Goal: Task Accomplishment & Management: Manage account settings

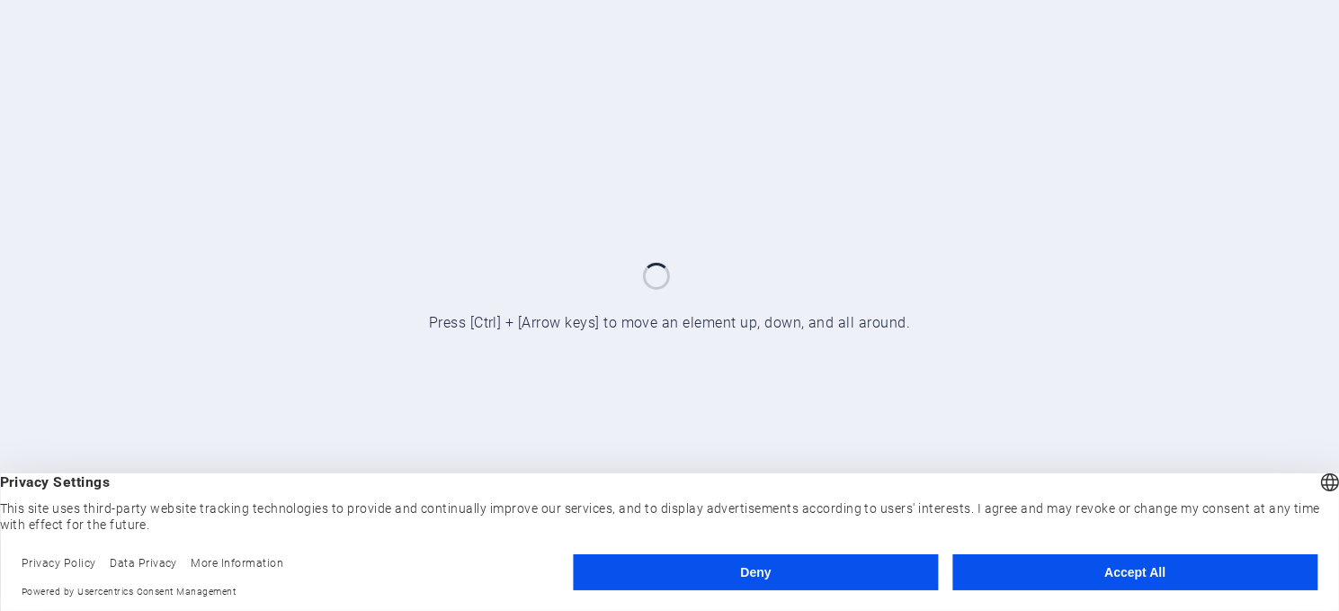
click at [1131, 566] on button "Accept All" at bounding box center [1134, 572] width 365 height 36
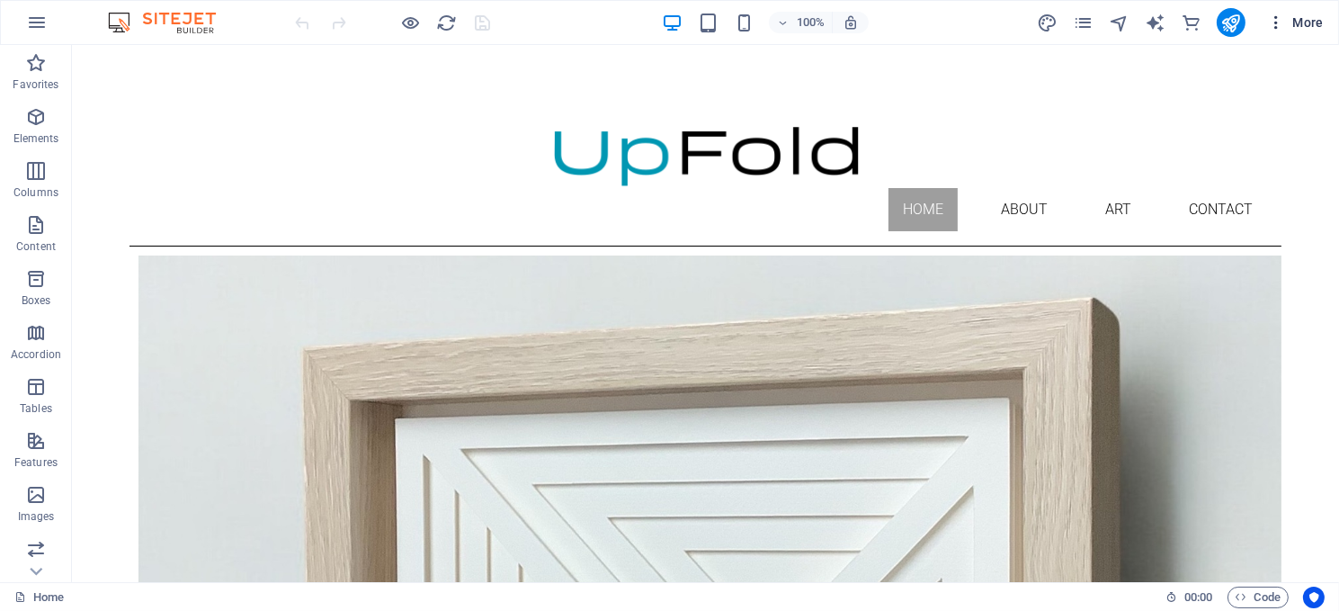
click at [1306, 14] on span "More" at bounding box center [1295, 22] width 57 height 18
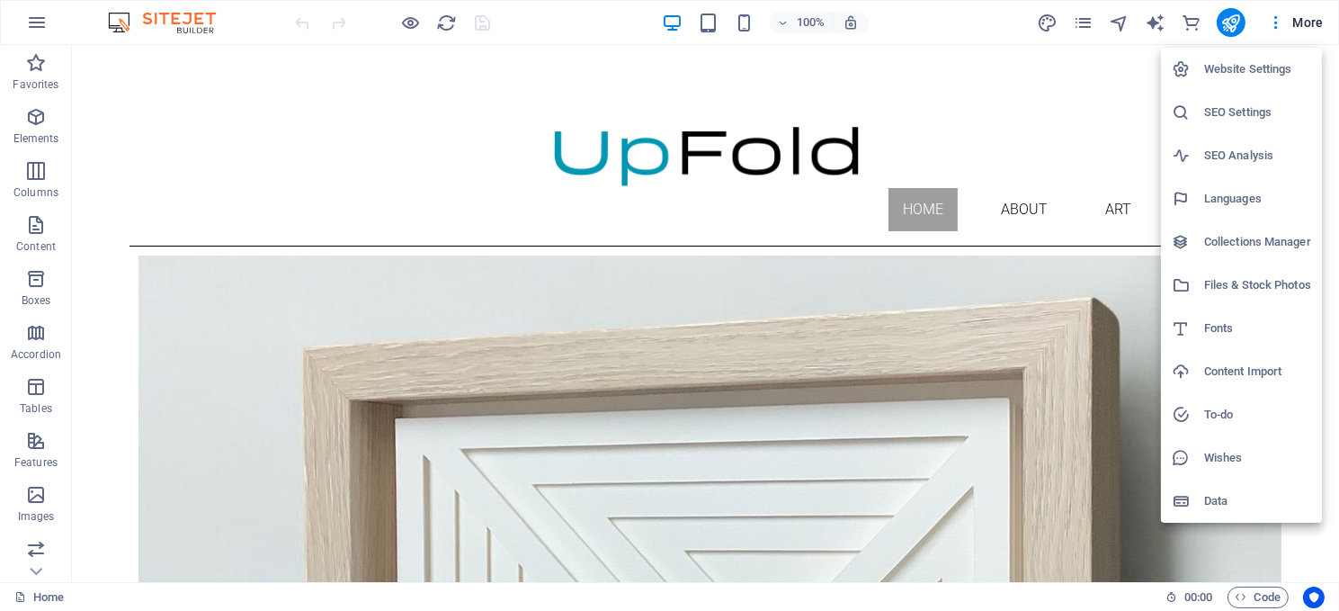
click at [1227, 65] on h6 "Website Settings" at bounding box center [1257, 69] width 107 height 22
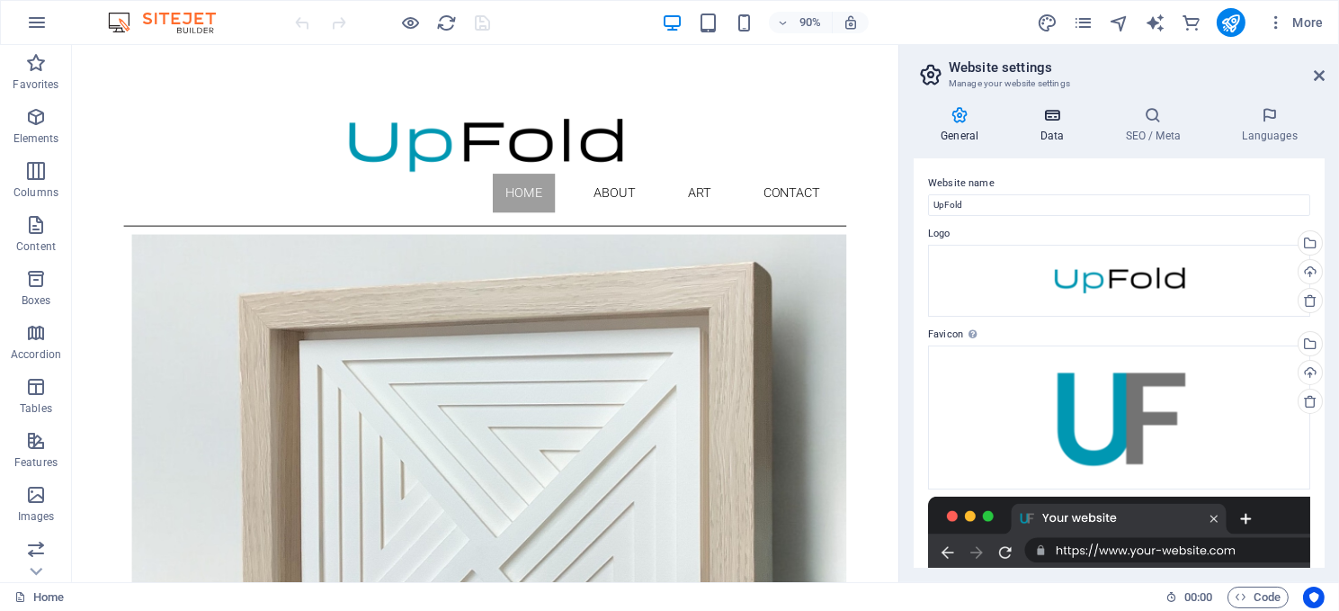
click at [1045, 117] on icon at bounding box center [1052, 115] width 78 height 18
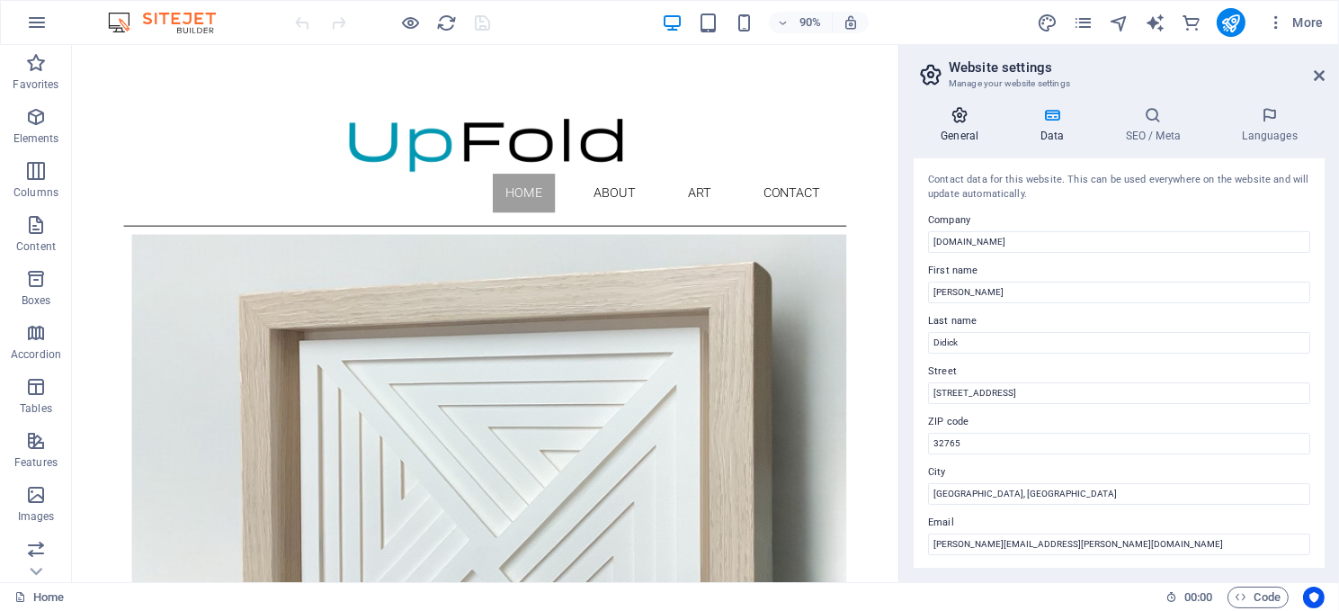
click at [957, 118] on icon at bounding box center [960, 115] width 92 height 18
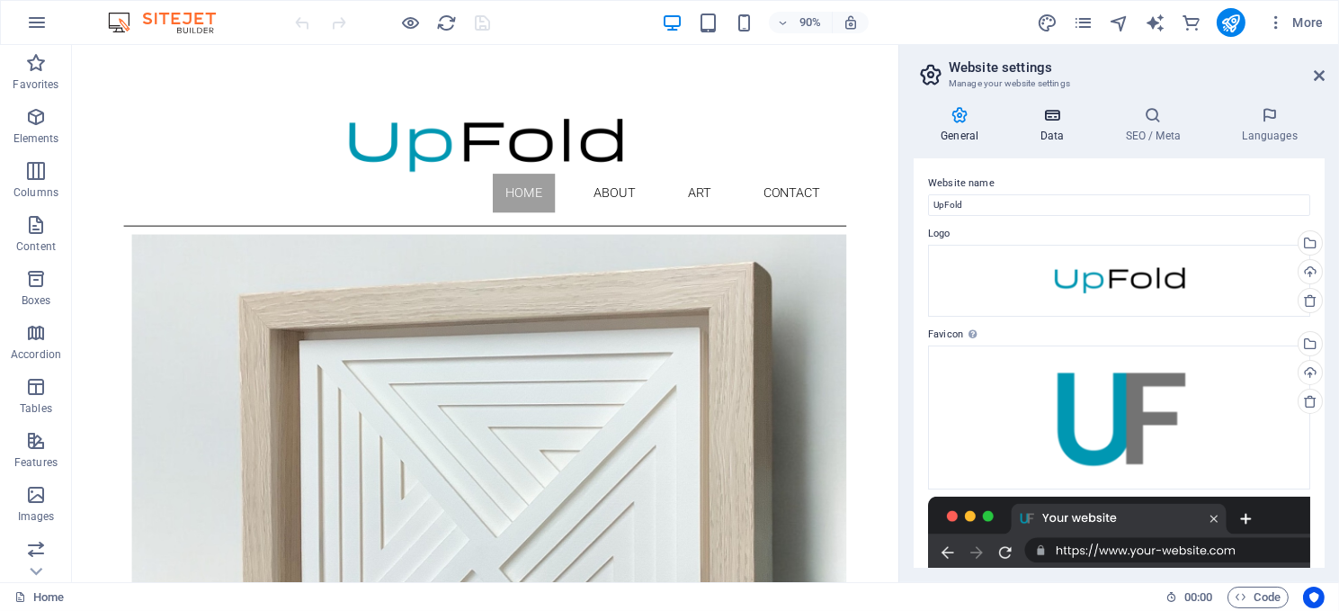
click at [1053, 112] on icon at bounding box center [1052, 115] width 78 height 18
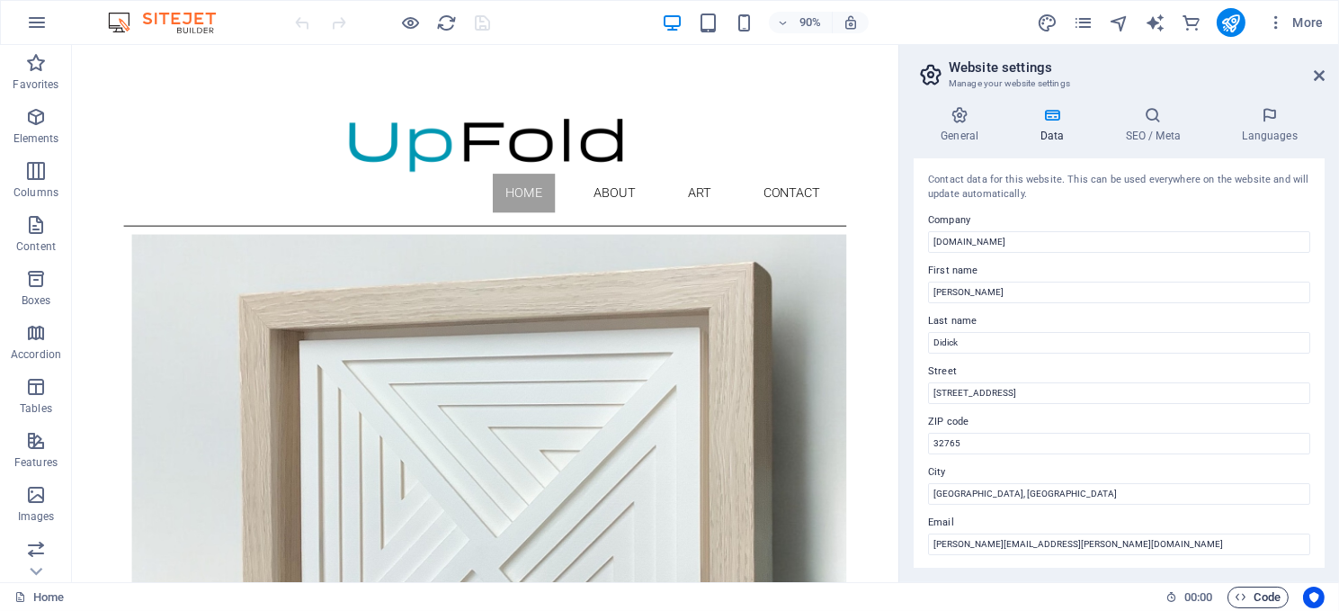
click at [1252, 592] on span "Code" at bounding box center [1258, 597] width 45 height 22
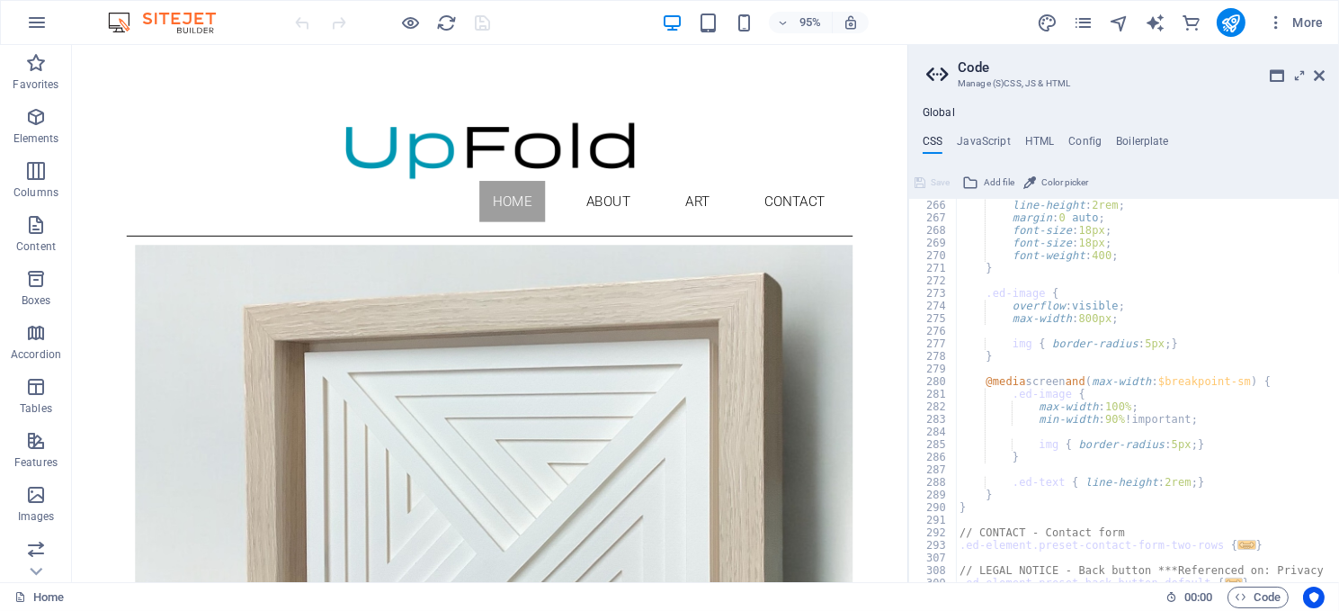
scroll to position [1128, 0]
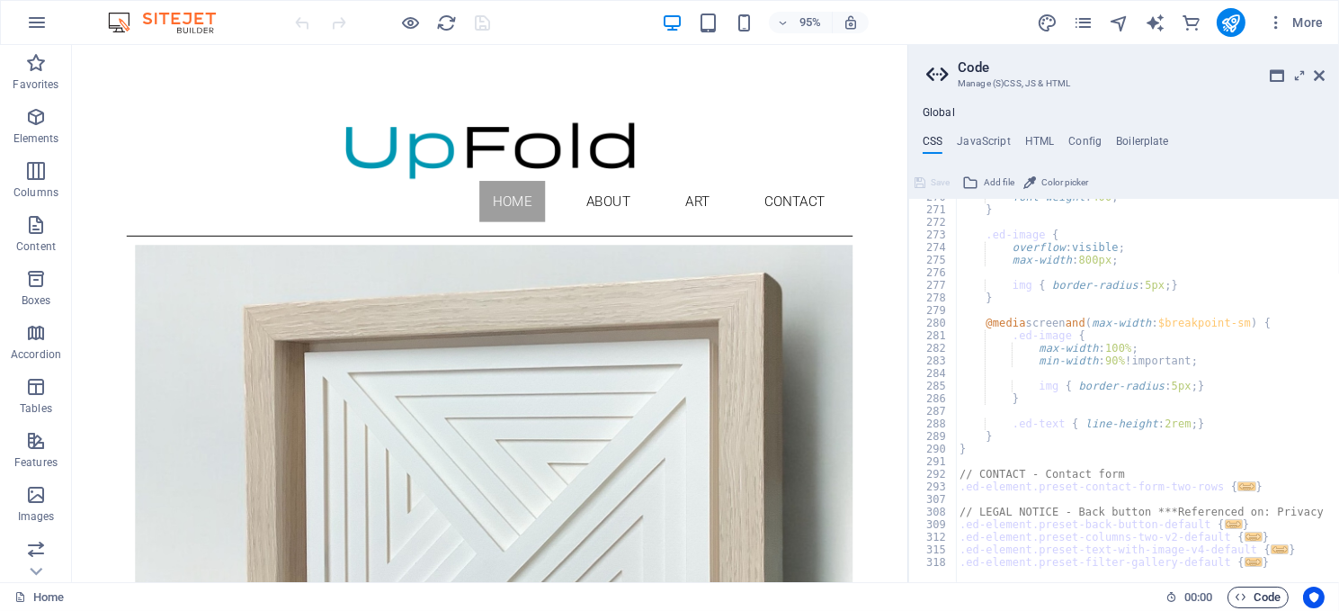
click at [1271, 592] on span "Code" at bounding box center [1258, 597] width 45 height 22
click at [1316, 70] on icon at bounding box center [1319, 75] width 11 height 14
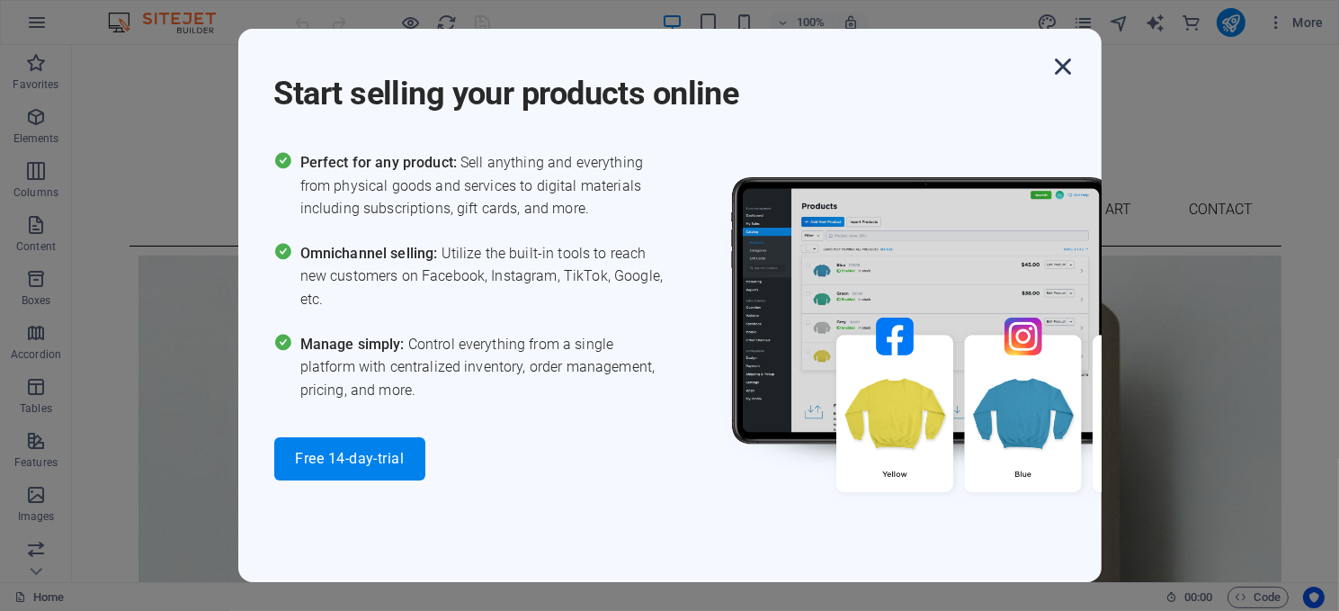
click at [1060, 59] on icon "button" at bounding box center [1064, 66] width 32 height 32
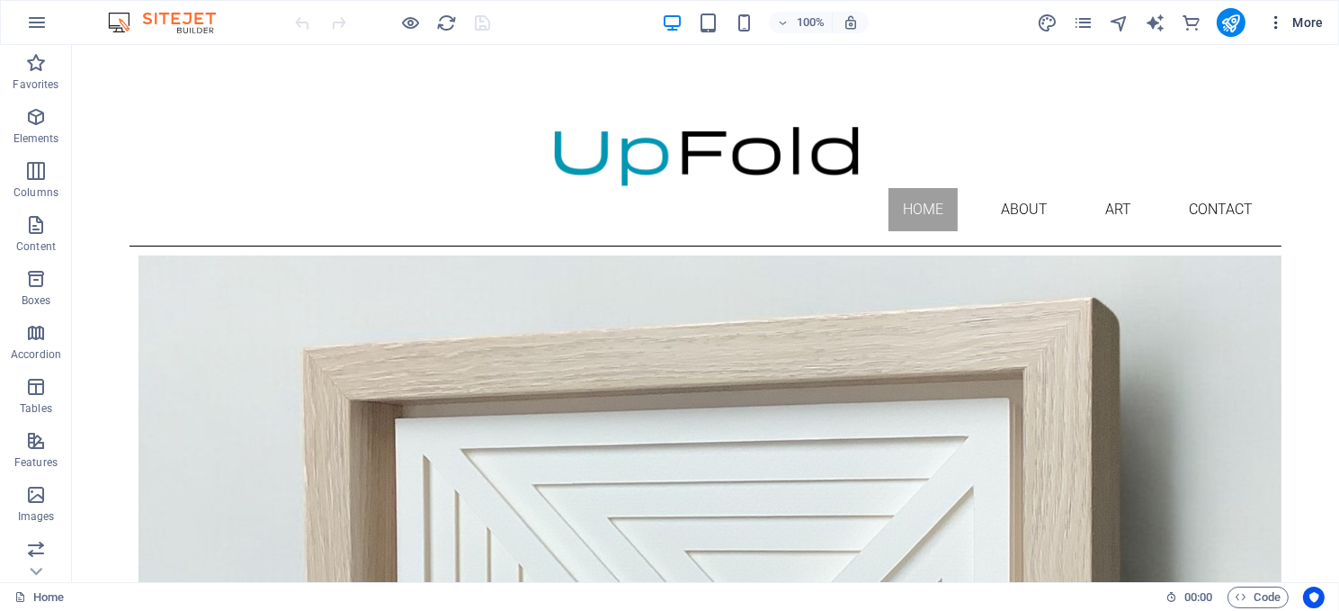
click at [1277, 18] on icon "button" at bounding box center [1276, 22] width 18 height 18
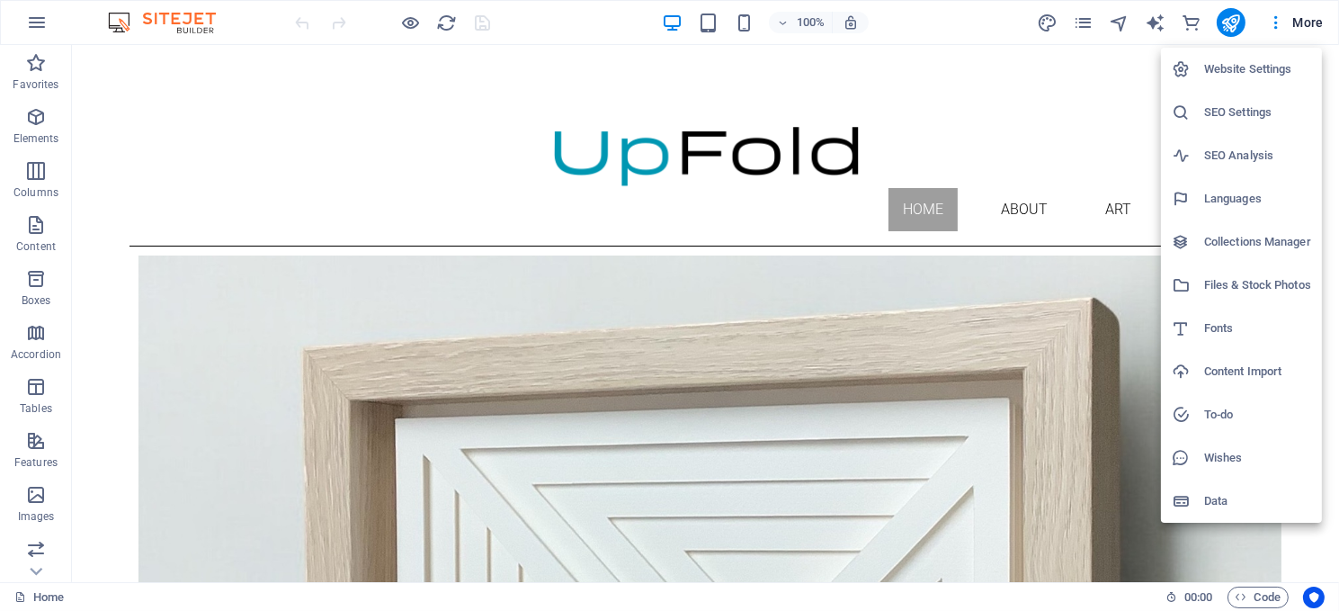
click at [1253, 189] on h6 "Languages" at bounding box center [1257, 199] width 107 height 22
select select "41"
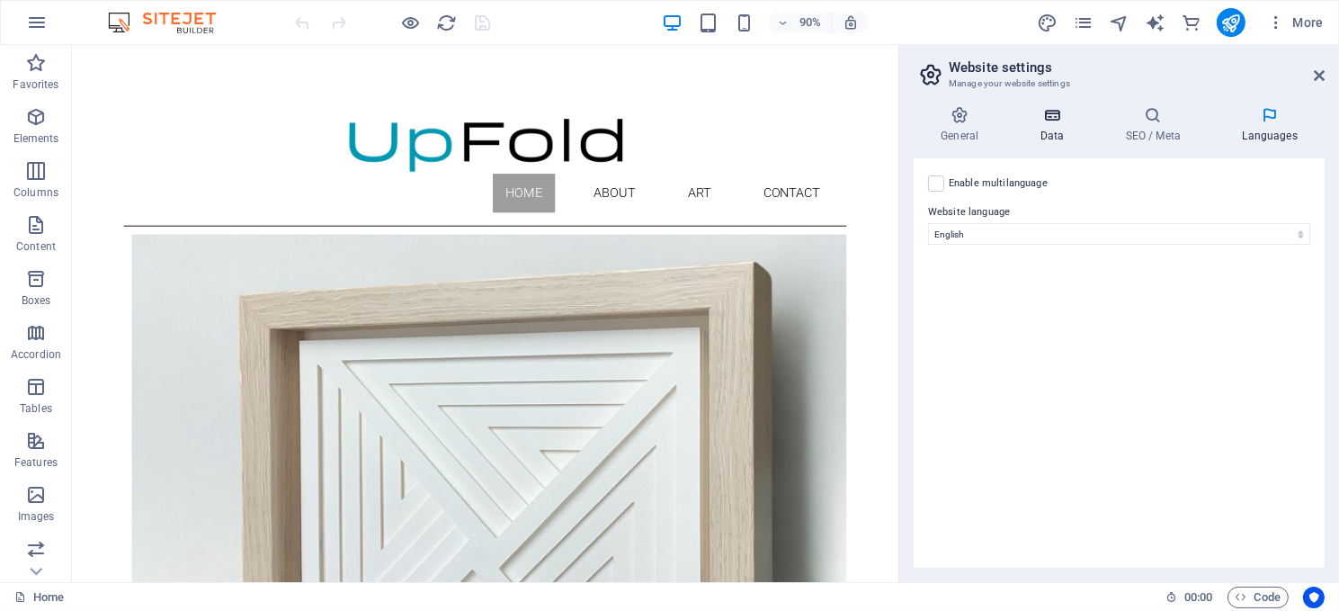
click at [1058, 111] on icon at bounding box center [1052, 115] width 78 height 18
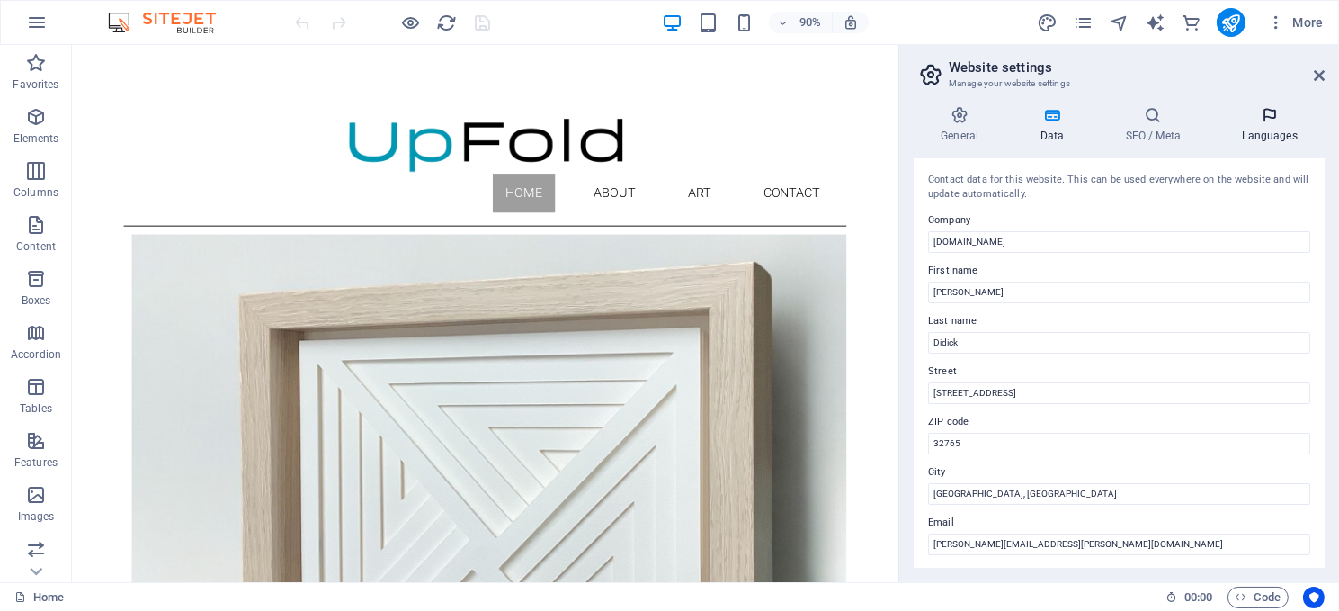
click at [1266, 120] on icon at bounding box center [1270, 115] width 110 height 18
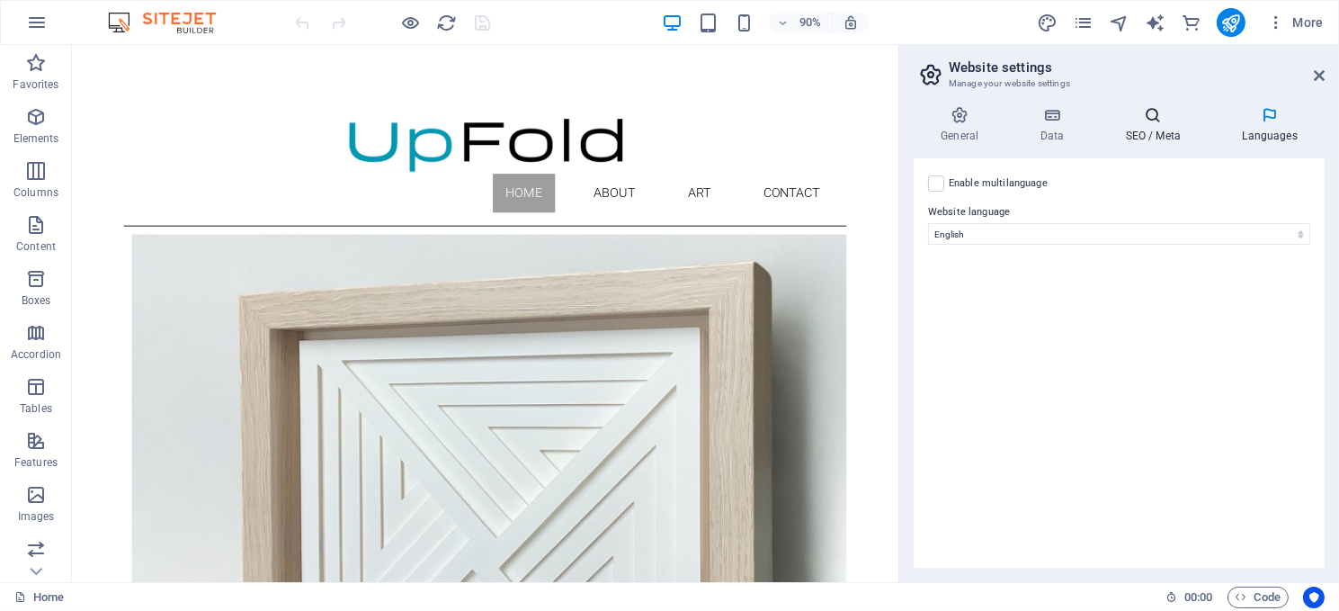
click at [1142, 122] on icon at bounding box center [1153, 115] width 110 height 18
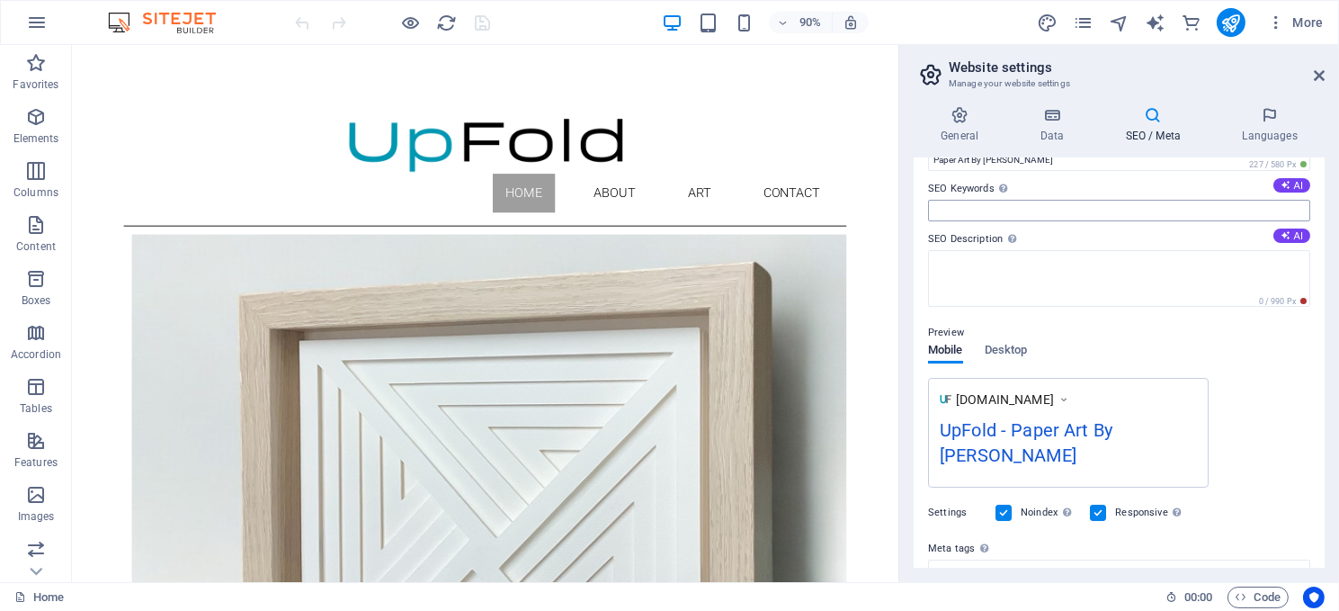
scroll to position [0, 0]
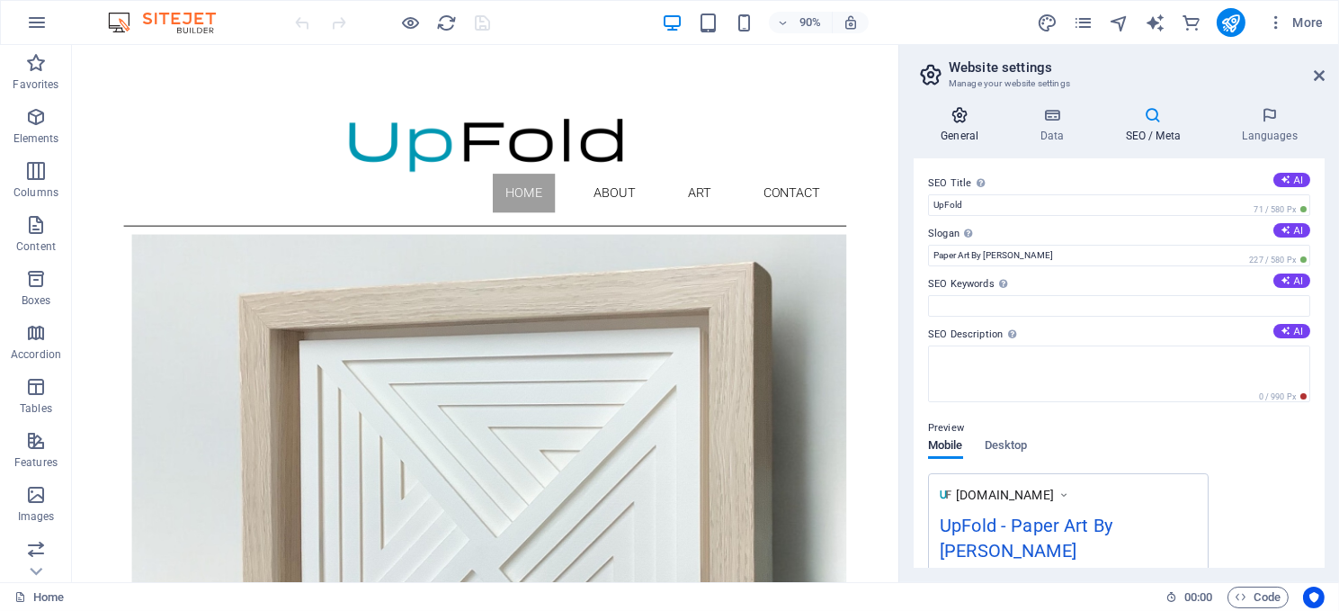
click at [960, 119] on icon at bounding box center [960, 115] width 92 height 18
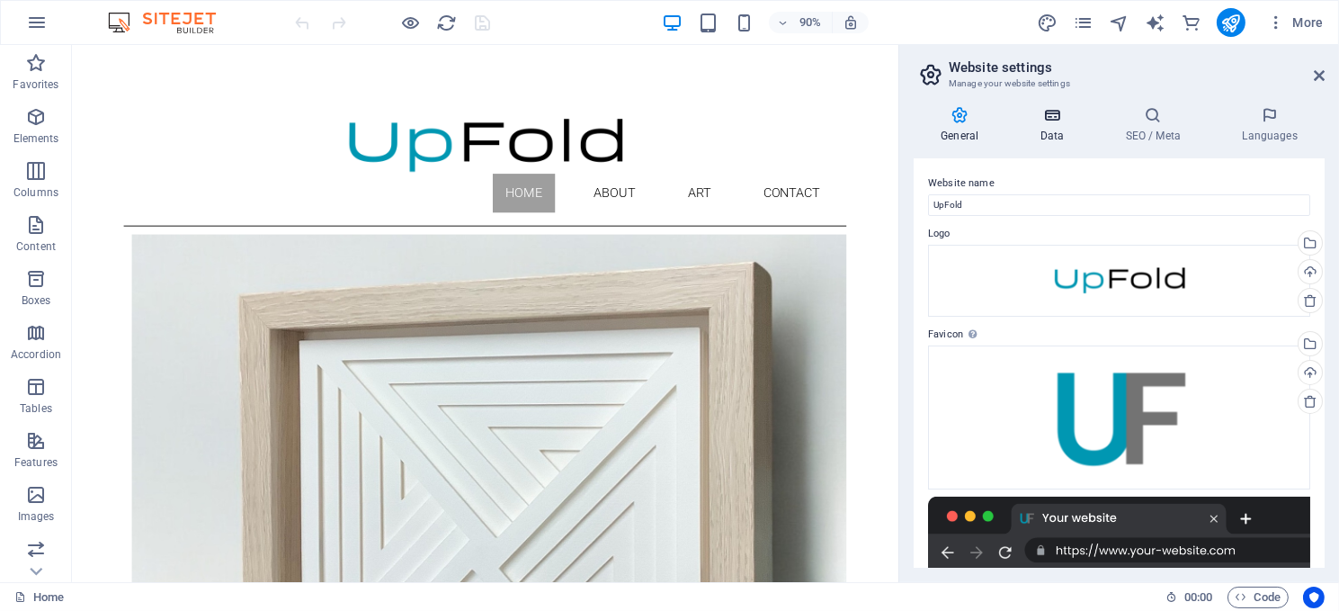
click at [1051, 117] on icon at bounding box center [1052, 115] width 78 height 18
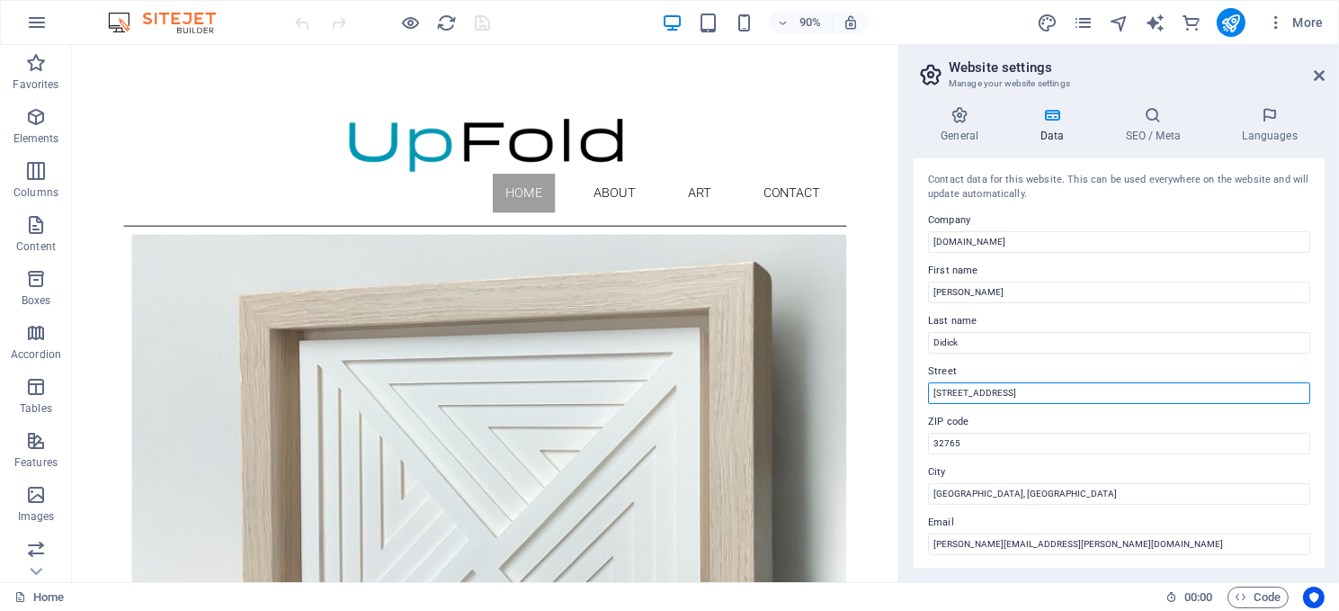
drag, startPoint x: 1013, startPoint y: 388, endPoint x: 912, endPoint y: 394, distance: 100.9
click at [912, 394] on div "General Data SEO / Meta Languages Website name UpFold Logo Drag files here, cli…" at bounding box center [1119, 337] width 440 height 490
type input "[PERSON_NAME][GEOGRAPHIC_DATA]"
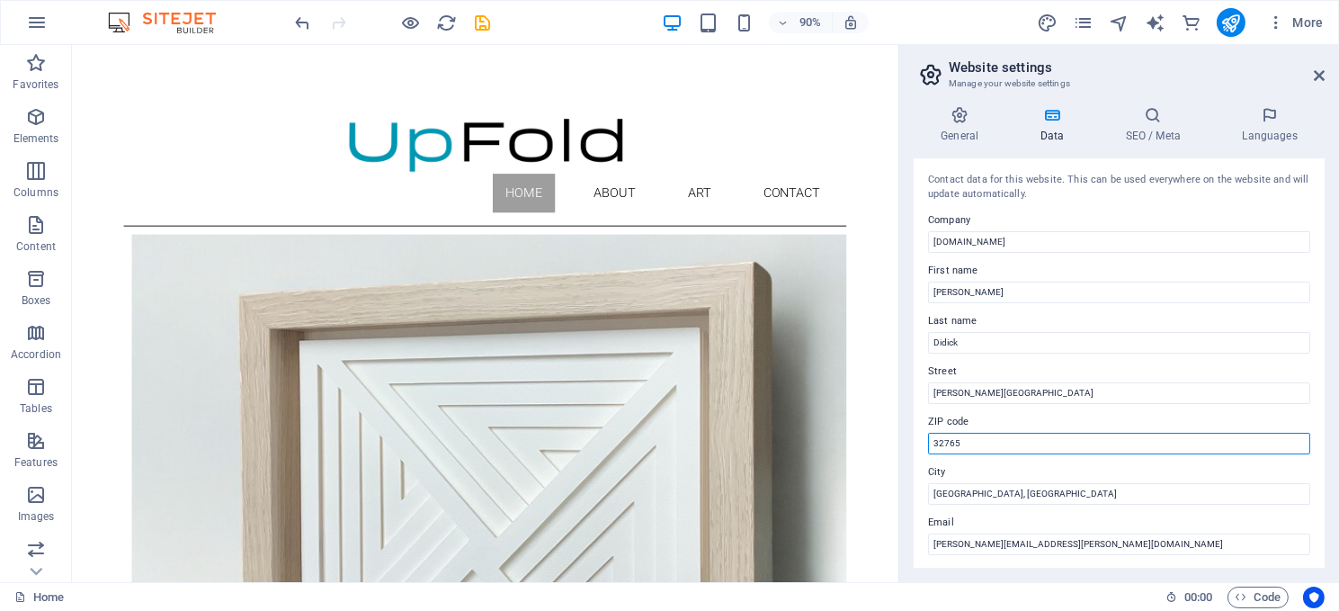
drag, startPoint x: 977, startPoint y: 442, endPoint x: 921, endPoint y: 442, distance: 55.8
click at [921, 442] on div "Contact data for this website. This can be used everywhere on the website and w…" at bounding box center [1119, 362] width 411 height 409
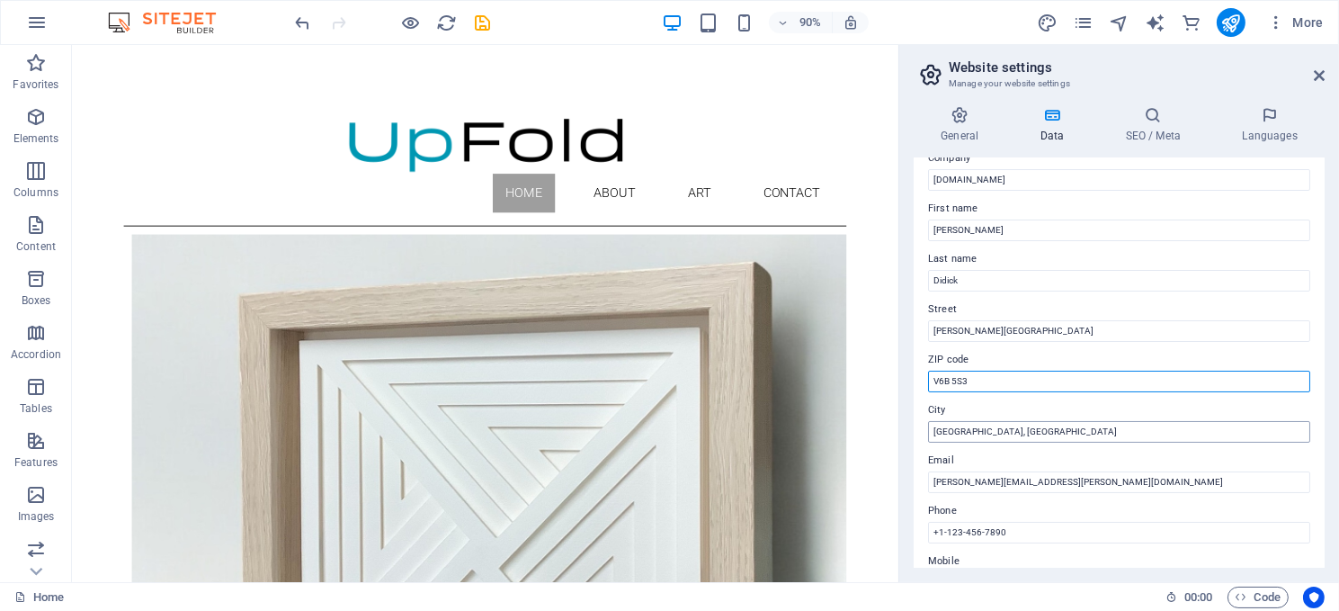
scroll to position [90, 0]
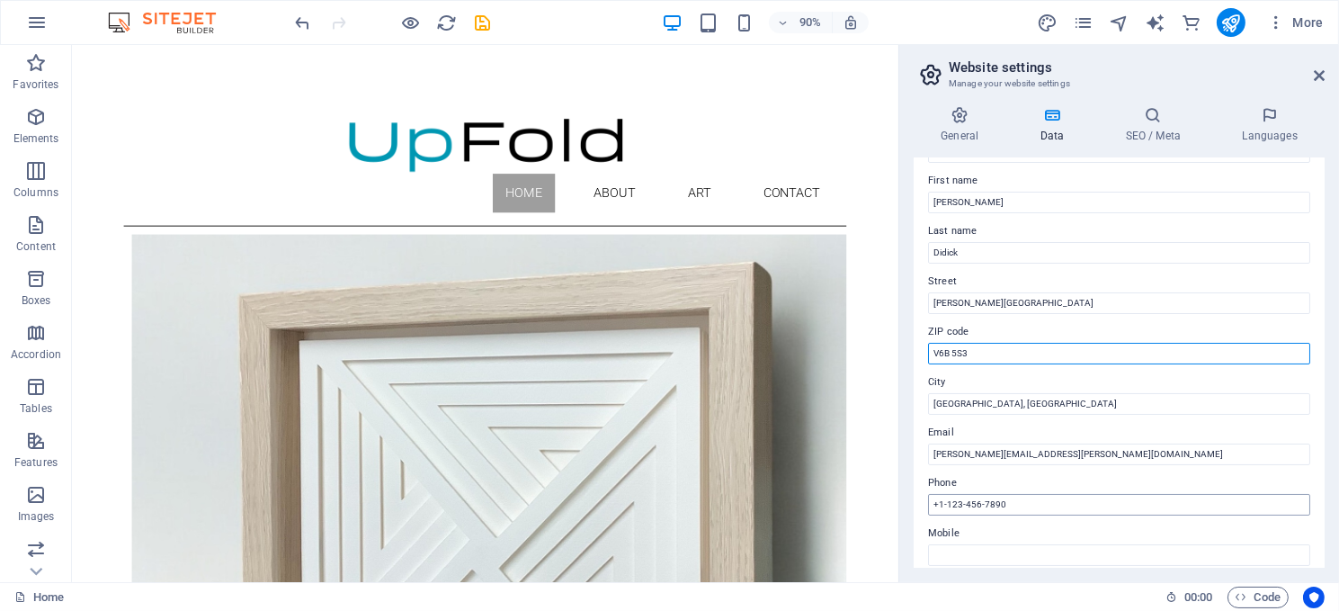
type input "V6B 5S3"
drag, startPoint x: 1093, startPoint y: 550, endPoint x: 968, endPoint y: 555, distance: 125.1
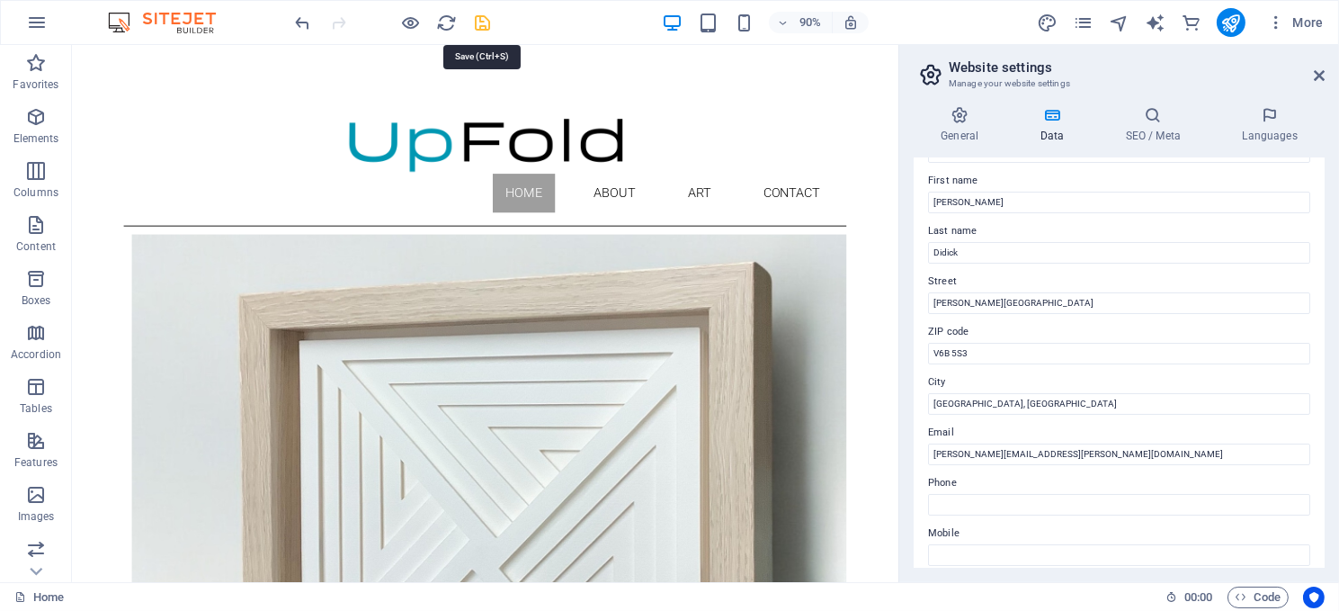
click at [478, 21] on icon "save" at bounding box center [483, 23] width 21 height 21
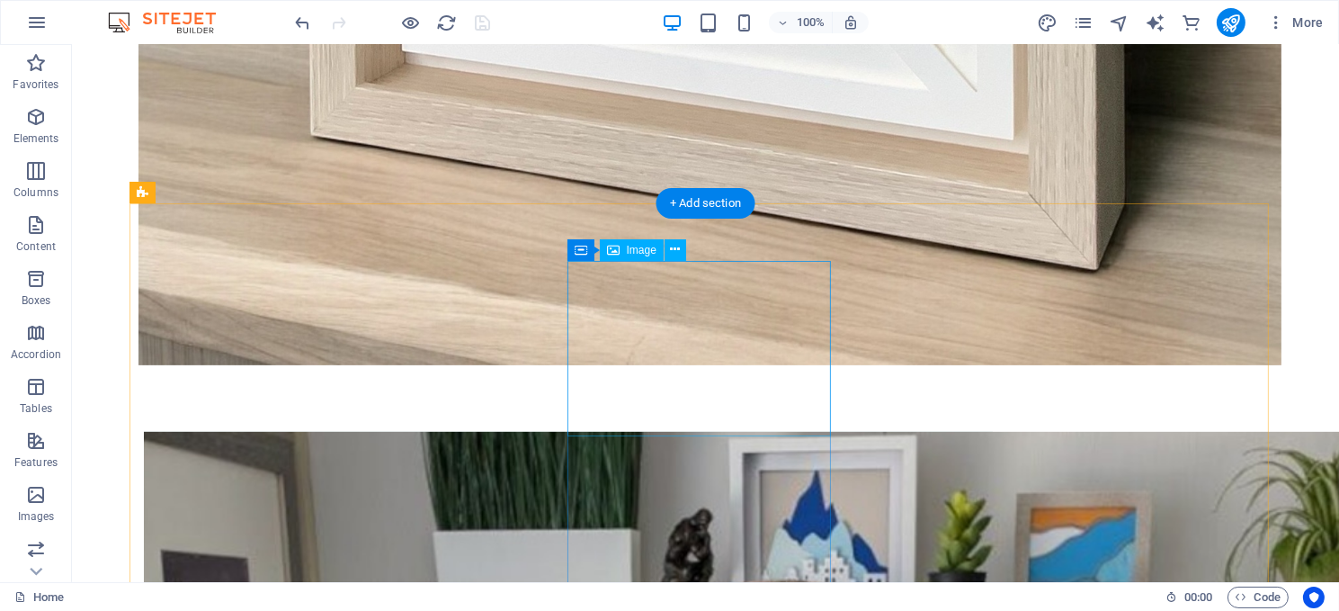
scroll to position [1413, 0]
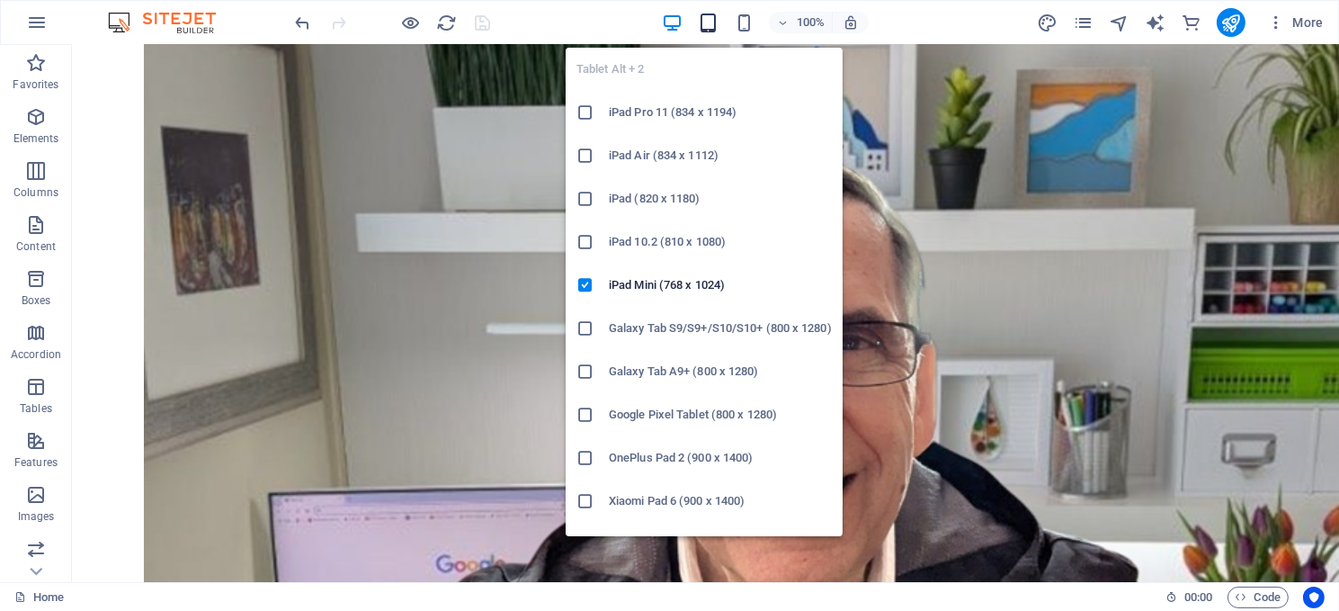
click at [708, 22] on icon "button" at bounding box center [708, 23] width 21 height 21
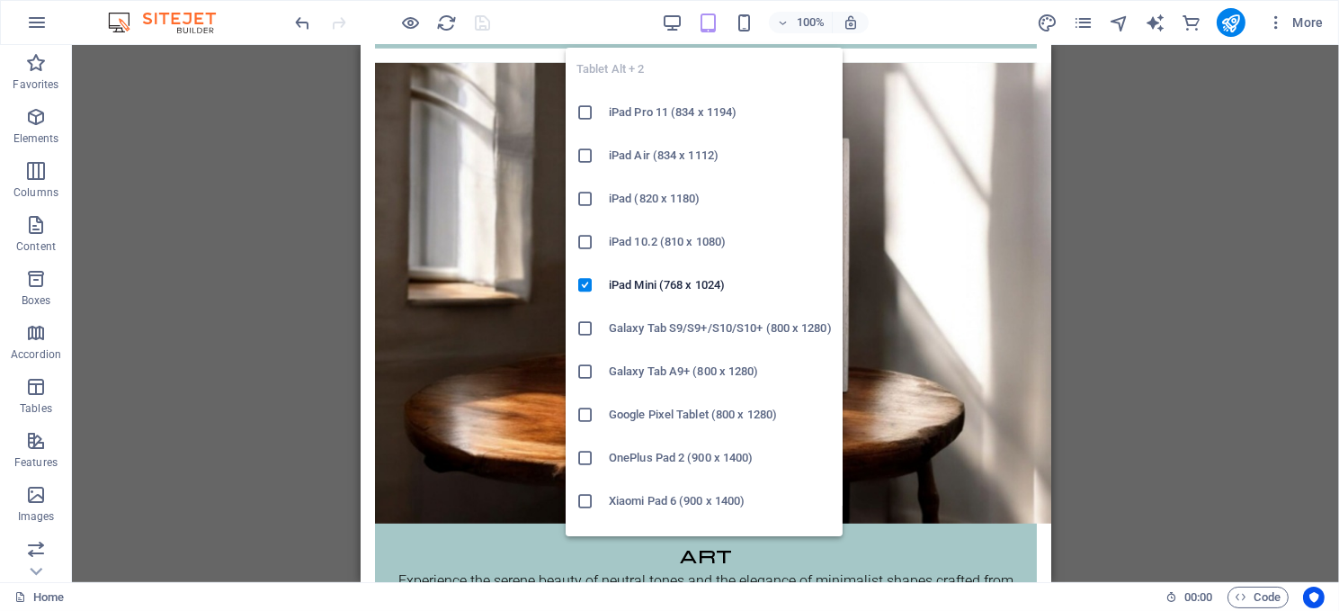
scroll to position [855, 0]
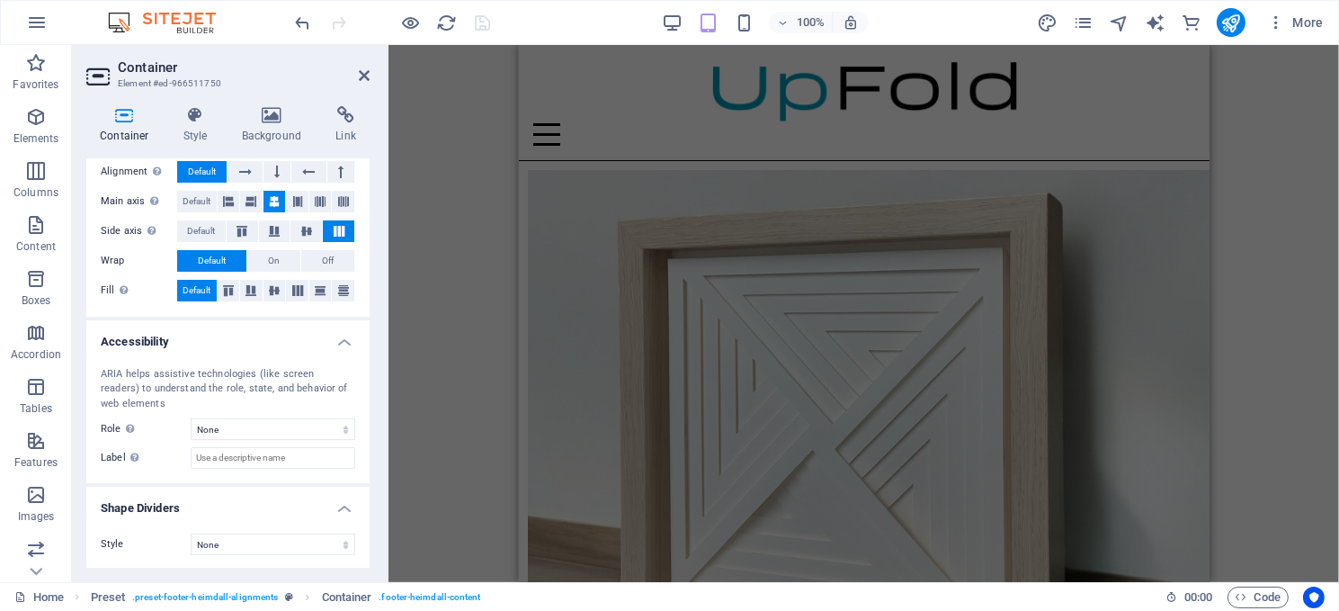
scroll to position [0, 0]
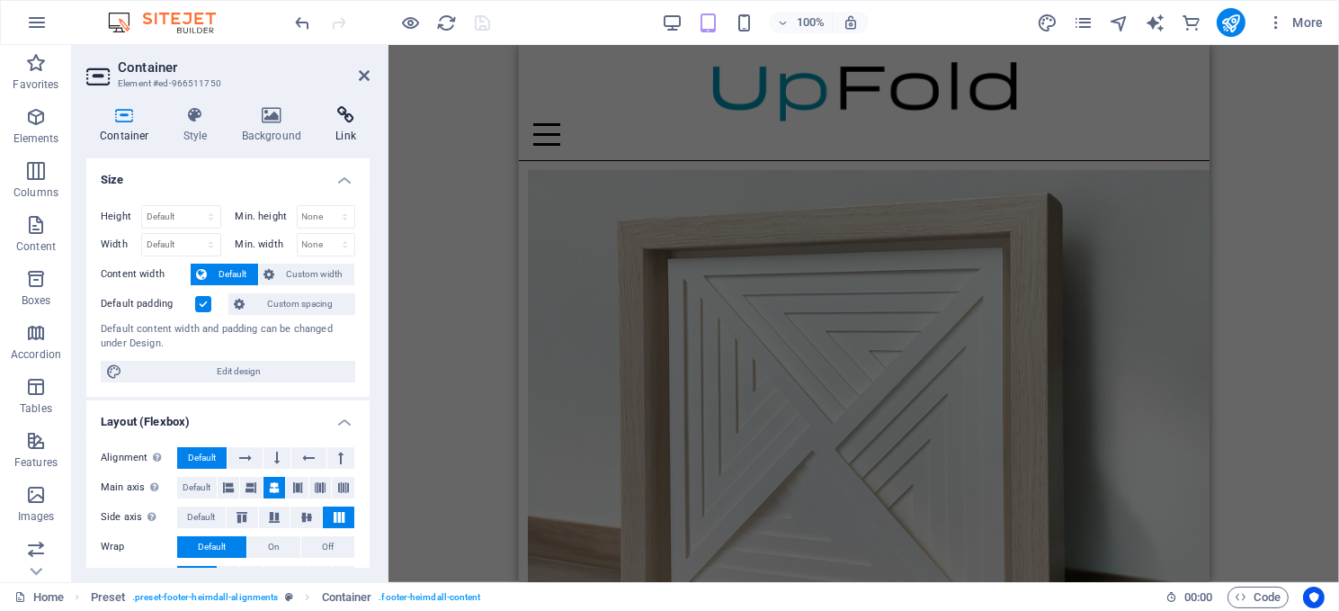
click at [343, 112] on icon at bounding box center [346, 115] width 48 height 18
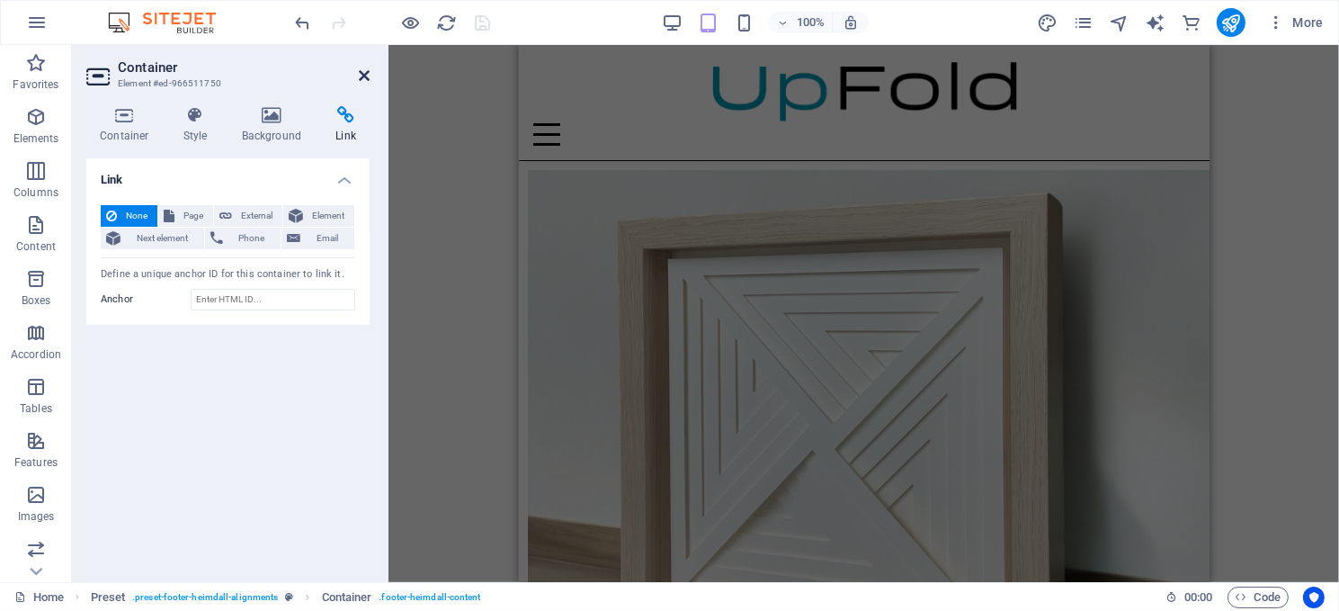
click at [362, 71] on icon at bounding box center [364, 75] width 11 height 14
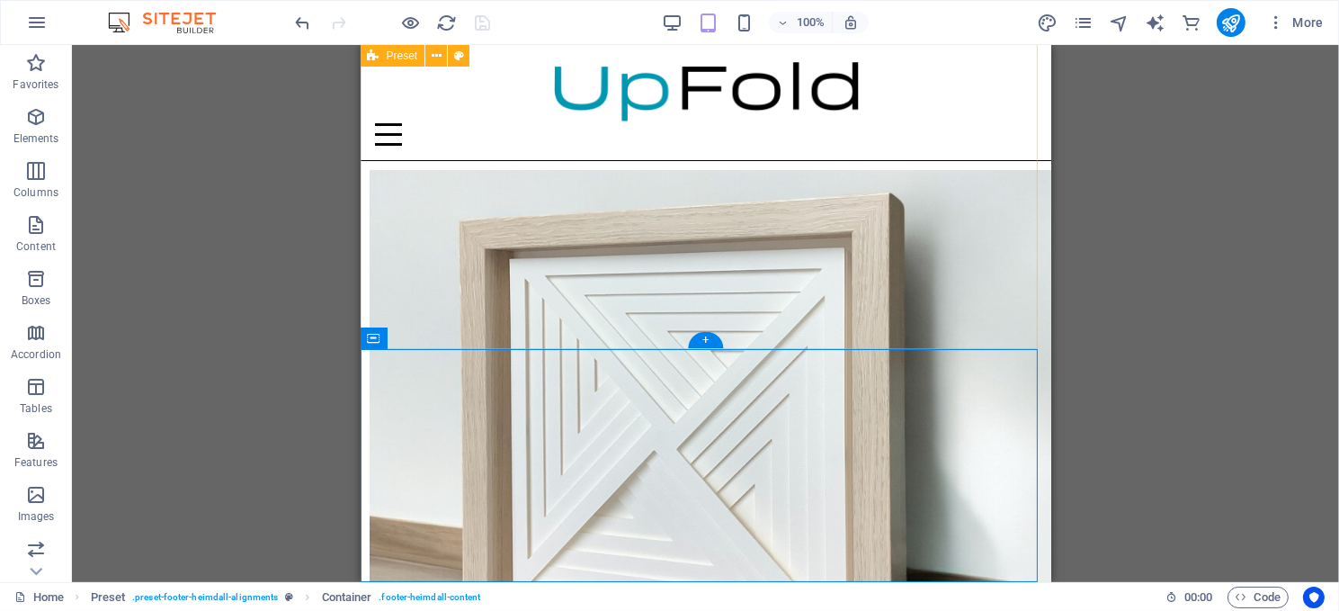
scroll to position [855, 0]
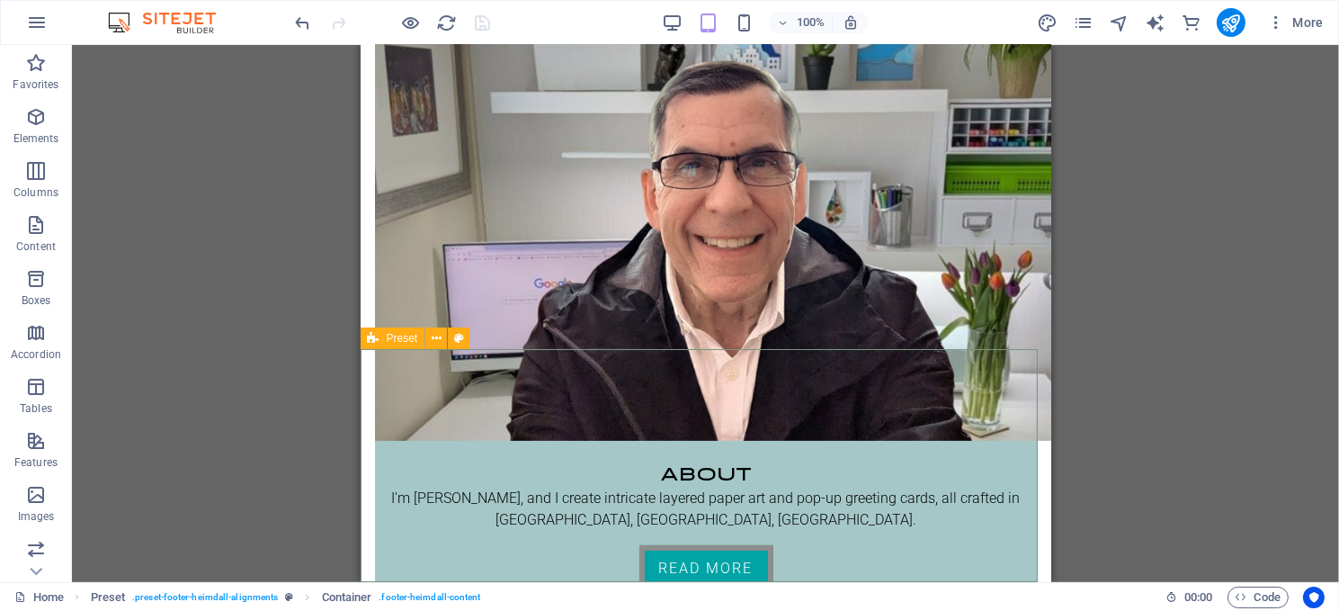
click at [389, 339] on span "Preset" at bounding box center [402, 338] width 31 height 11
select select "footer"
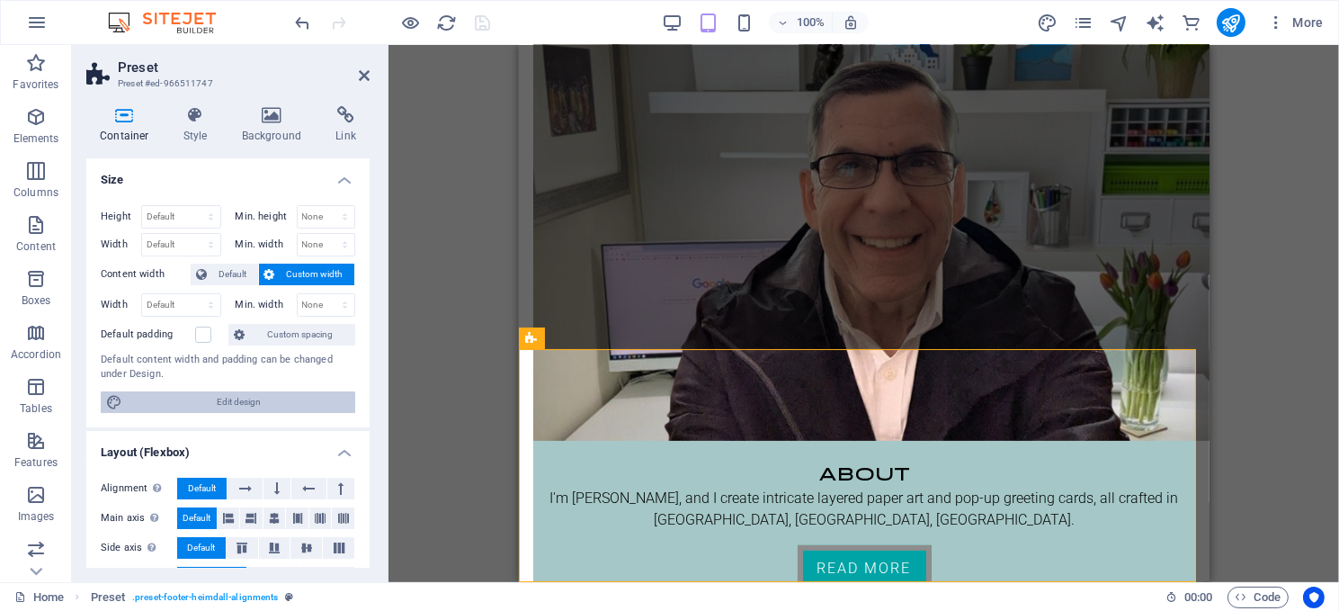
click at [229, 394] on span "Edit design" at bounding box center [239, 402] width 222 height 22
select select "rem"
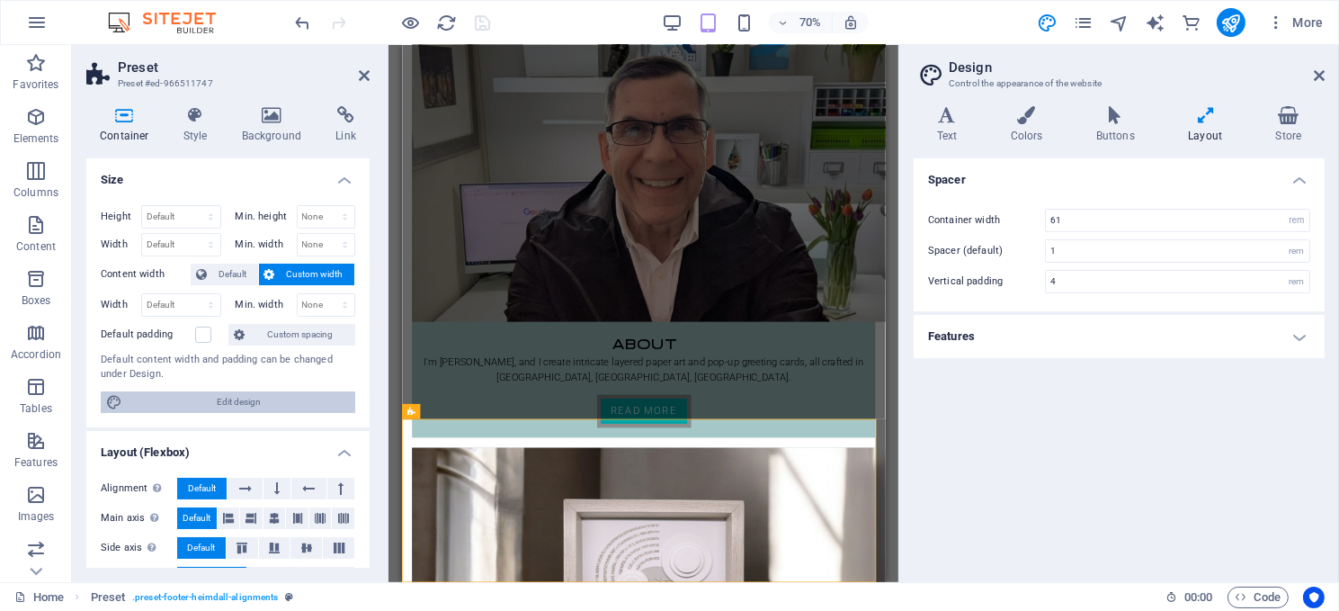
scroll to position [625, 0]
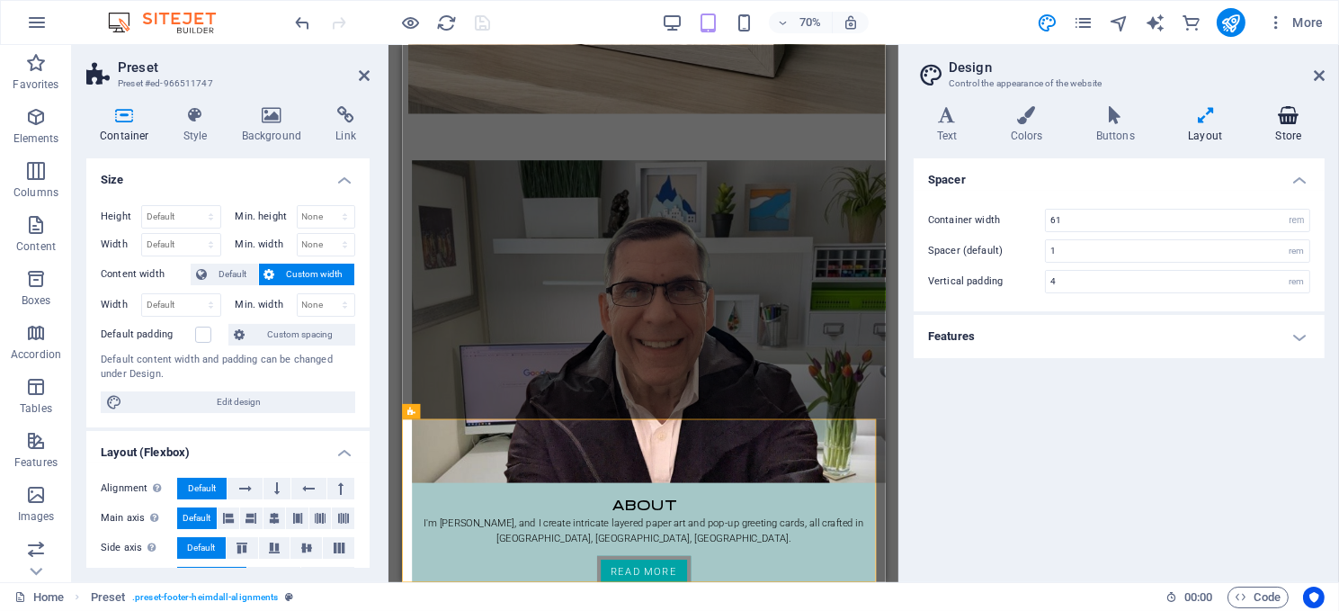
click at [1288, 112] on icon at bounding box center [1289, 115] width 72 height 18
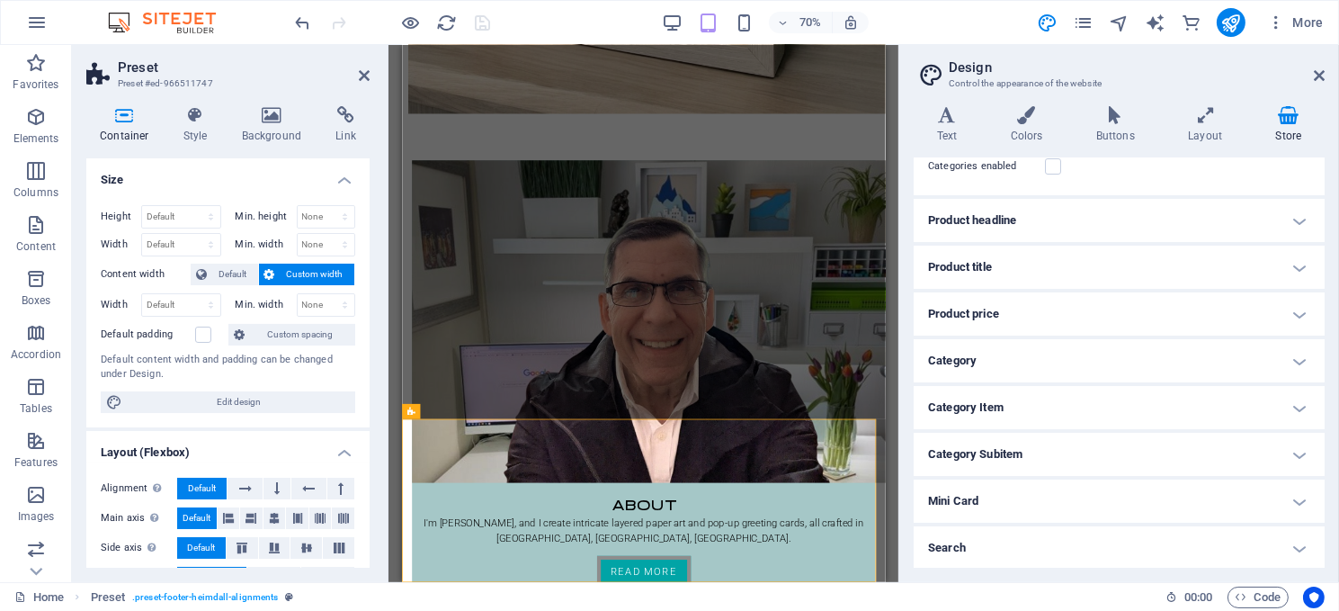
scroll to position [0, 0]
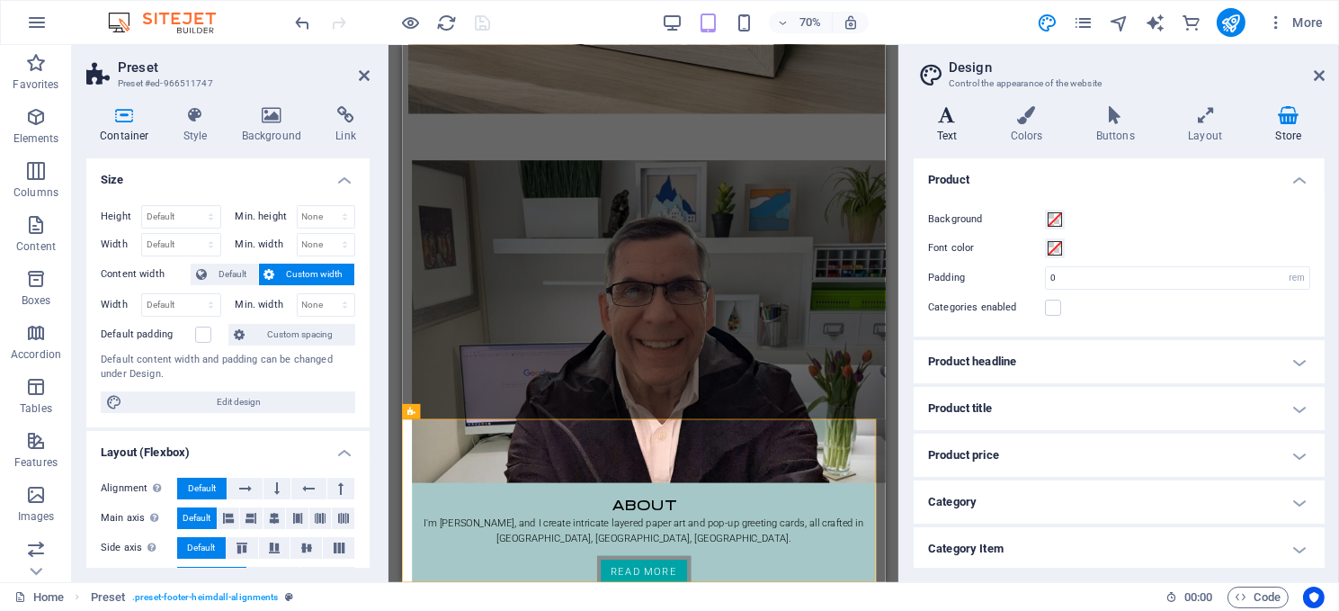
click at [952, 111] on icon at bounding box center [947, 115] width 67 height 18
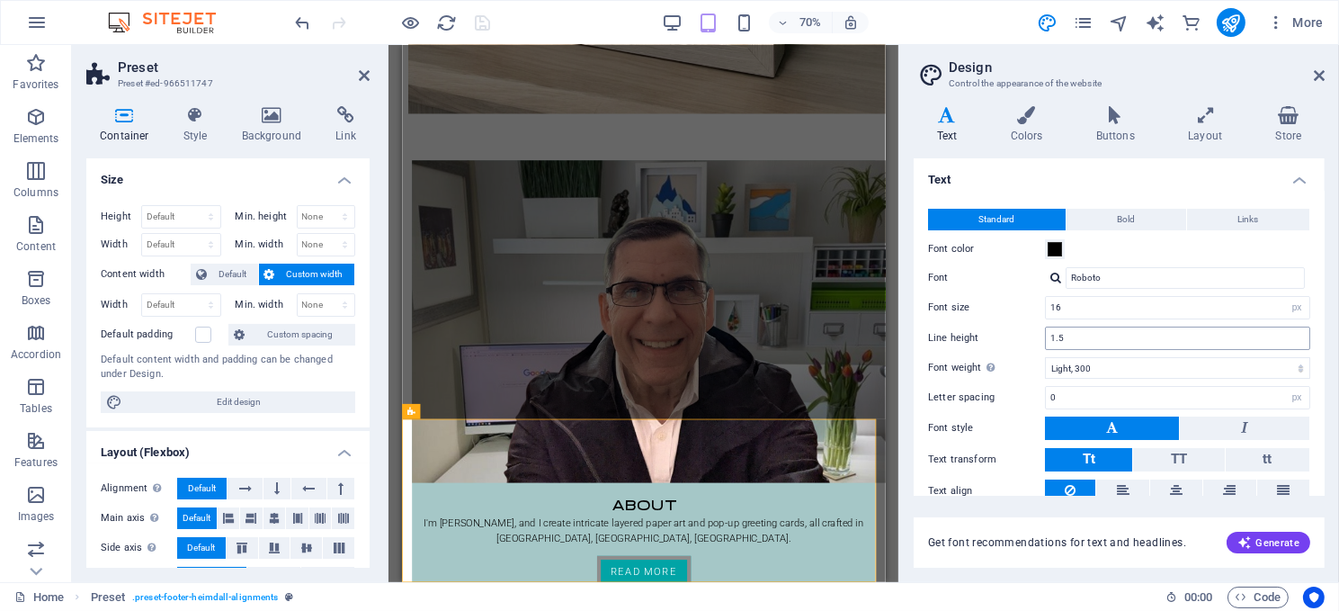
scroll to position [69, 0]
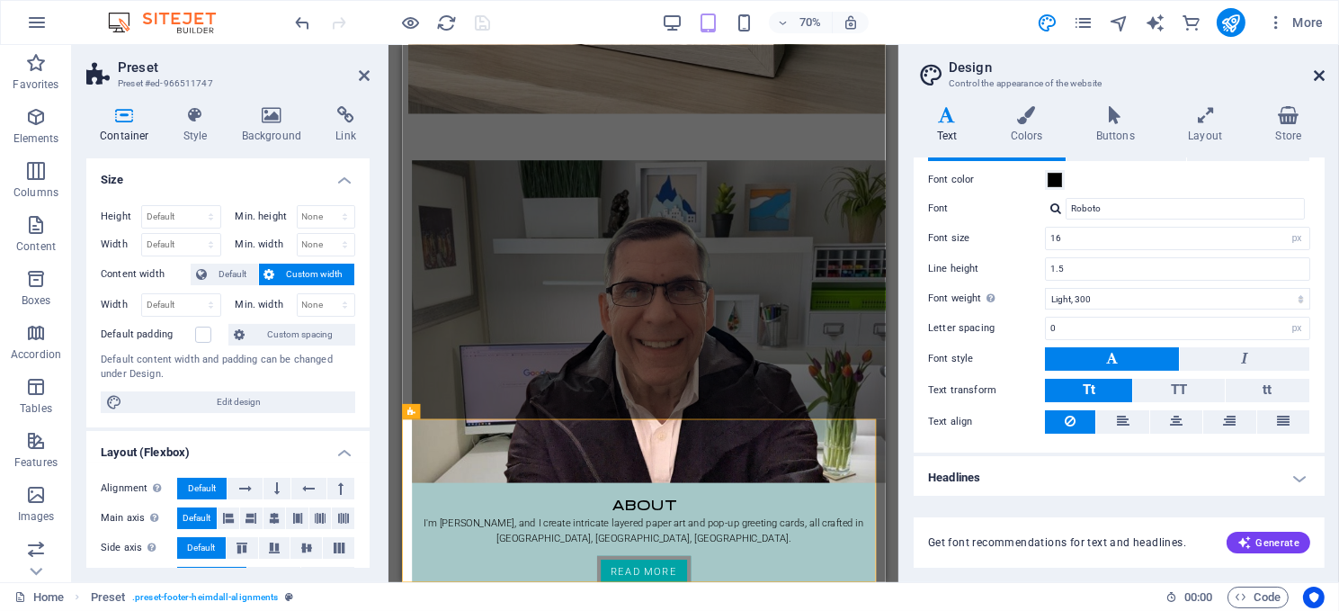
click at [1317, 71] on icon at bounding box center [1319, 75] width 11 height 14
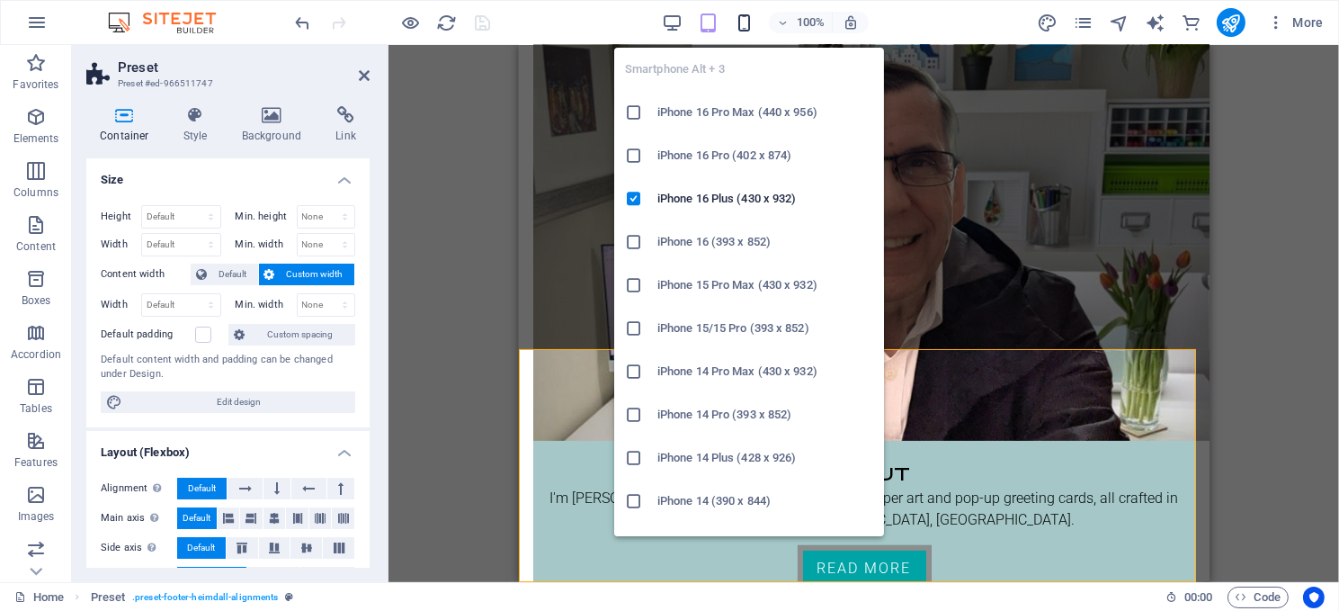
click at [744, 19] on icon "button" at bounding box center [744, 23] width 21 height 21
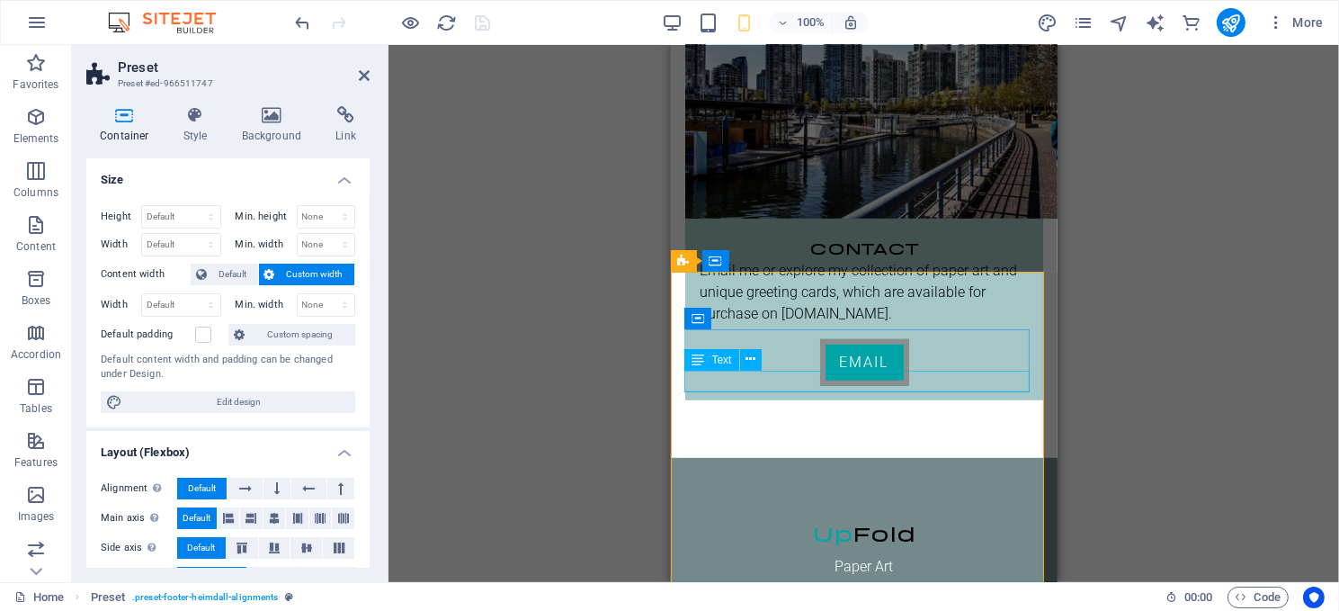
scroll to position [1699, 0]
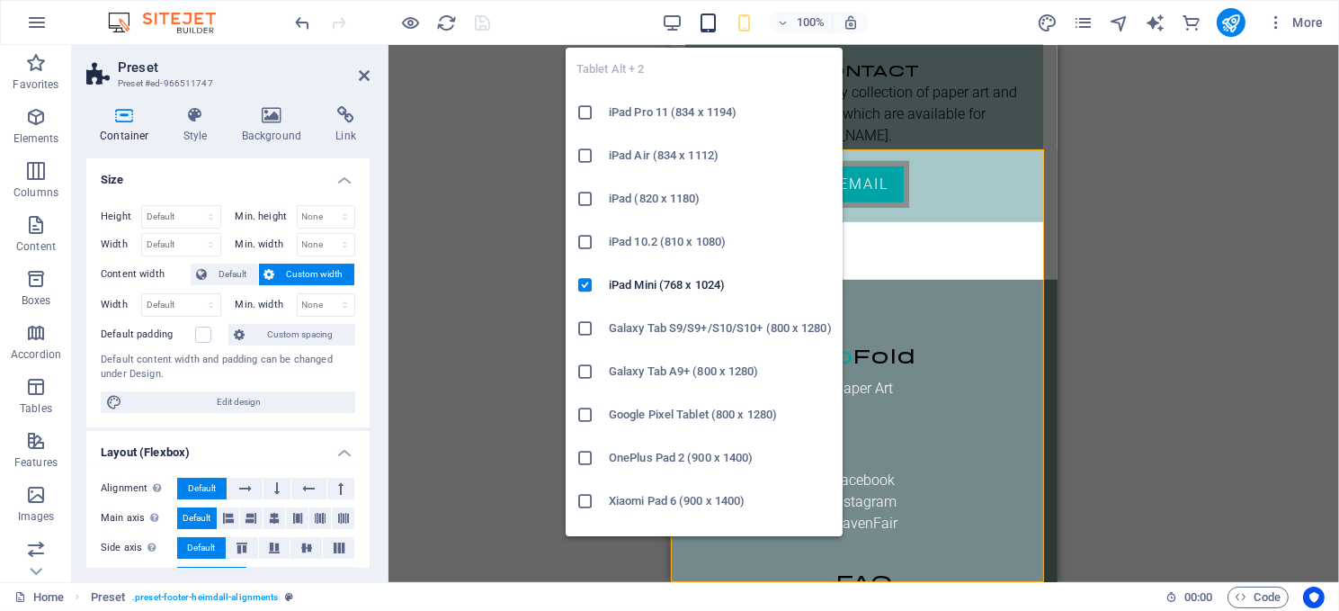
click at [707, 20] on icon "button" at bounding box center [708, 23] width 21 height 21
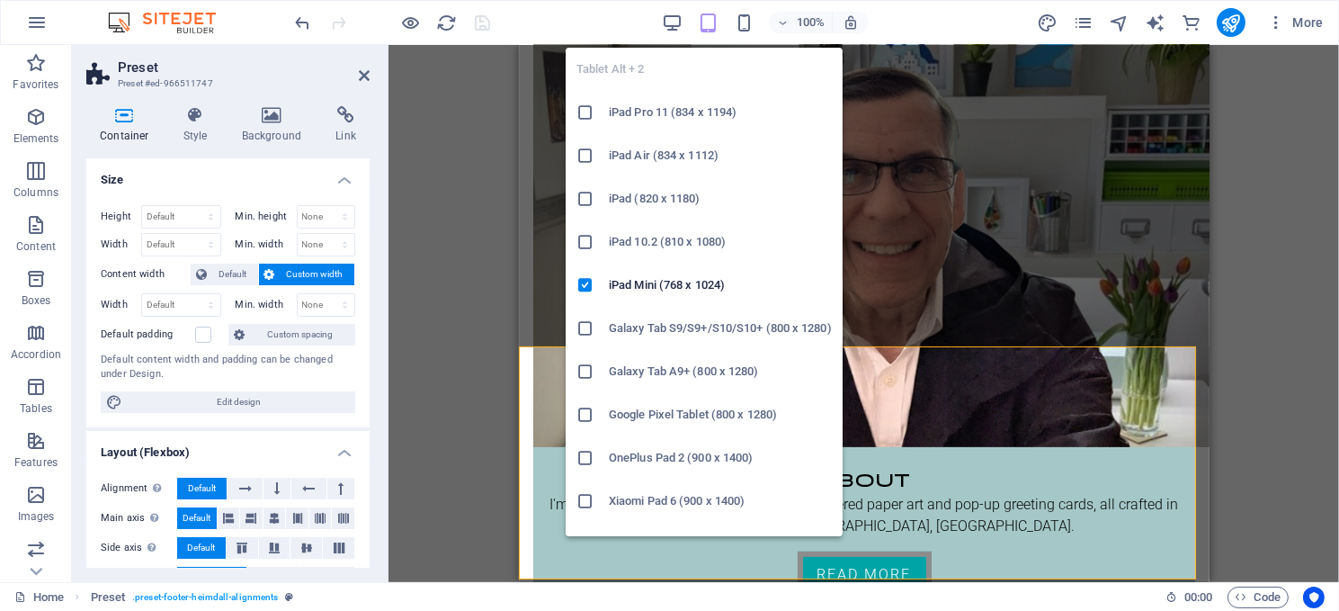
scroll to position [855, 0]
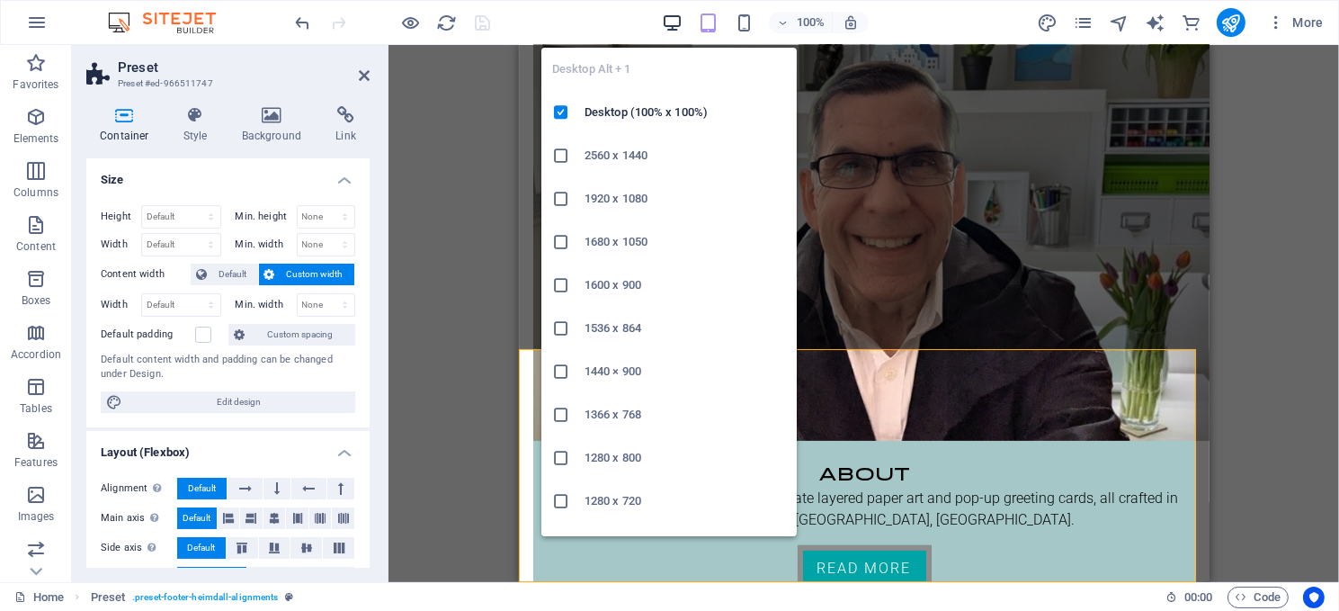
click at [667, 21] on icon "button" at bounding box center [672, 23] width 21 height 21
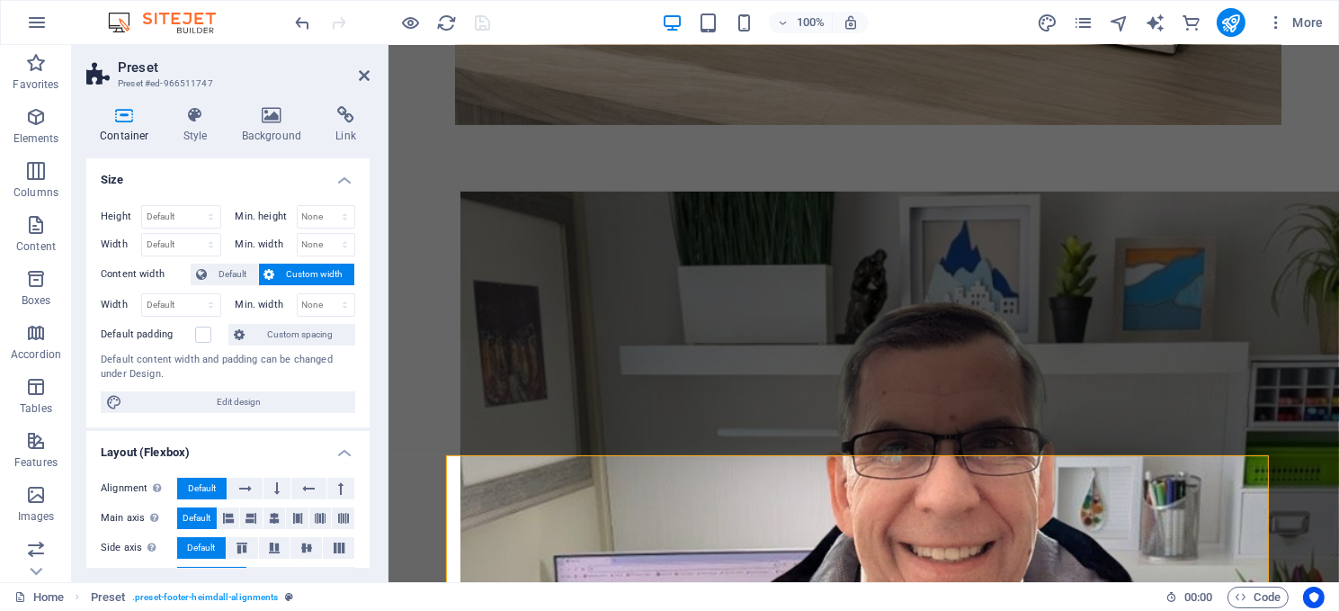
click at [370, 74] on aside "Preset Preset #ed-966511747 Container Style Background Link Size Height Default…" at bounding box center [230, 313] width 317 height 537
click at [360, 74] on icon at bounding box center [364, 75] width 11 height 14
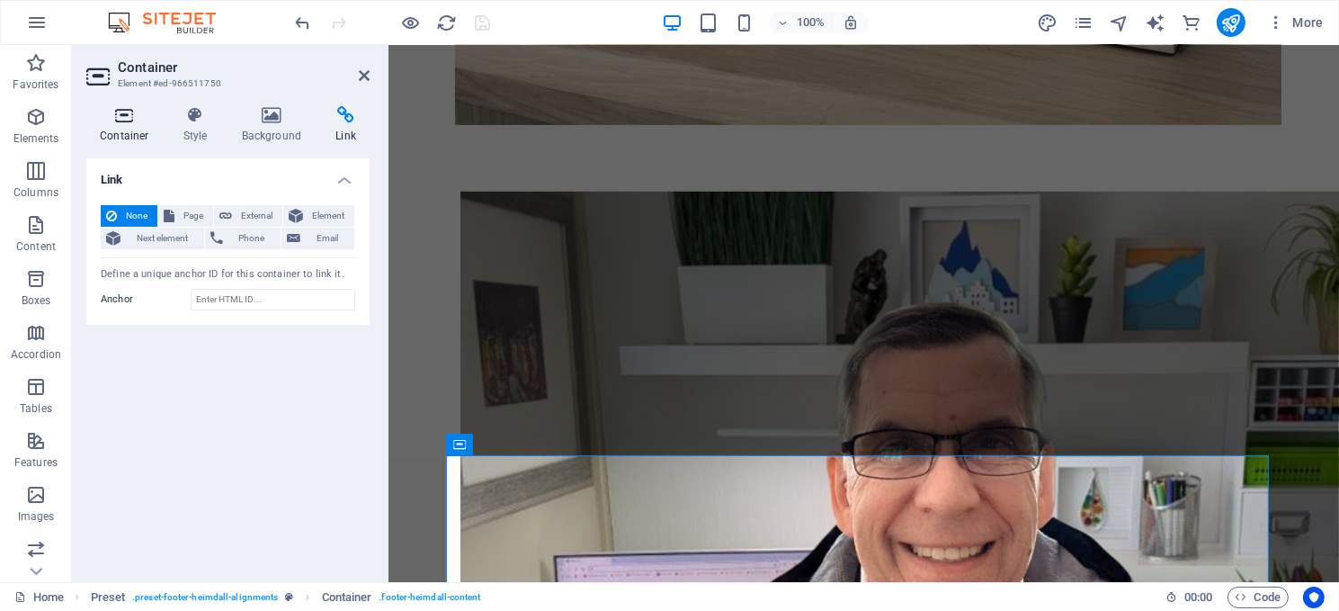
click at [115, 117] on icon at bounding box center [124, 115] width 76 height 18
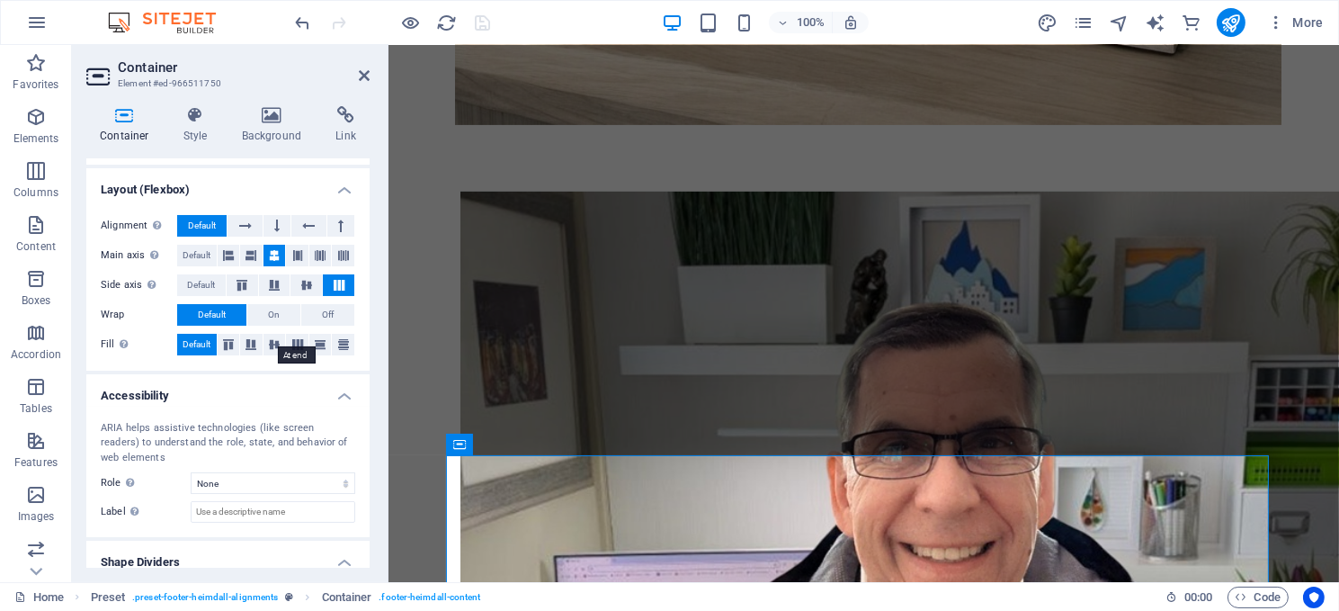
scroll to position [286, 0]
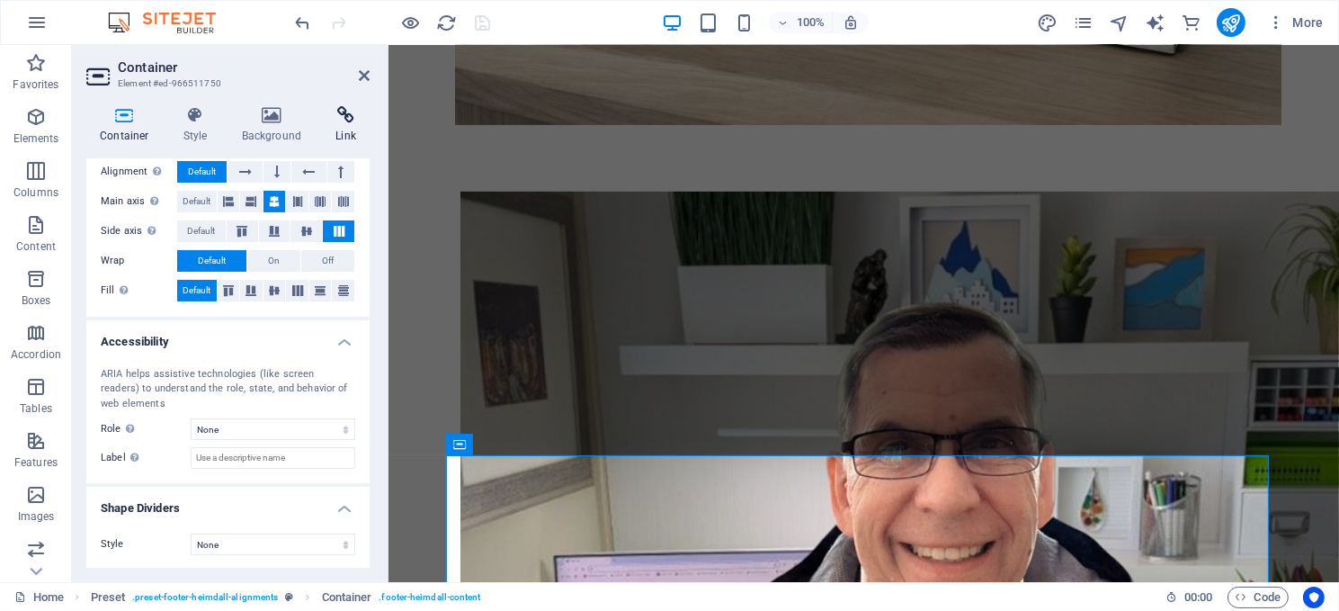
click at [344, 109] on icon at bounding box center [346, 115] width 48 height 18
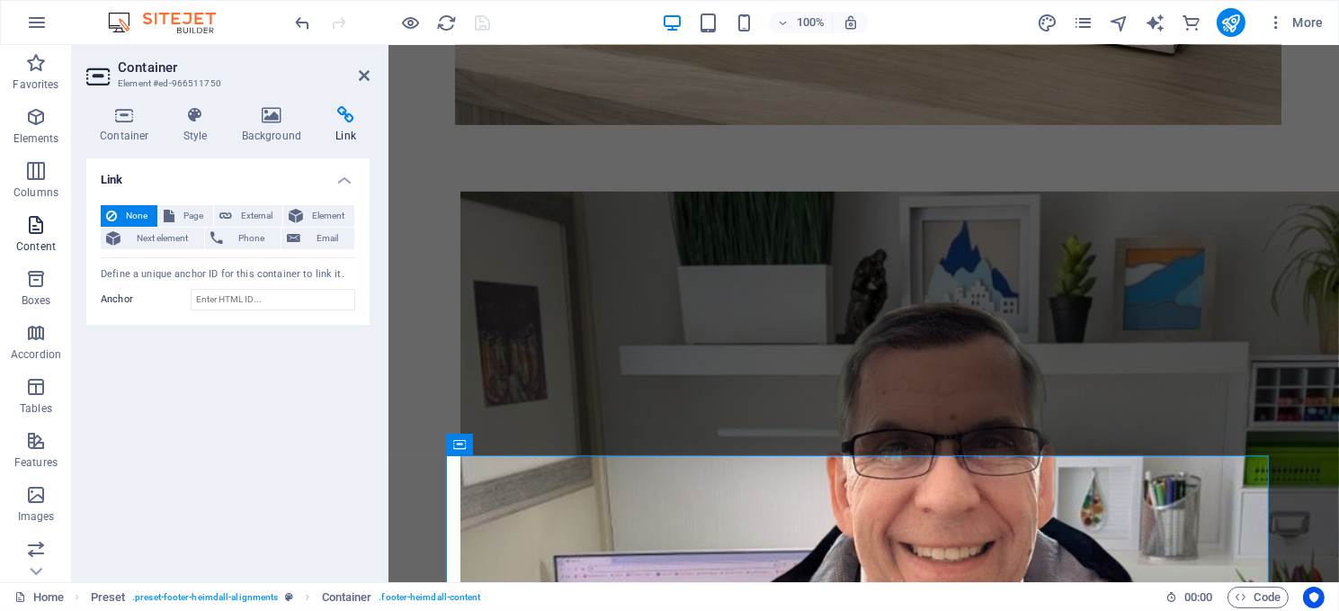
click at [33, 232] on icon "button" at bounding box center [36, 225] width 22 height 22
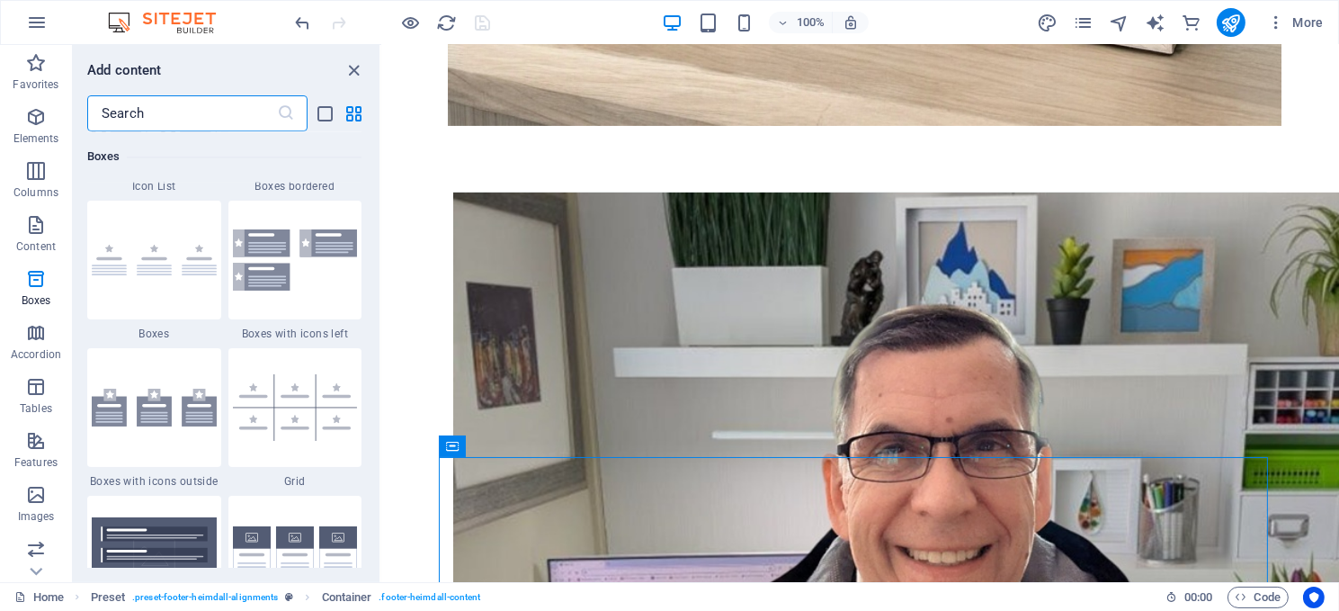
scroll to position [4853, 0]
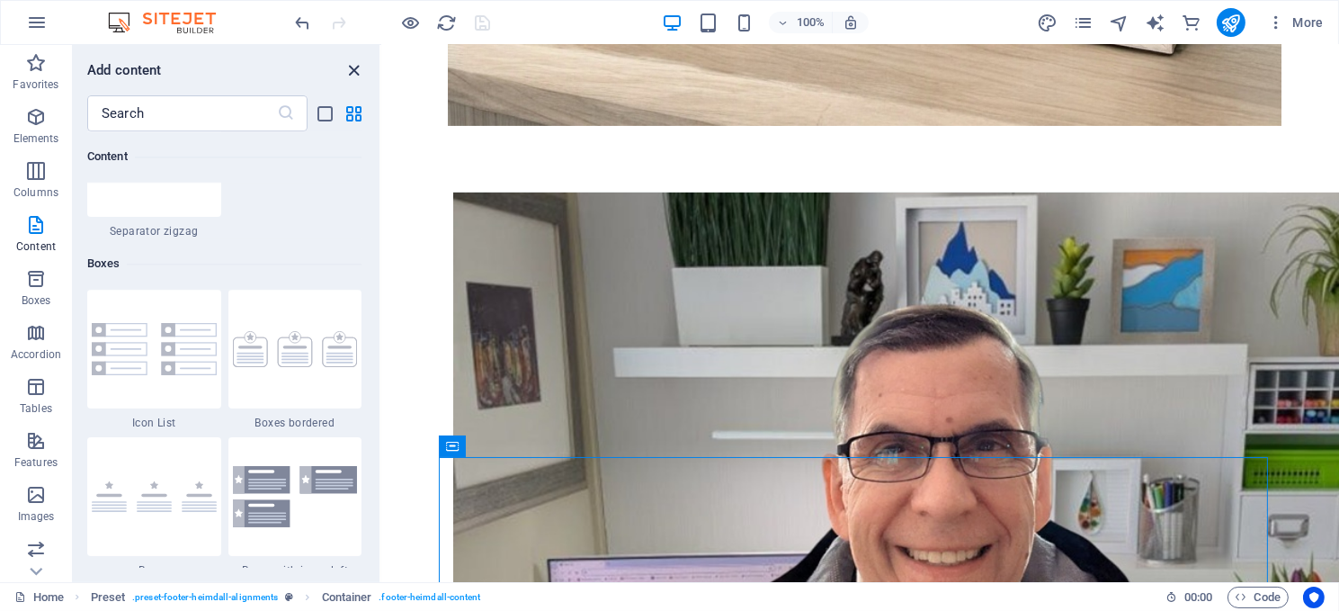
click at [352, 67] on icon "close panel" at bounding box center [354, 70] width 21 height 21
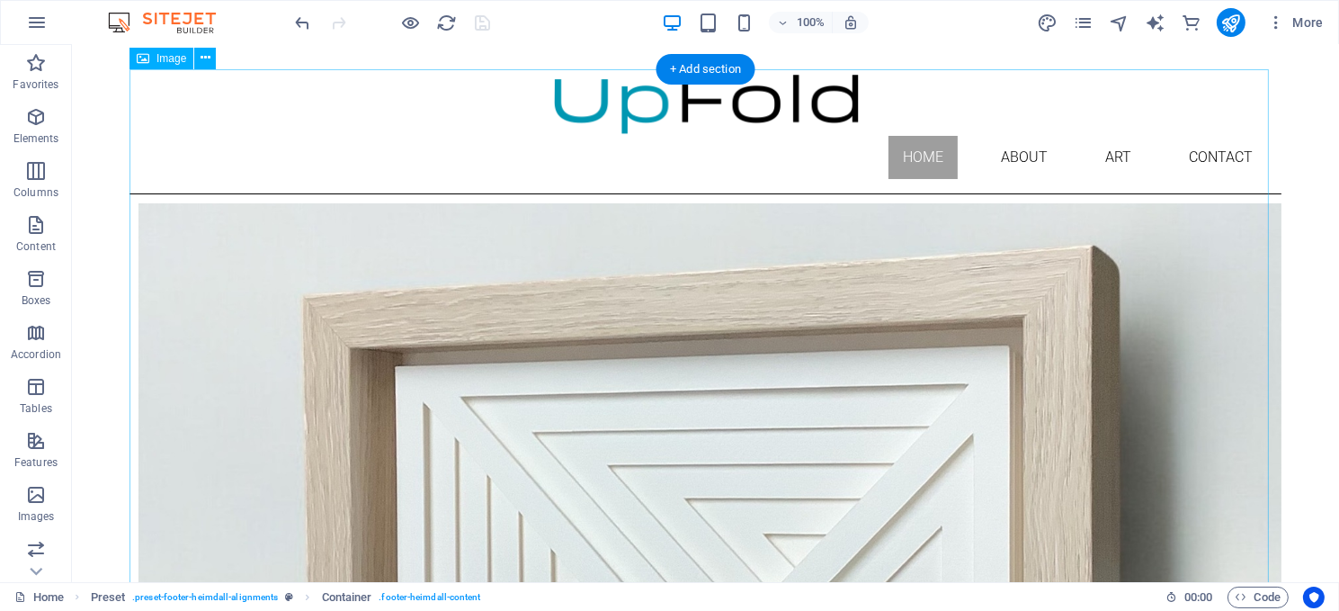
scroll to position [0, 0]
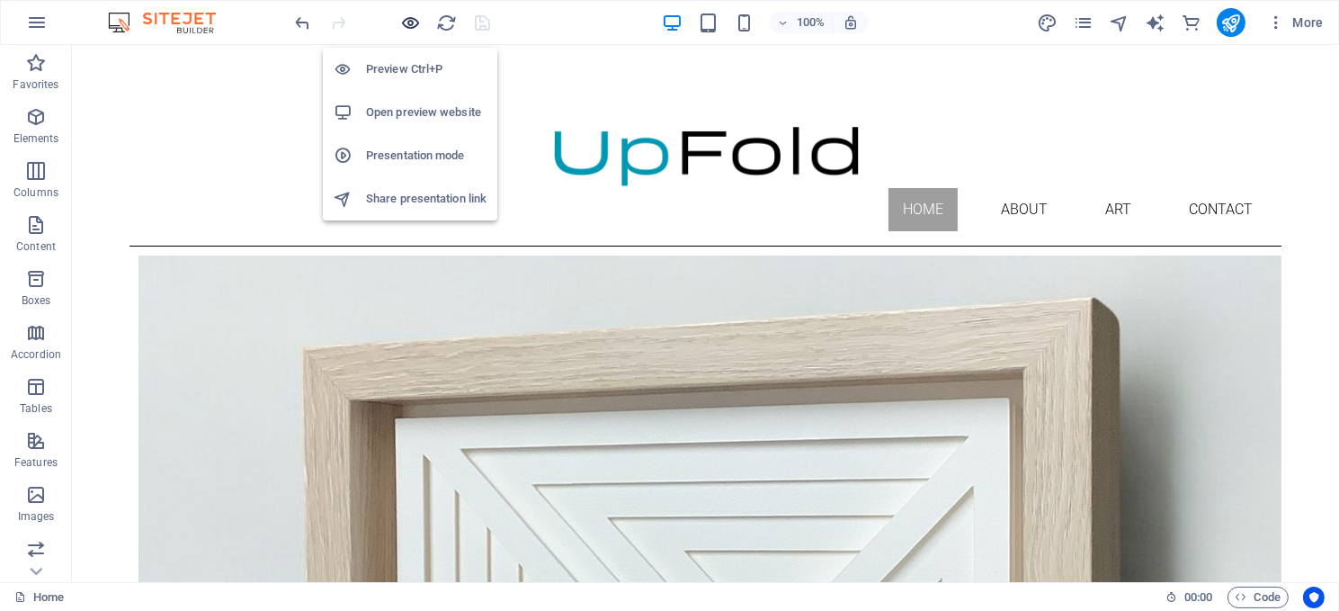
click at [406, 18] on icon "button" at bounding box center [411, 23] width 21 height 21
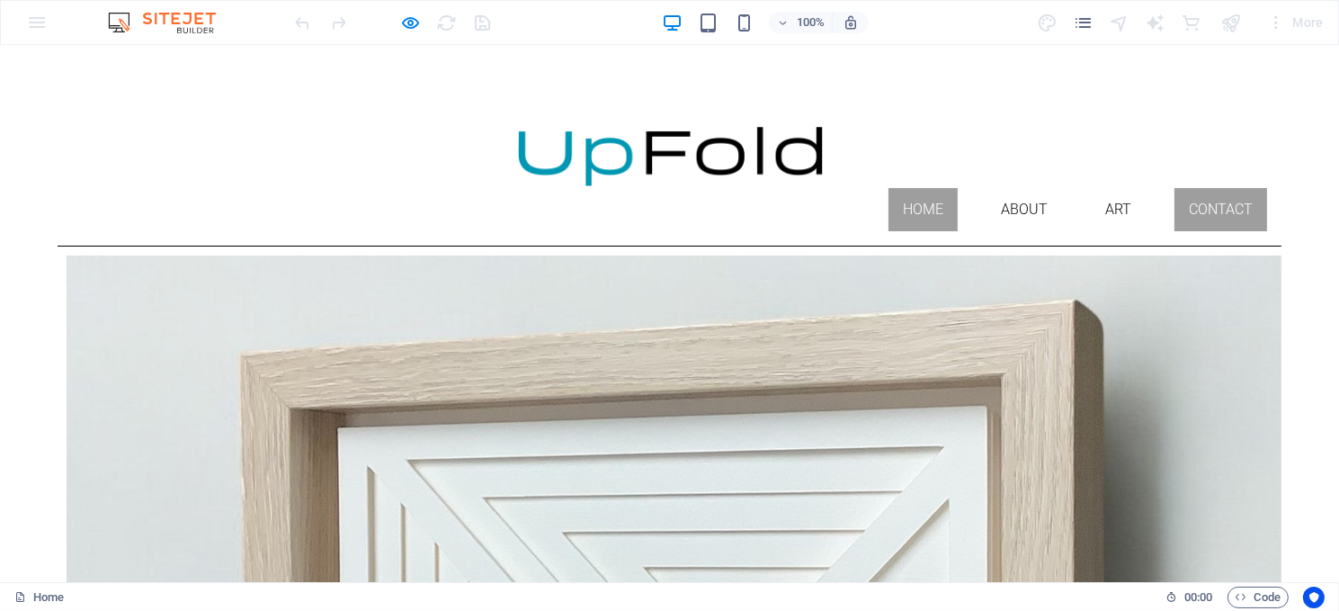
click at [1208, 188] on link "Contact" at bounding box center [1220, 209] width 93 height 43
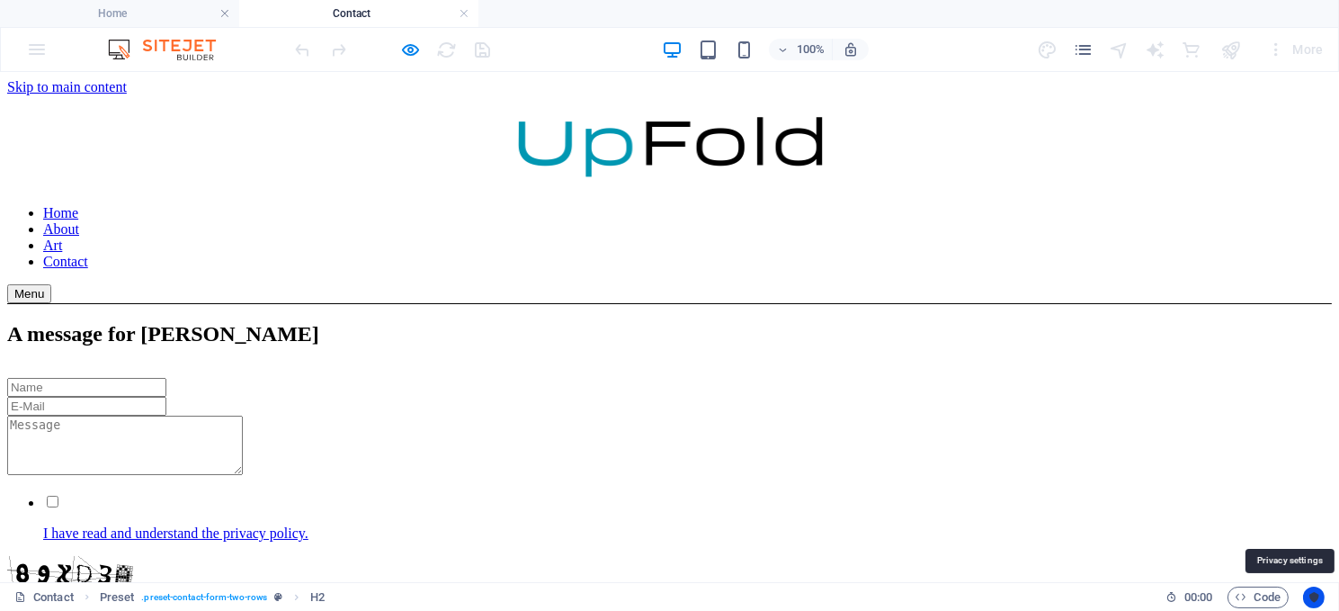
click at [1308, 593] on icon "Usercentrics" at bounding box center [1314, 597] width 13 height 13
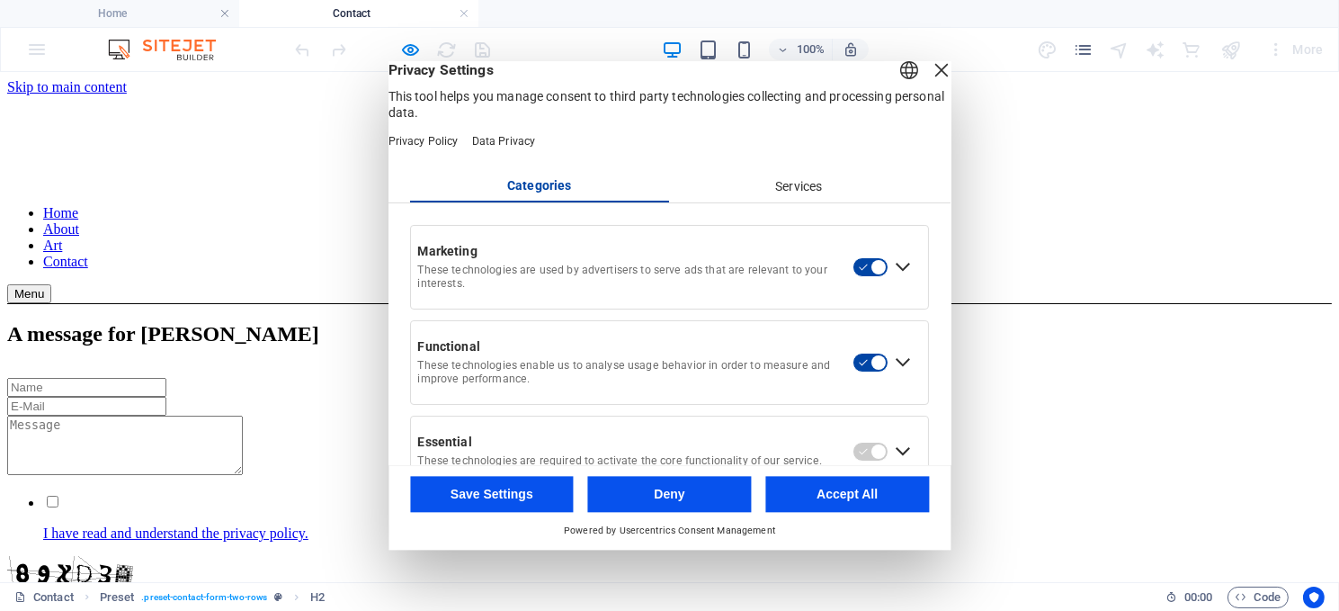
click at [929, 83] on div "Close Layer" at bounding box center [941, 70] width 25 height 25
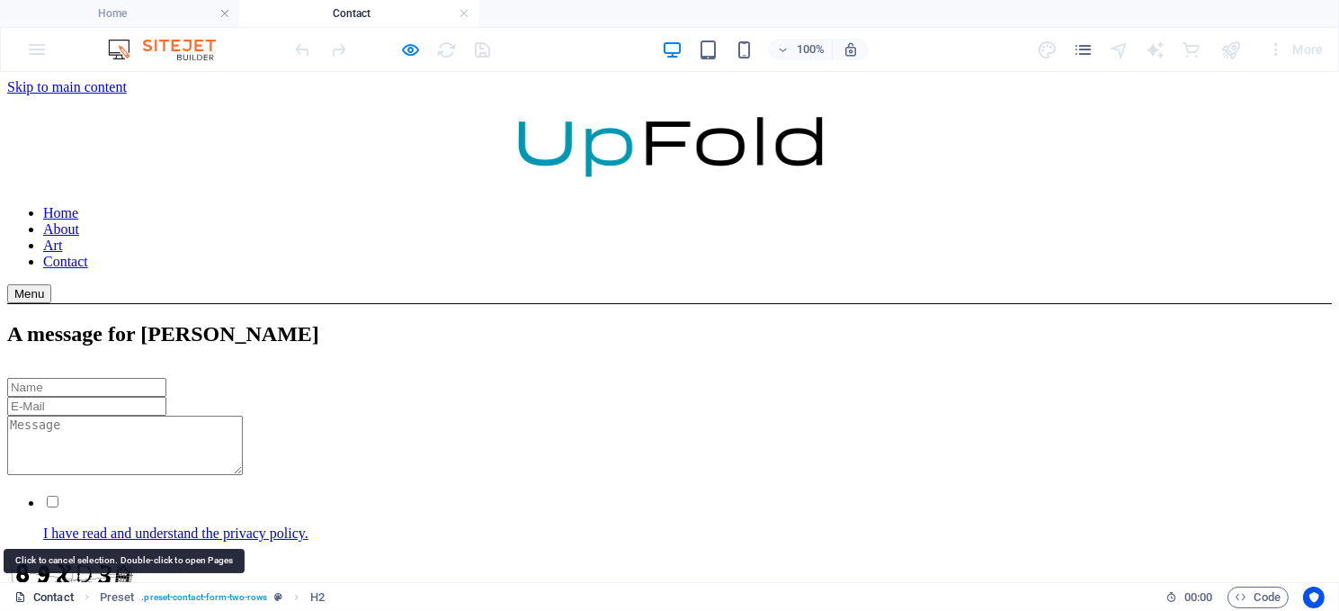
click at [49, 590] on link "Contact" at bounding box center [43, 597] width 59 height 22
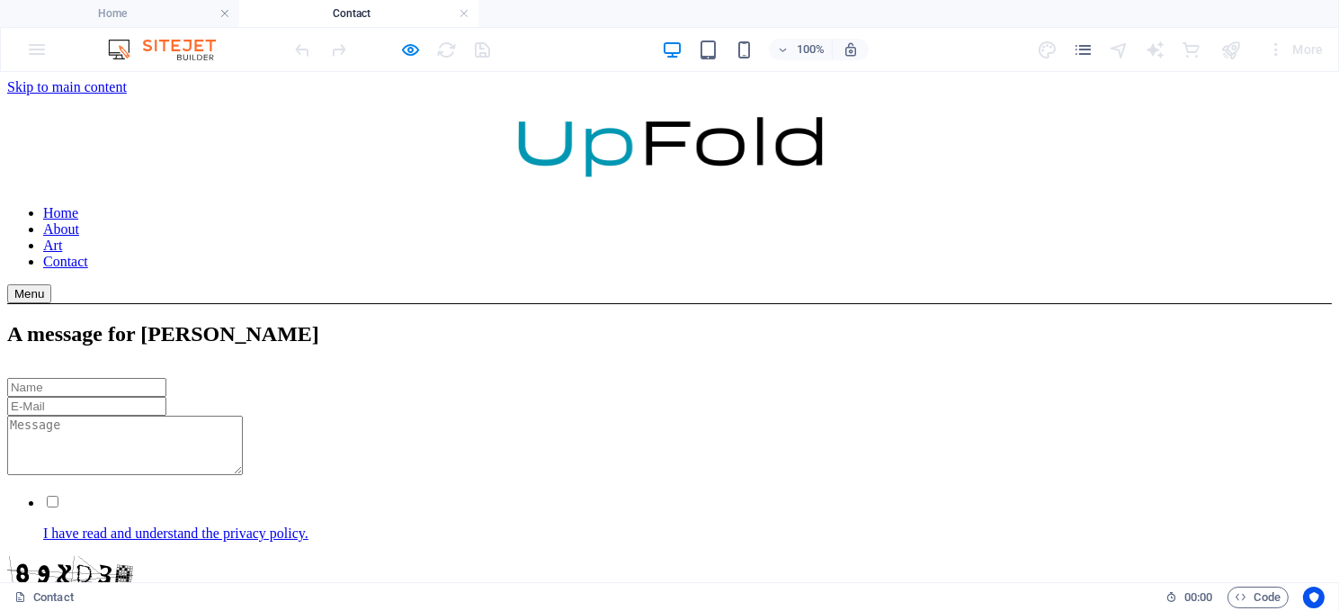
click at [102, 603] on div "Contact" at bounding box center [582, 597] width 1137 height 22
click at [205, 381] on div "A message for [PERSON_NAME] I have read and understand the privacy policy. Unre…" at bounding box center [669, 484] width 1325 height 327
click at [274, 377] on div at bounding box center [669, 386] width 1325 height 19
click at [350, 5] on h4 "Contact" at bounding box center [358, 14] width 239 height 20
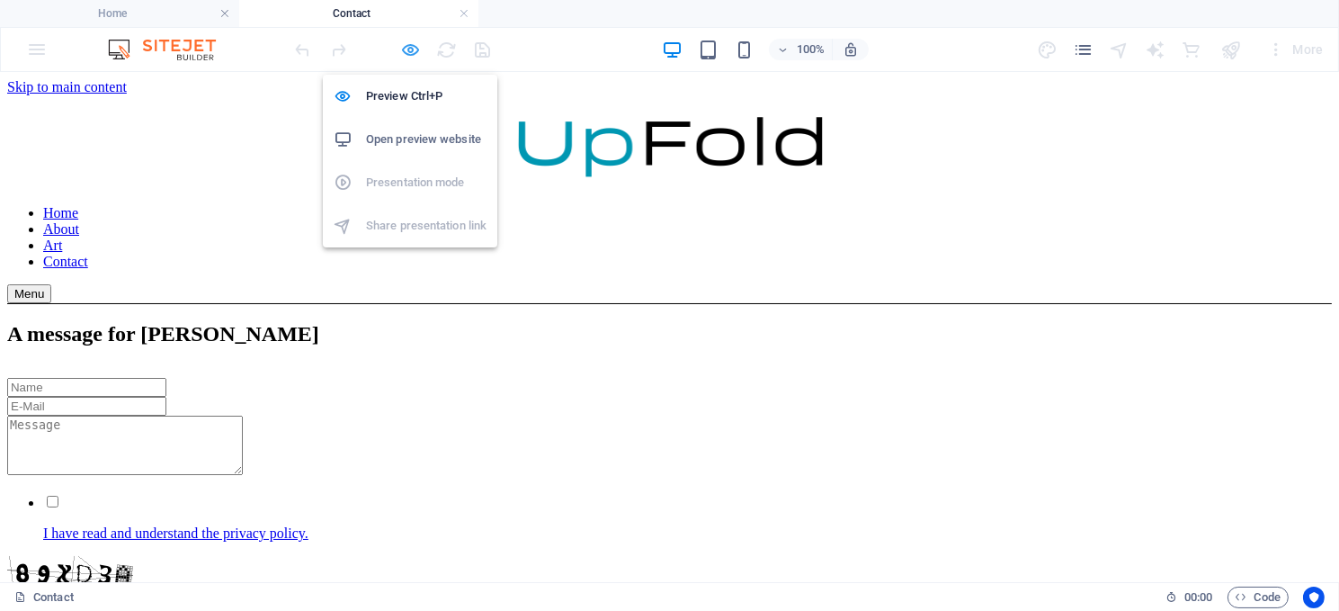
click at [409, 47] on icon "button" at bounding box center [411, 50] width 21 height 21
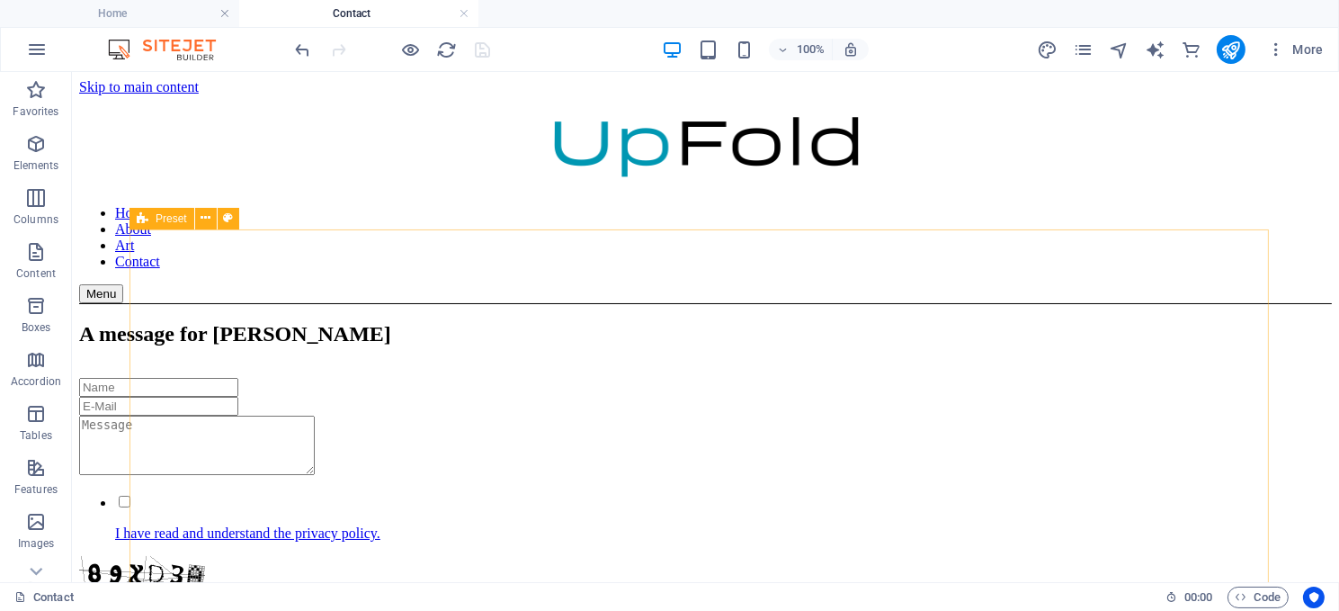
click at [164, 216] on span "Preset" at bounding box center [171, 218] width 31 height 11
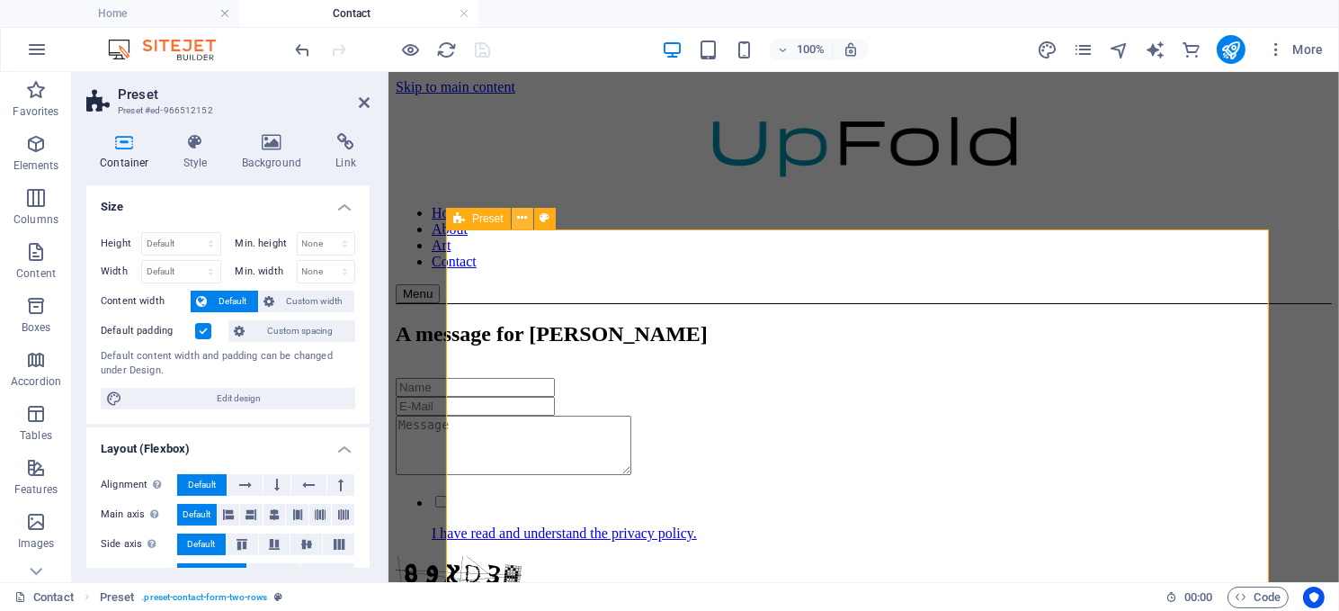
click at [519, 217] on icon at bounding box center [522, 218] width 10 height 19
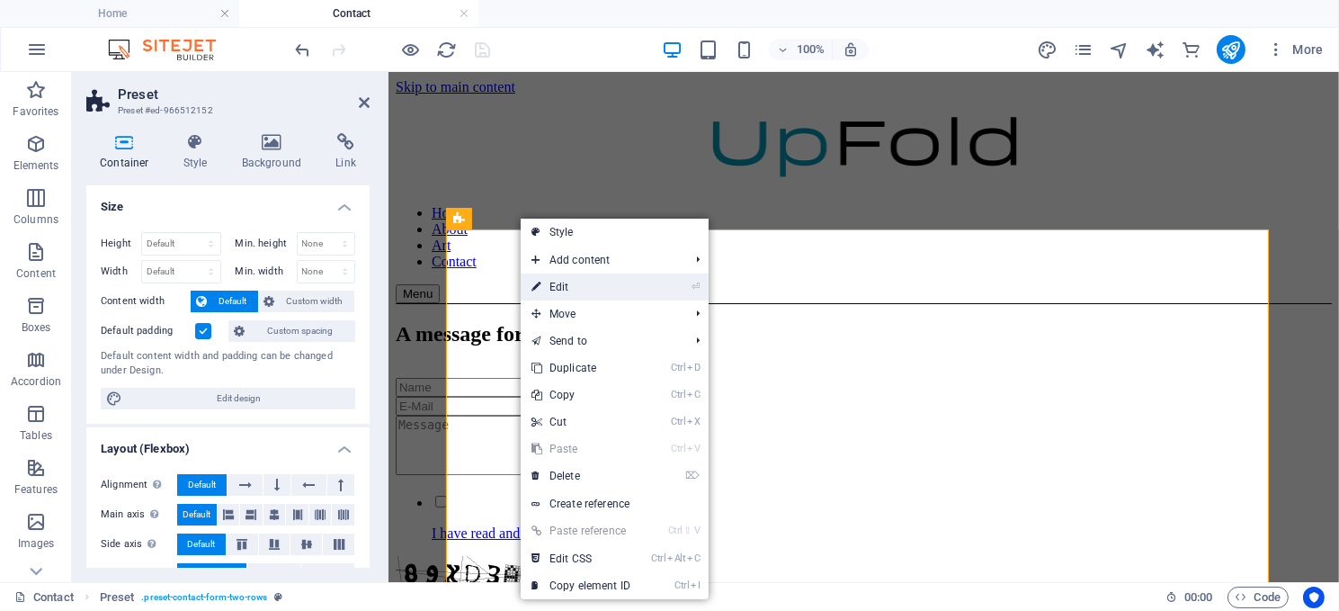
click at [562, 284] on link "⏎ Edit" at bounding box center [581, 286] width 120 height 27
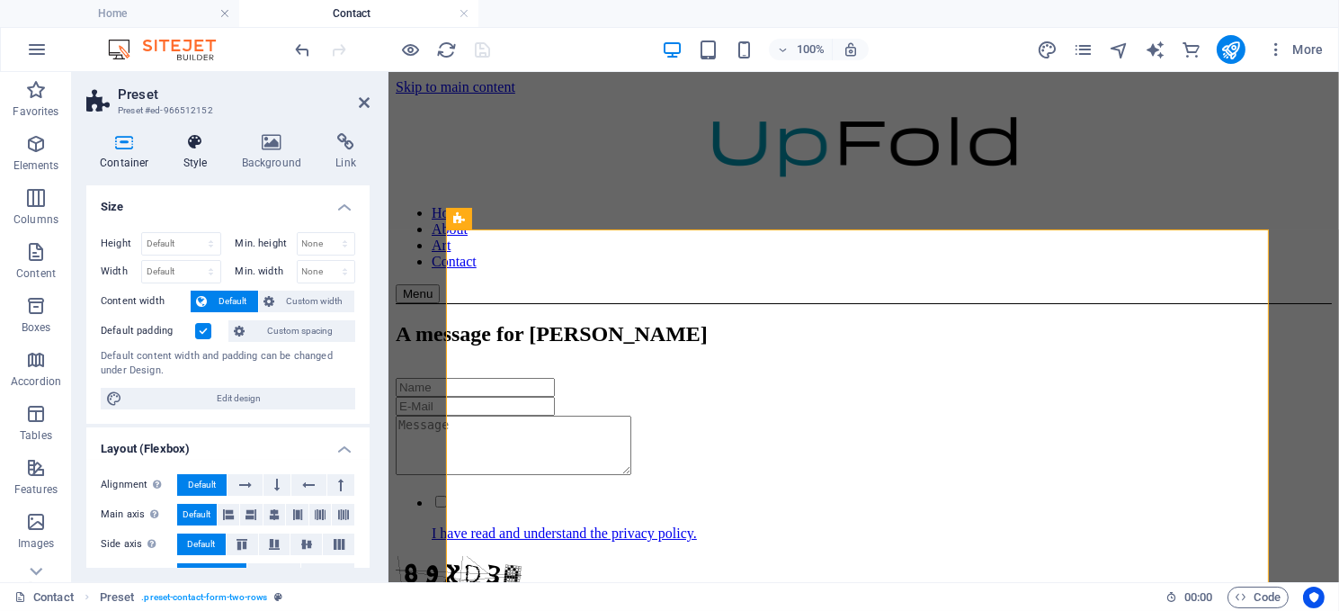
click at [186, 151] on h4 "Style" at bounding box center [199, 152] width 58 height 38
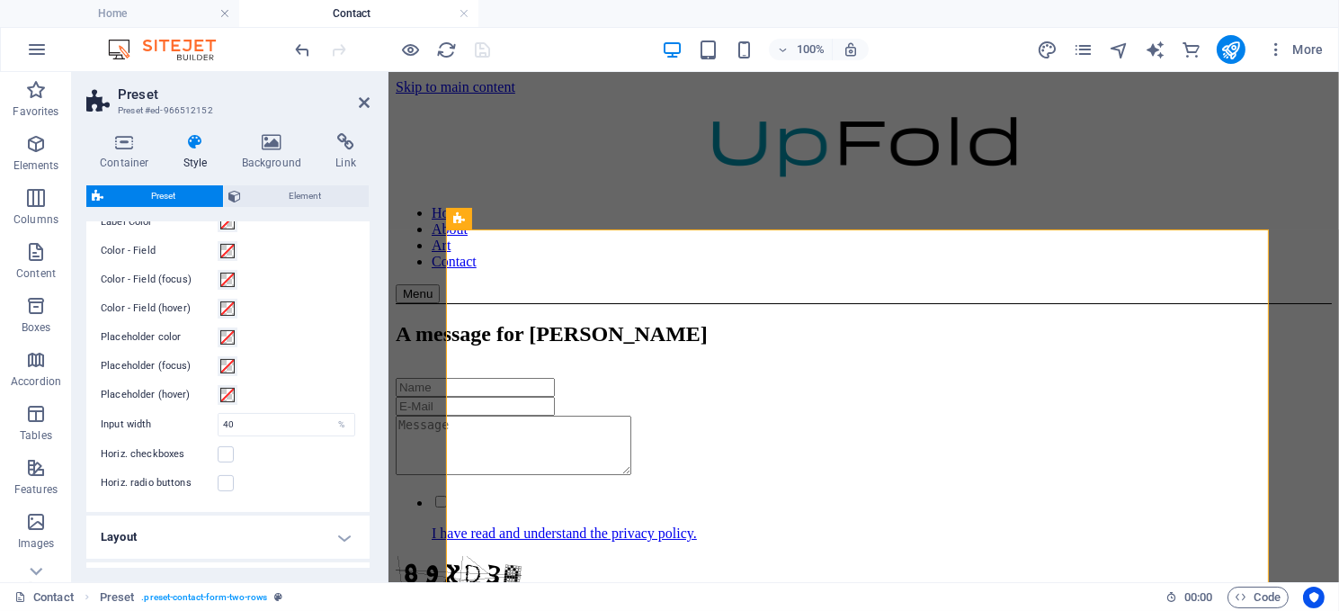
scroll to position [735, 0]
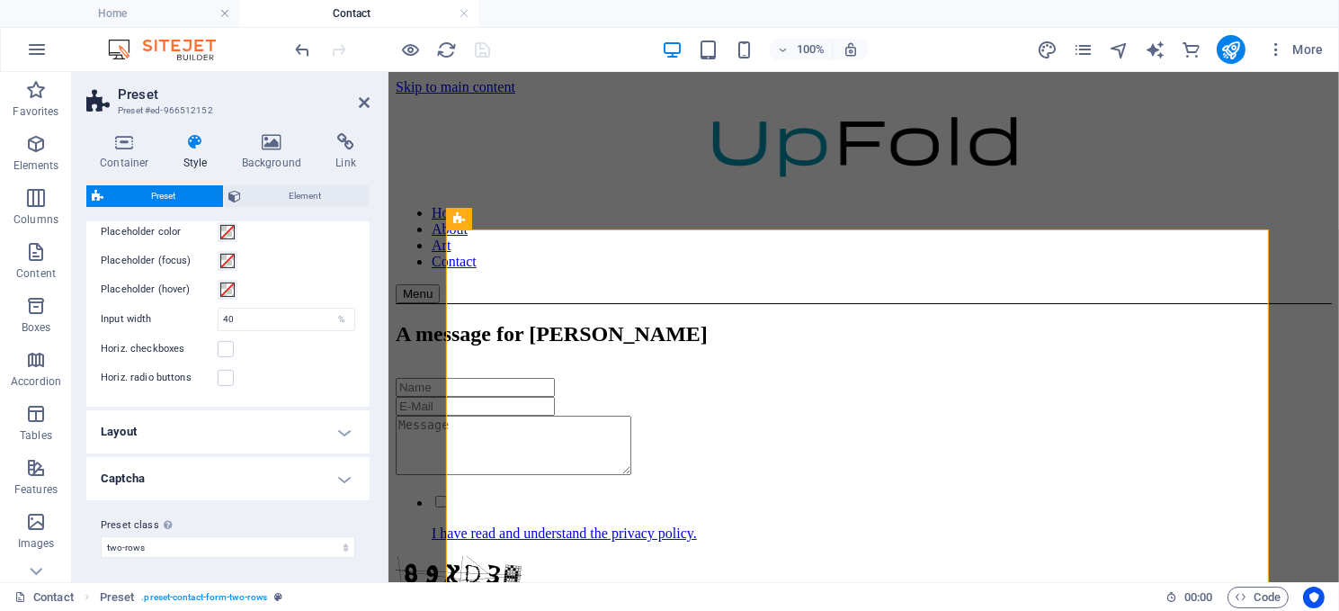
click at [279, 467] on h4 "Captcha" at bounding box center [227, 478] width 283 height 43
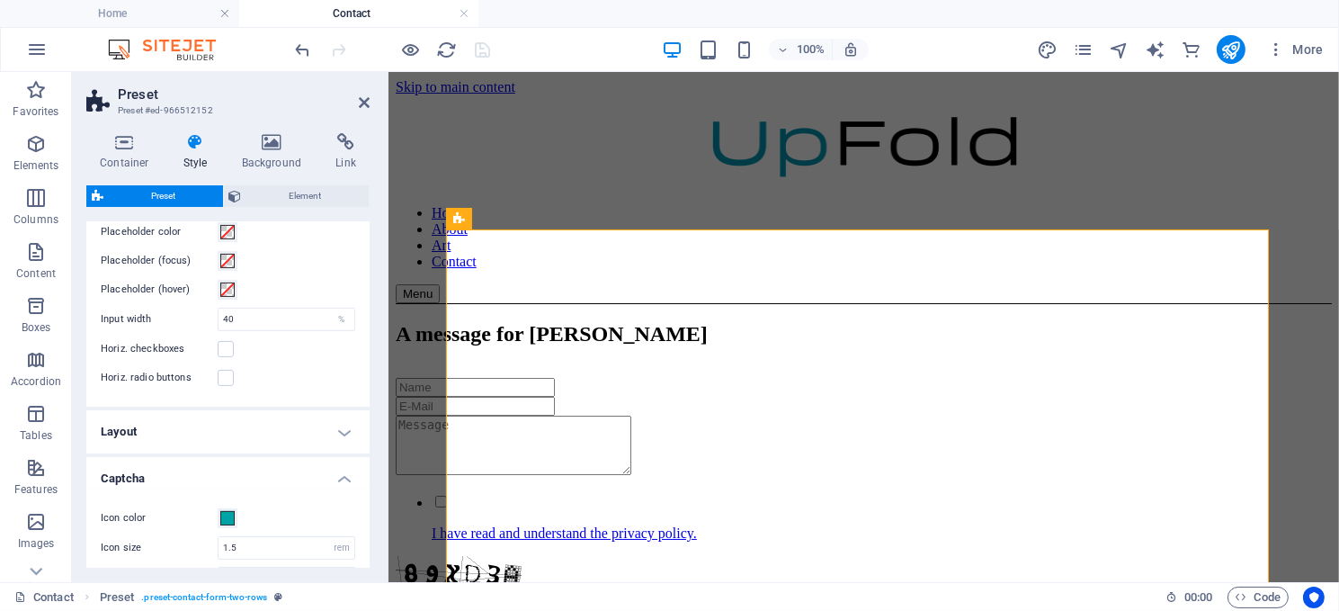
scroll to position [843, 0]
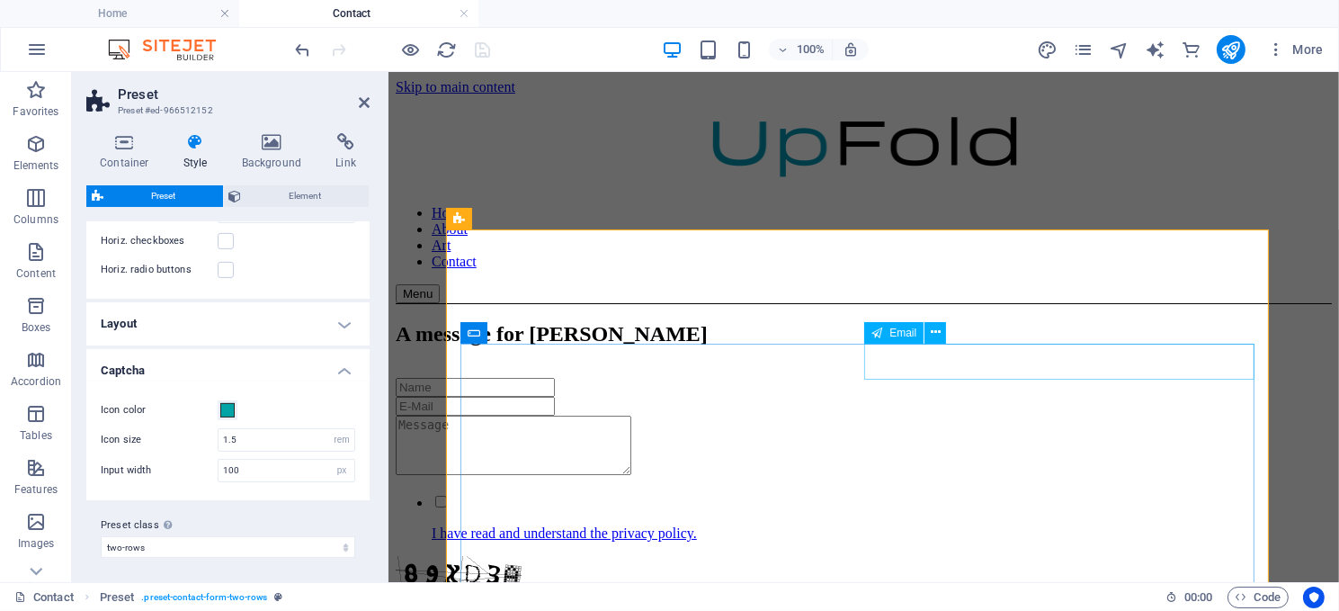
click at [906, 333] on span "Email" at bounding box center [902, 332] width 27 height 11
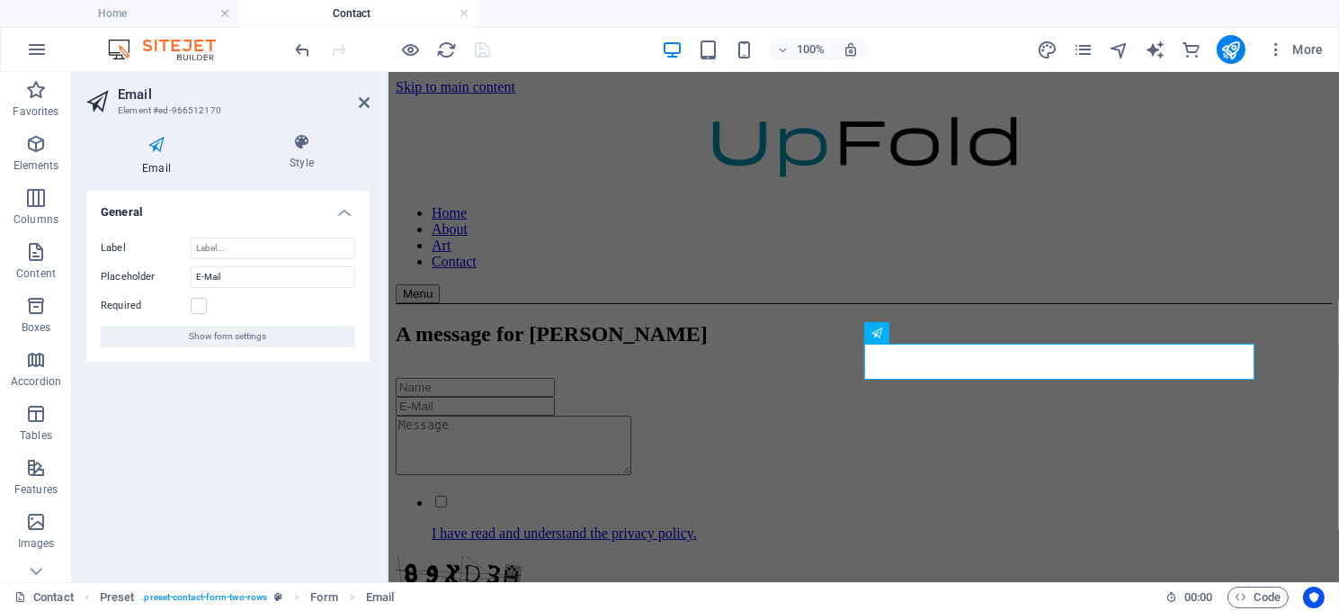
click at [238, 331] on span "Show form settings" at bounding box center [228, 337] width 77 height 22
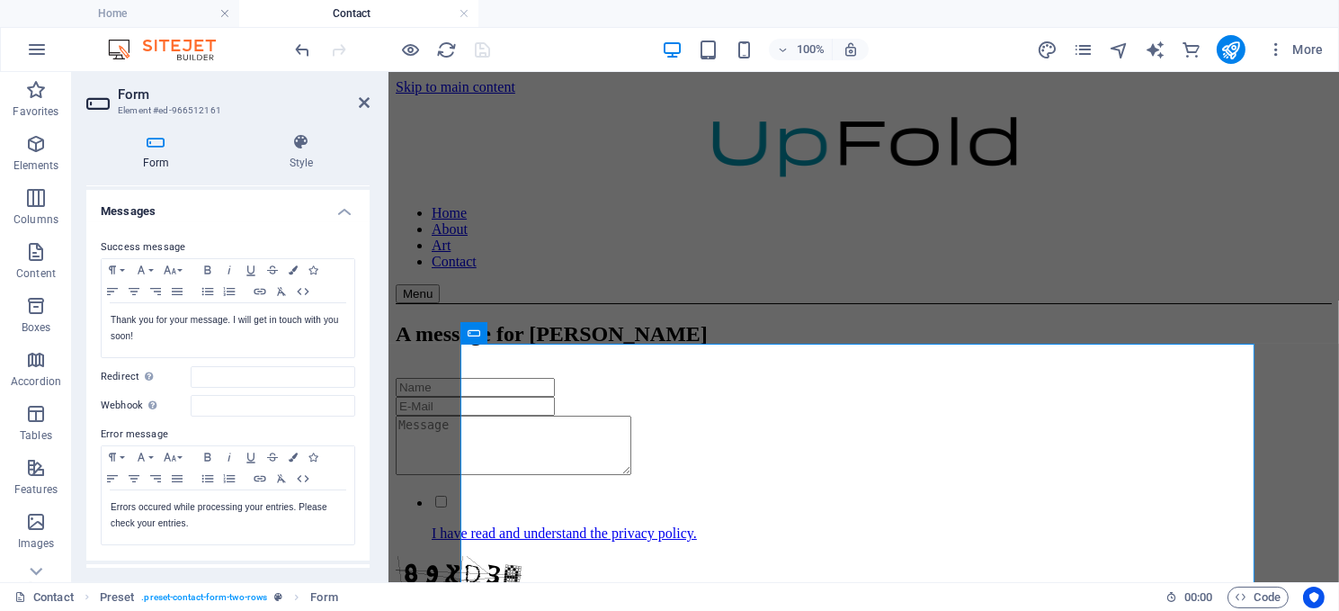
scroll to position [0, 0]
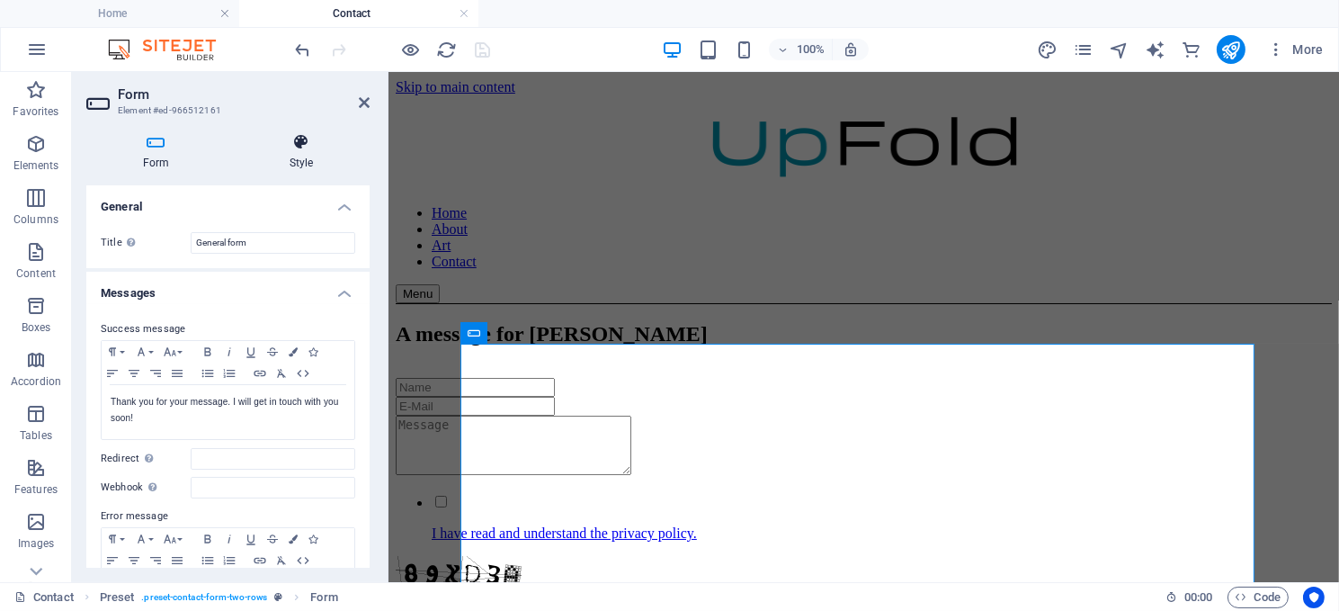
click at [299, 145] on icon at bounding box center [301, 142] width 137 height 18
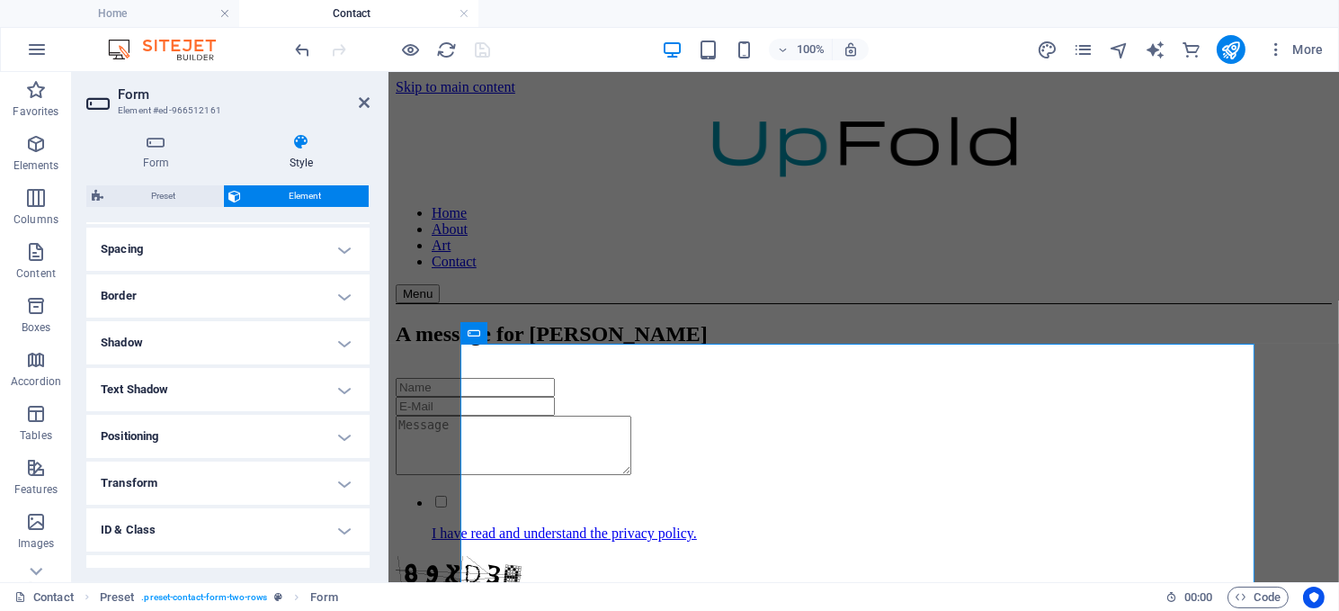
scroll to position [414, 0]
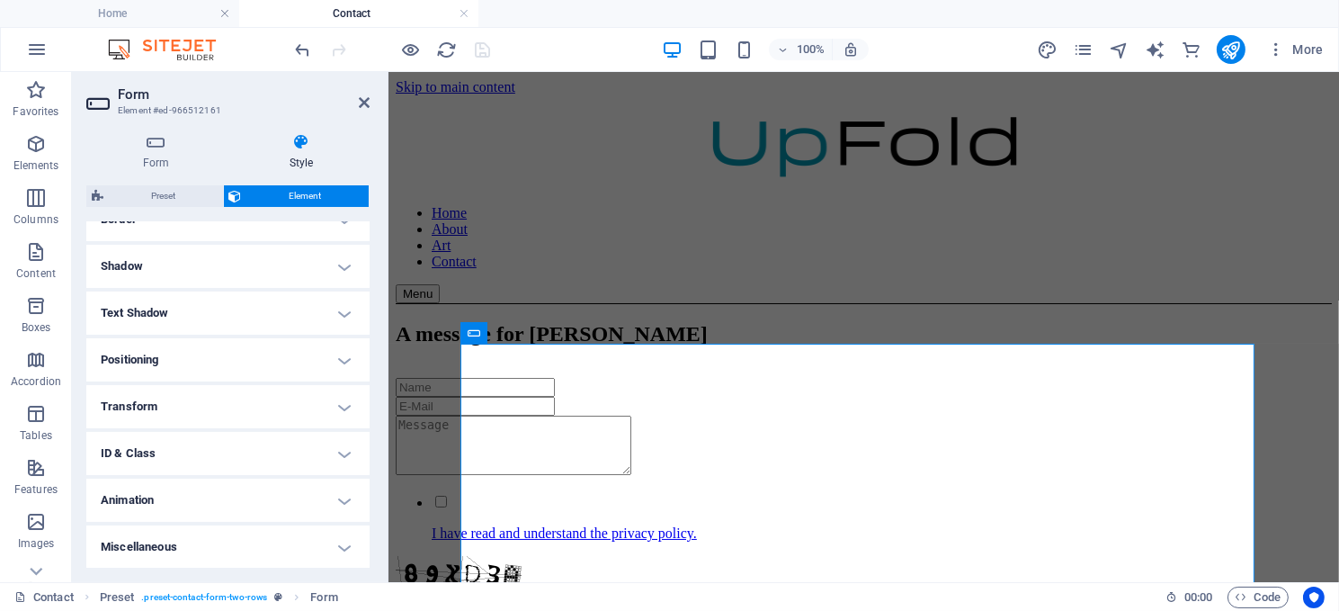
click at [263, 451] on h4 "ID & Class" at bounding box center [227, 453] width 283 height 43
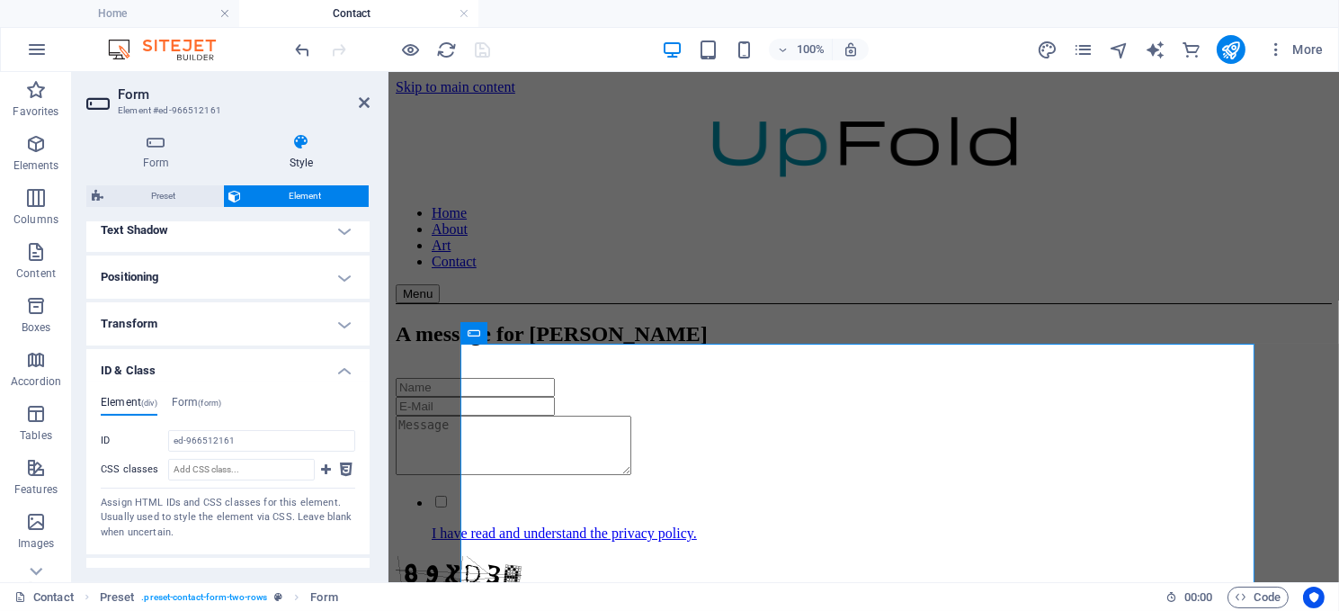
scroll to position [575, 0]
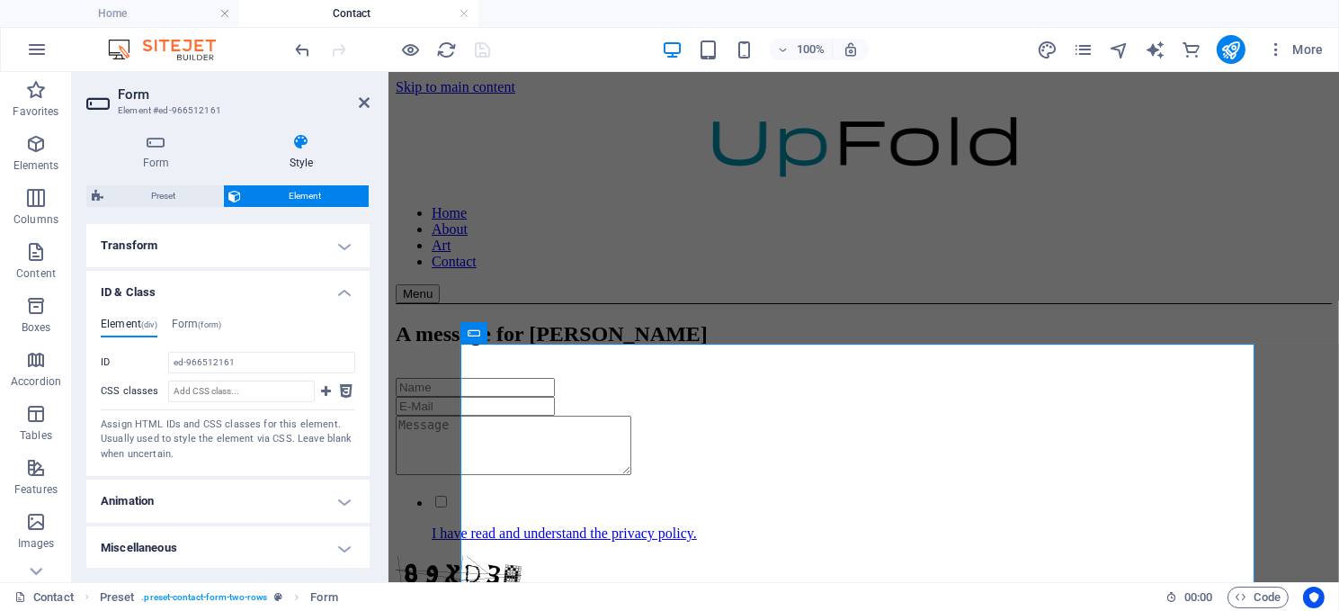
click at [254, 537] on h4 "Miscellaneous" at bounding box center [227, 547] width 283 height 43
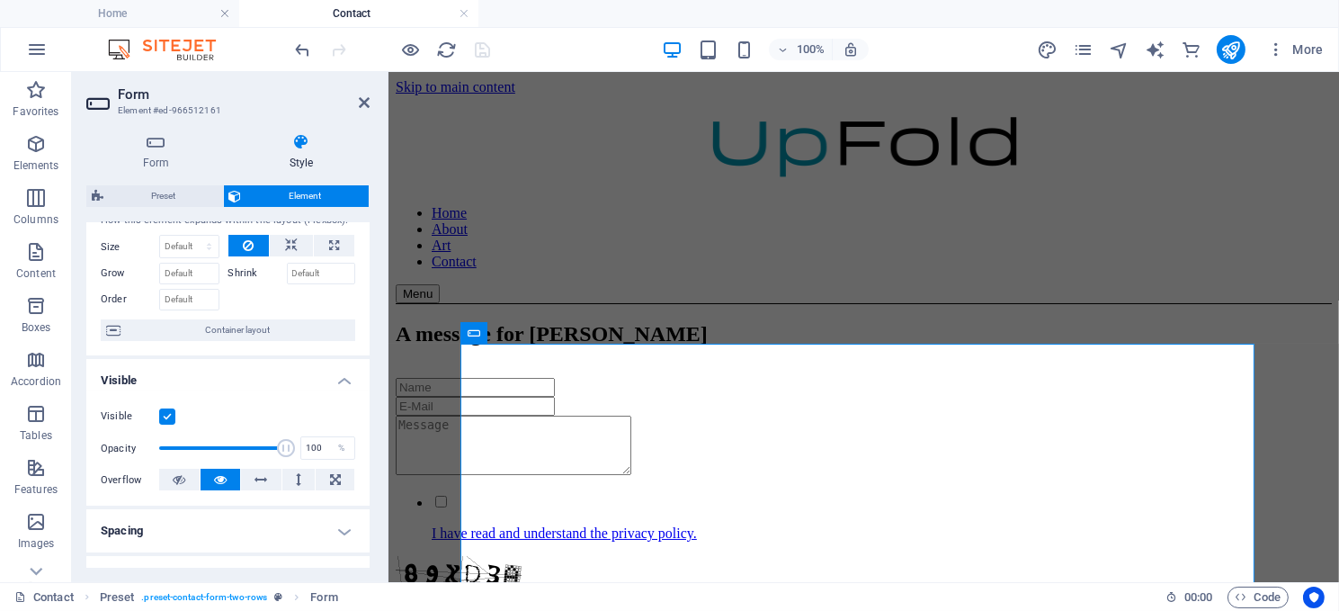
scroll to position [0, 0]
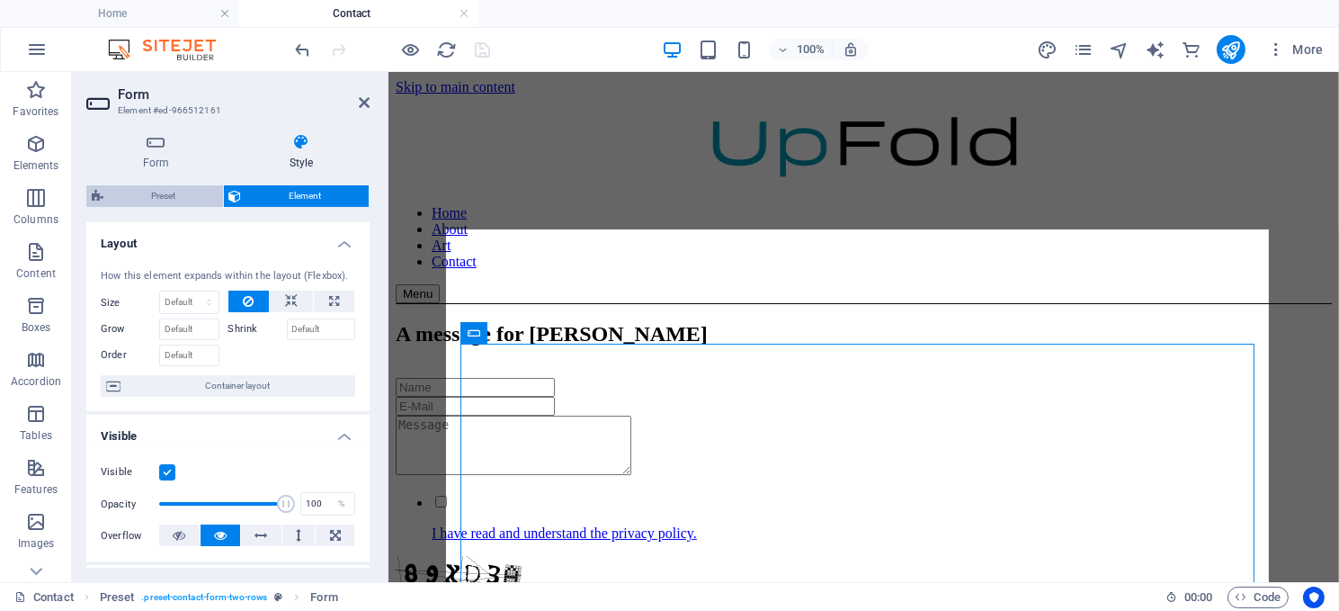
click at [156, 192] on span "Preset" at bounding box center [163, 196] width 109 height 22
select select "px"
select select "rem"
select select "px"
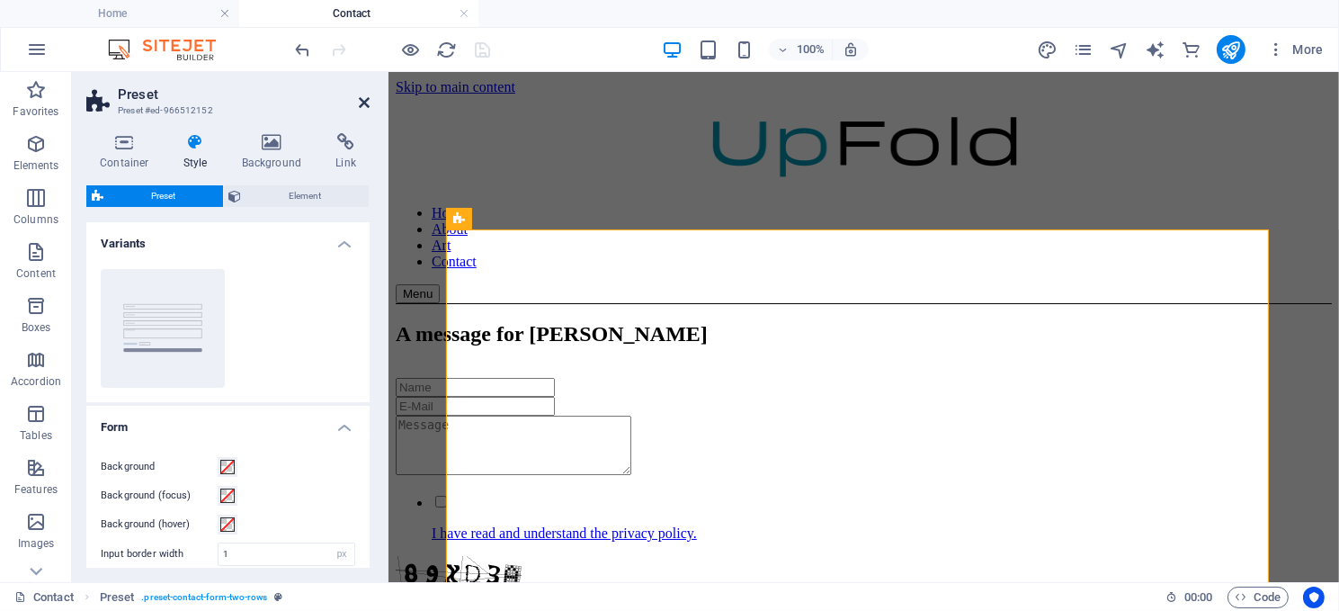
click at [360, 95] on icon at bounding box center [364, 102] width 11 height 14
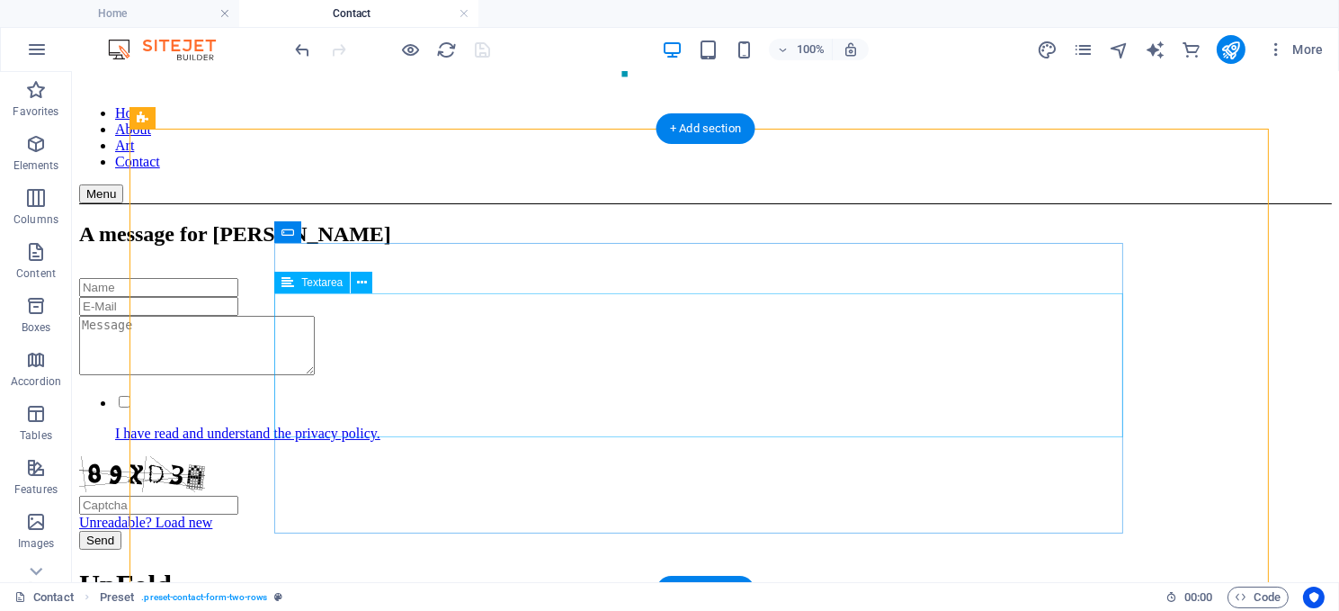
scroll to position [180, 0]
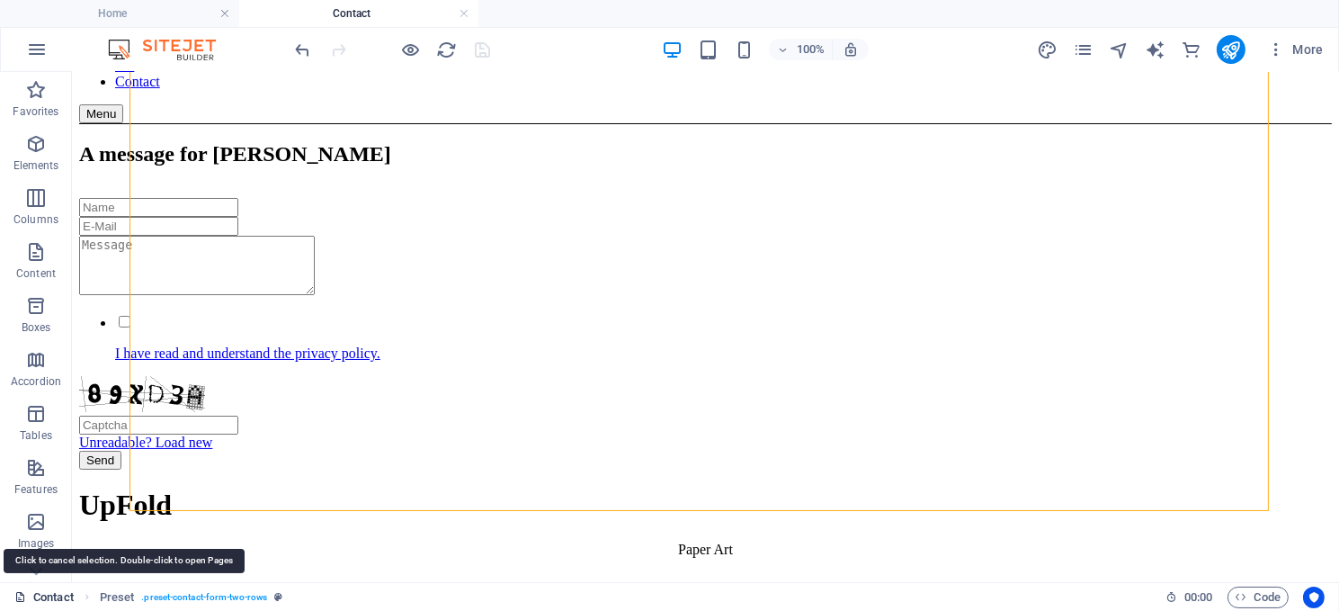
click at [37, 594] on link "Contact" at bounding box center [43, 597] width 59 height 22
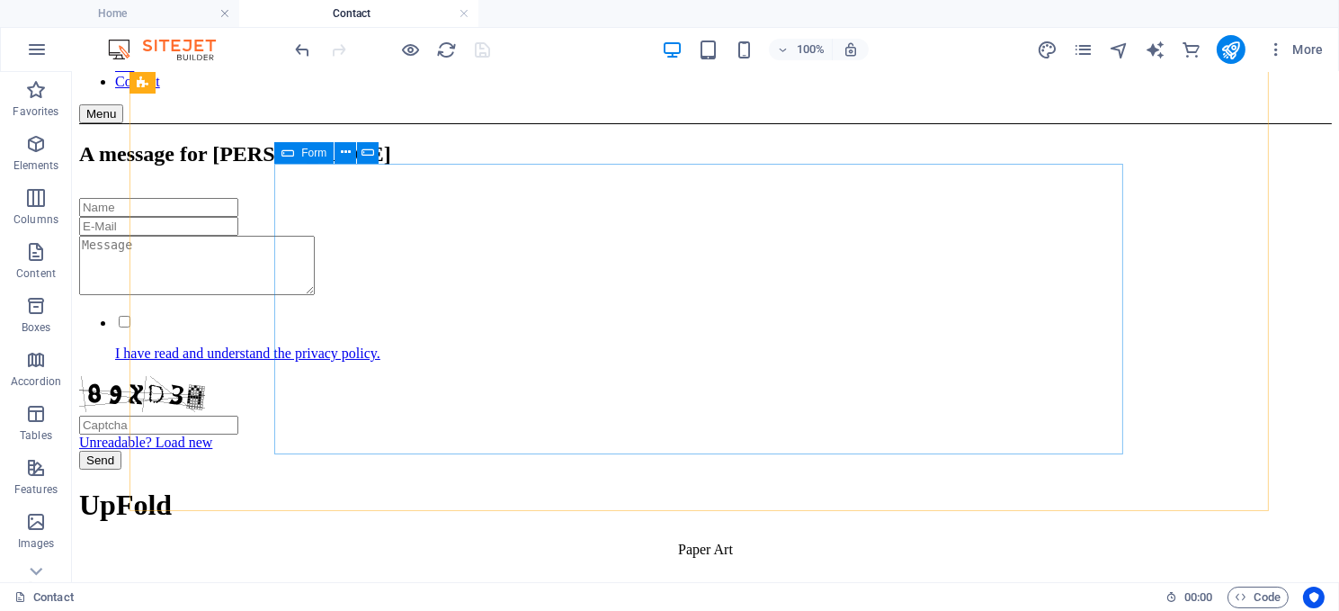
click at [308, 152] on span "Form" at bounding box center [313, 152] width 25 height 11
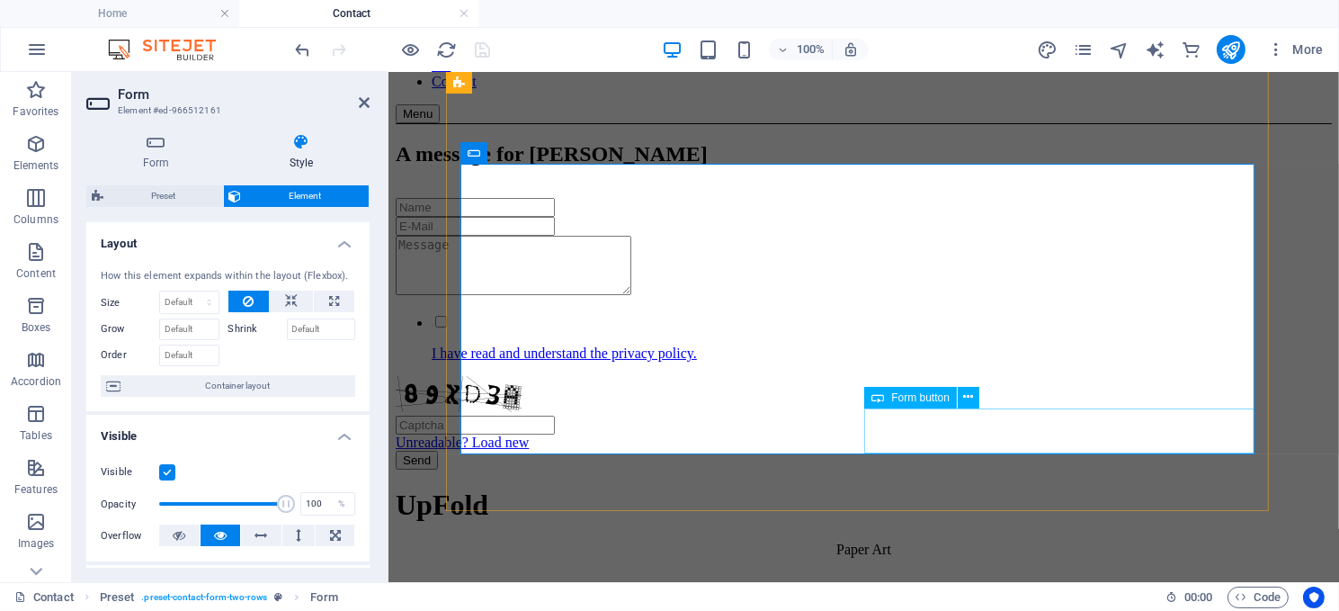
click at [921, 399] on span "Form button" at bounding box center [920, 397] width 58 height 11
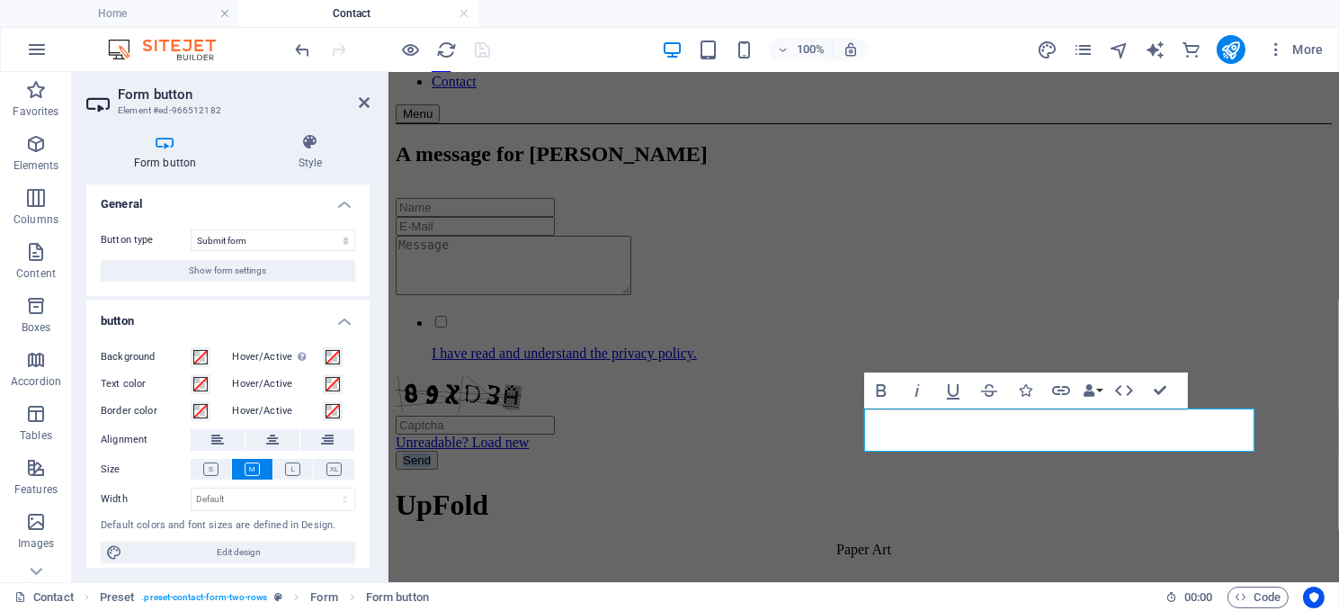
scroll to position [0, 0]
click at [361, 99] on icon at bounding box center [364, 102] width 11 height 14
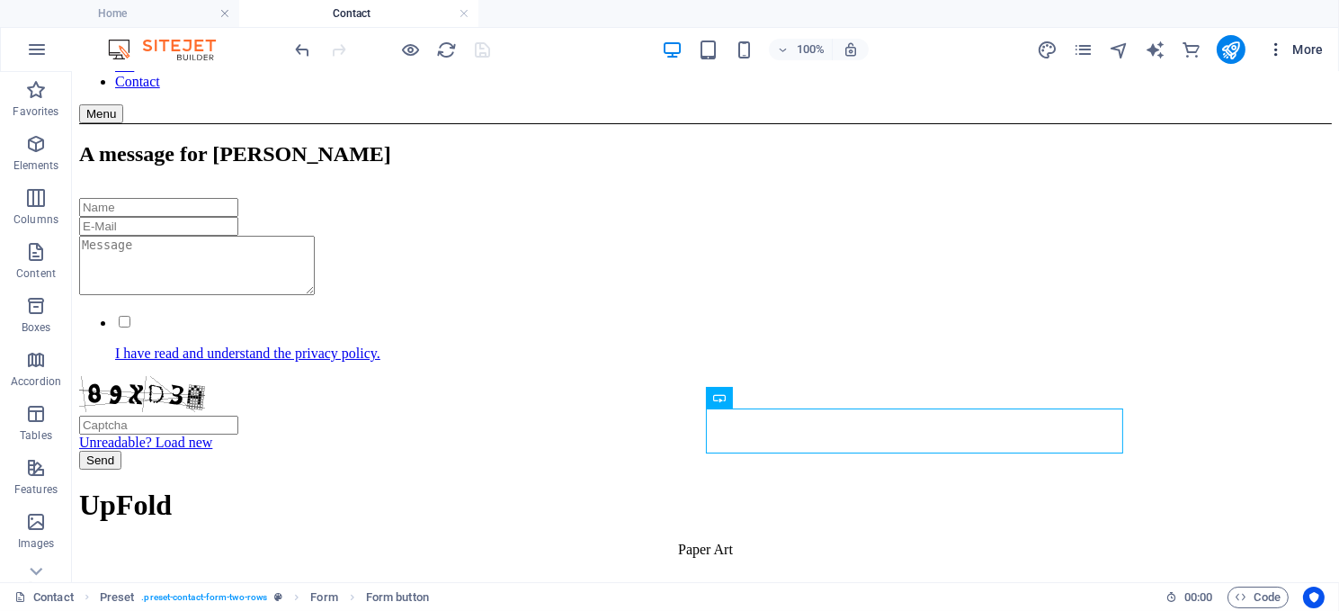
click at [1308, 43] on span "More" at bounding box center [1295, 49] width 57 height 18
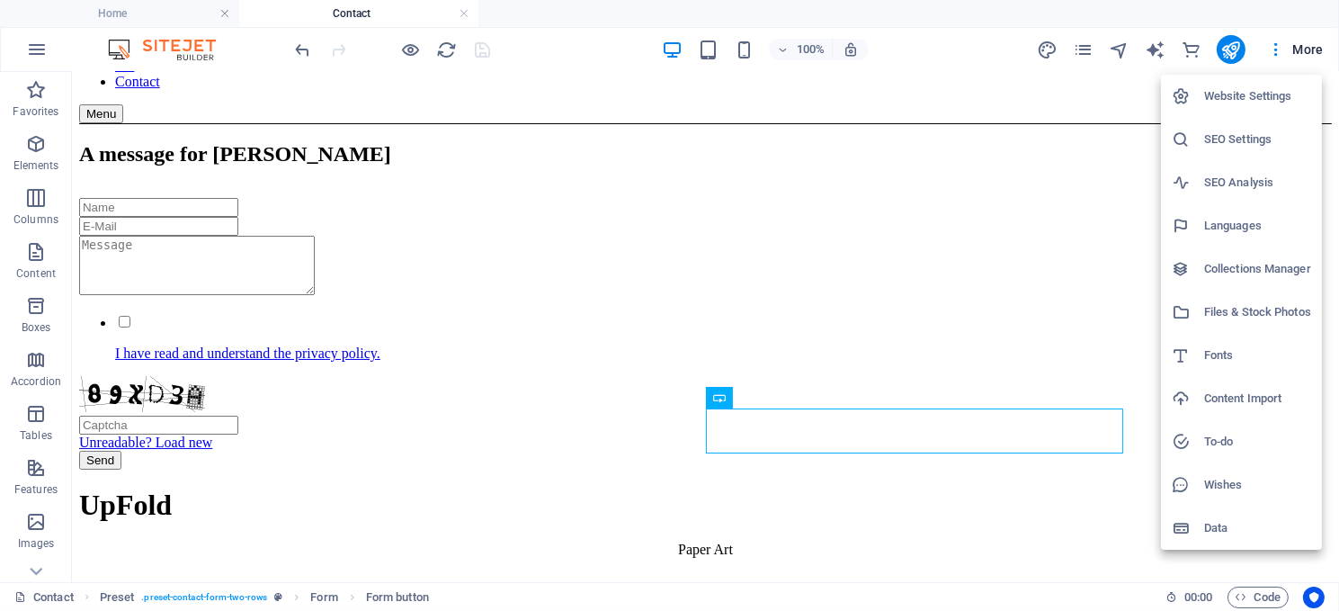
click at [1254, 263] on h6 "Collections Manager" at bounding box center [1257, 269] width 107 height 22
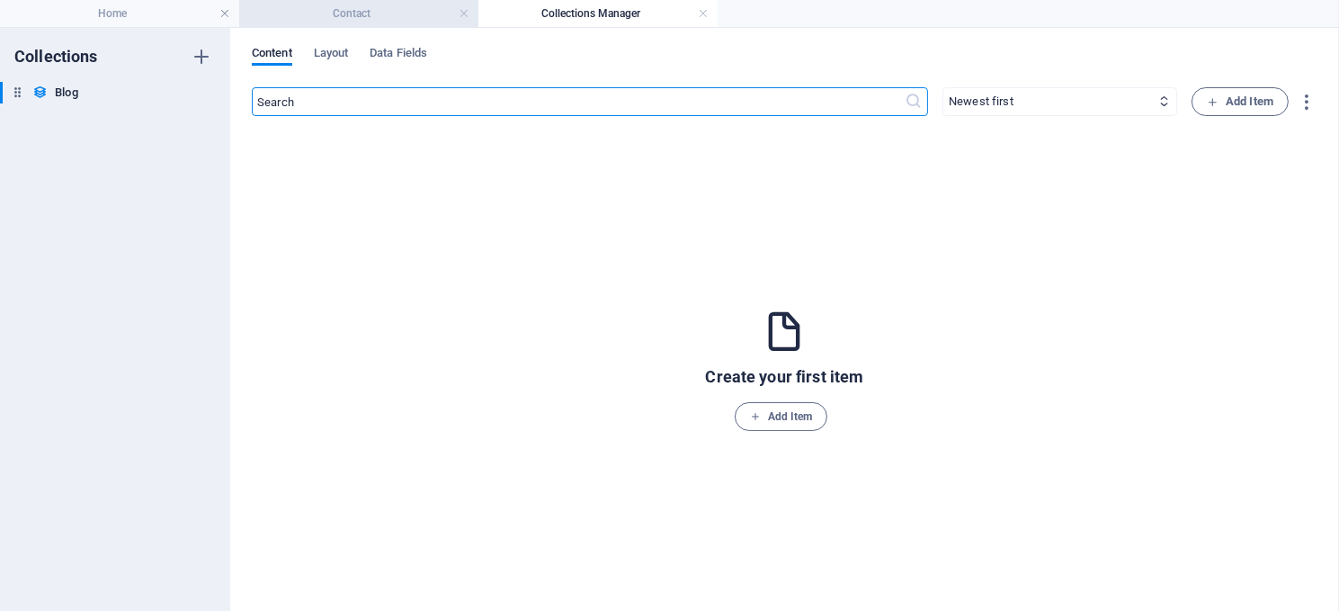
click at [350, 13] on h4 "Contact" at bounding box center [358, 14] width 239 height 20
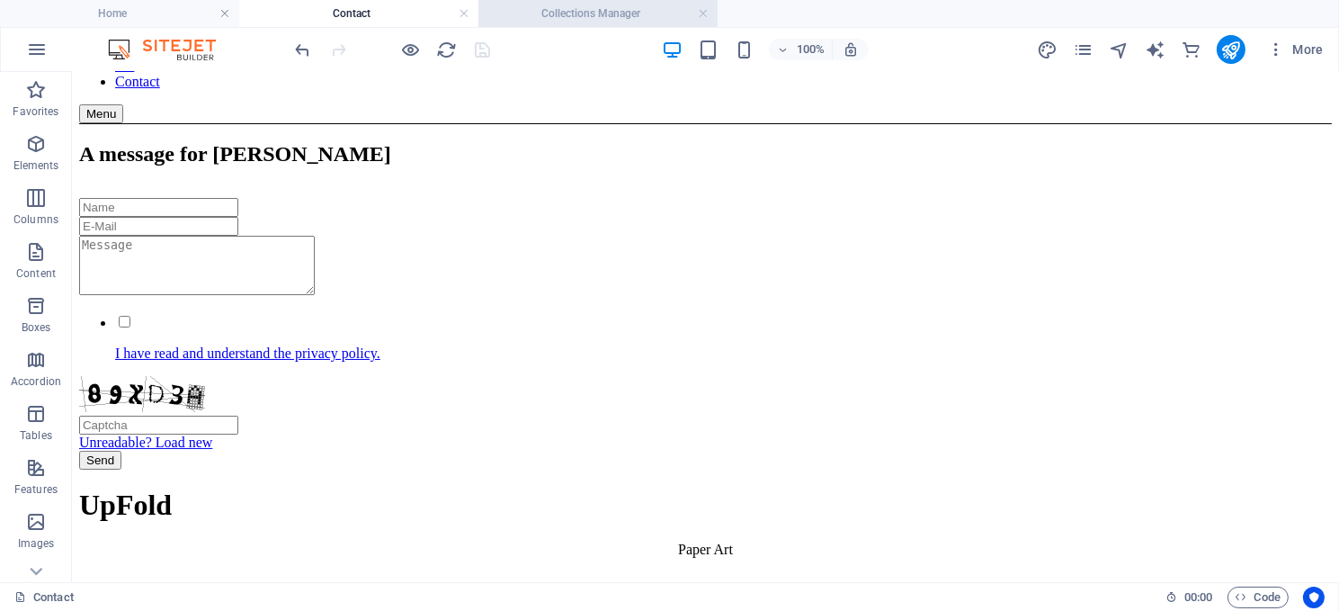
click at [558, 16] on h4 "Collections Manager" at bounding box center [597, 14] width 239 height 20
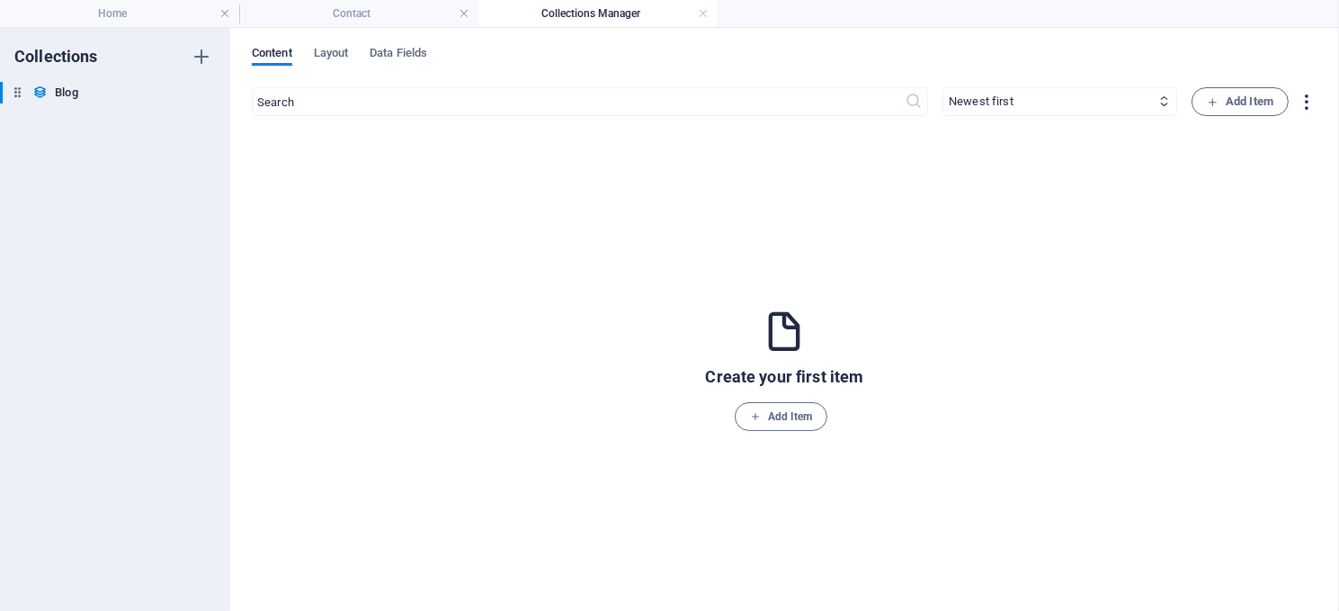
click at [1305, 98] on icon "button" at bounding box center [1307, 102] width 21 height 21
click at [1305, 98] on div at bounding box center [669, 305] width 1339 height 611
click at [200, 90] on icon "button" at bounding box center [201, 92] width 13 height 13
click at [200, 90] on div at bounding box center [669, 305] width 1339 height 611
click at [337, 50] on span "Layout" at bounding box center [331, 54] width 35 height 25
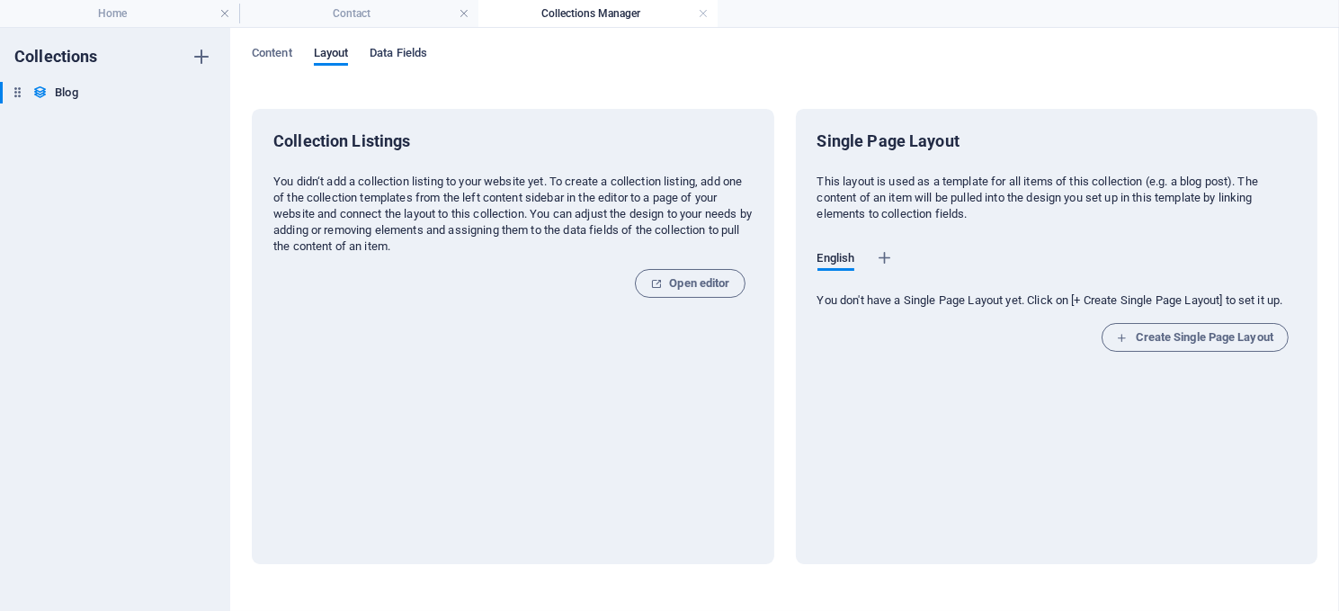
click at [391, 52] on span "Data Fields" at bounding box center [399, 54] width 58 height 25
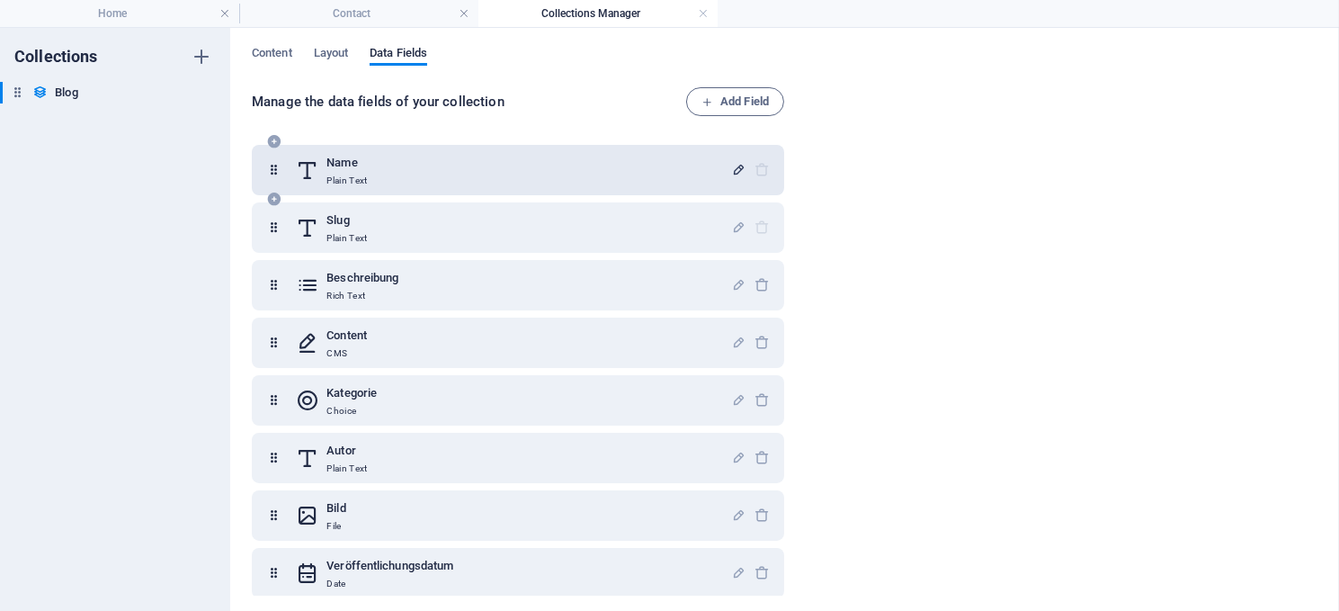
click at [732, 164] on icon "button" at bounding box center [738, 169] width 15 height 15
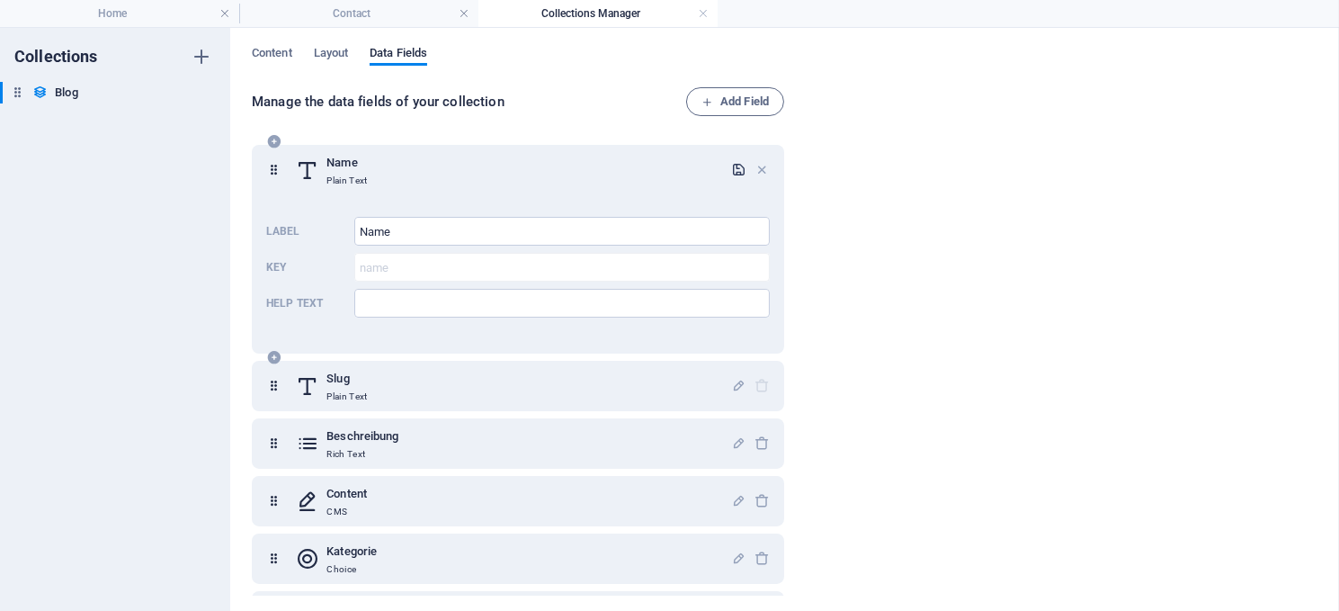
click at [732, 164] on icon "button" at bounding box center [738, 169] width 15 height 15
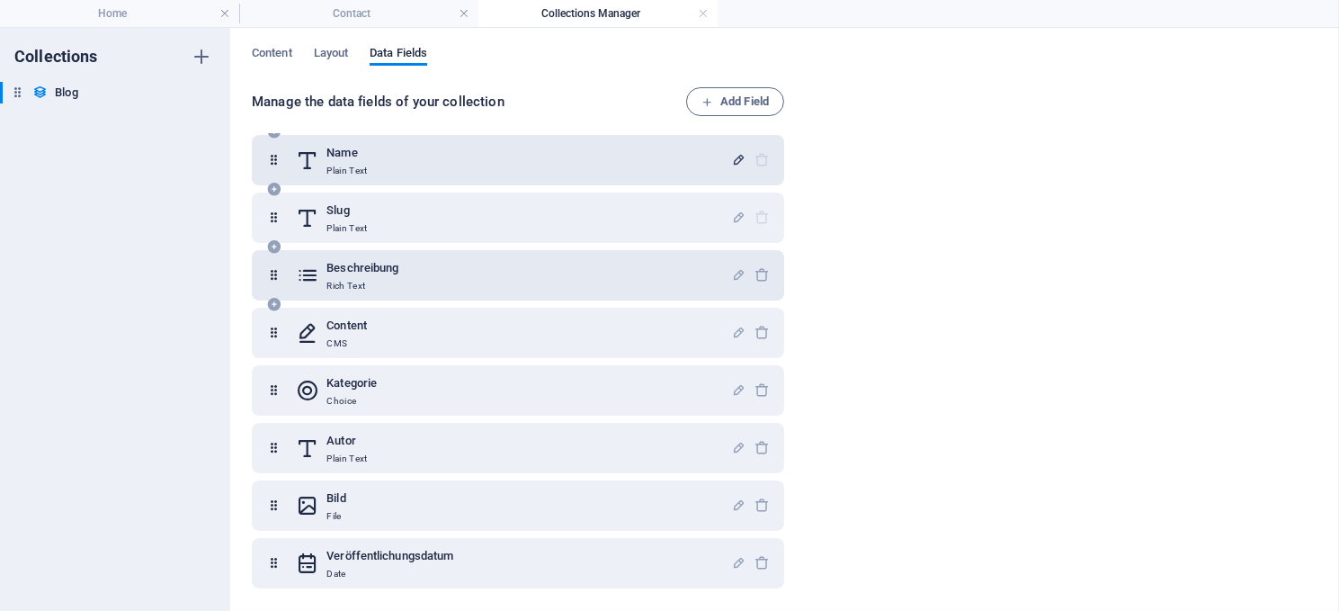
scroll to position [67, 0]
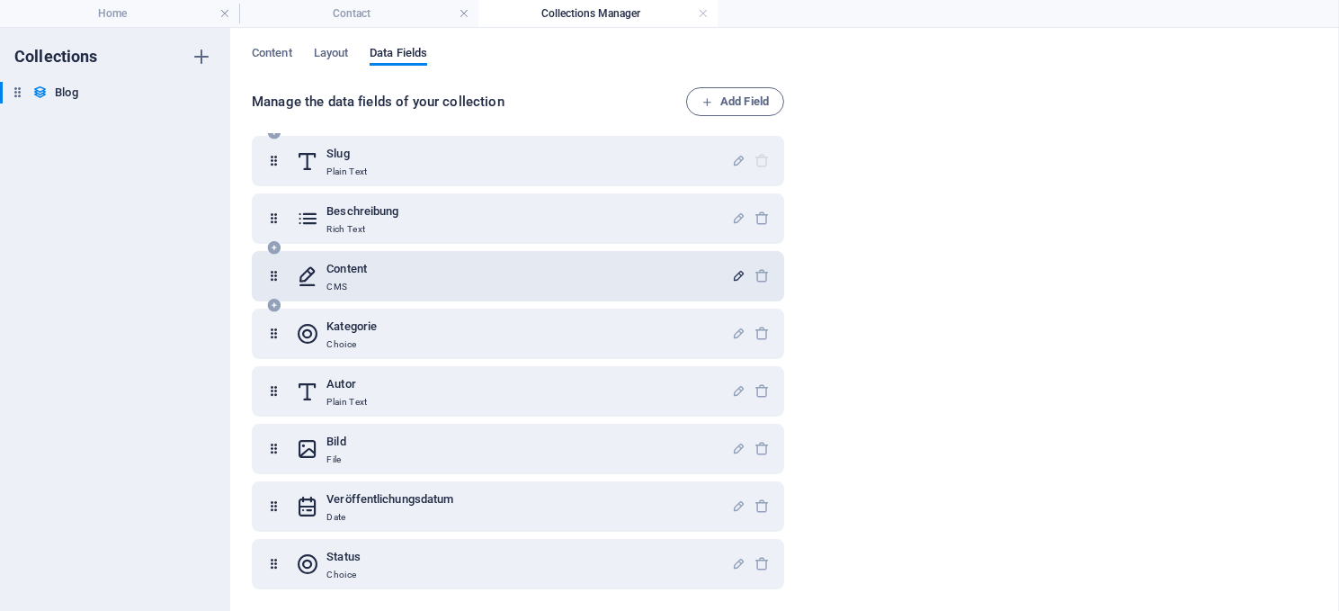
click at [731, 268] on icon "button" at bounding box center [738, 275] width 15 height 15
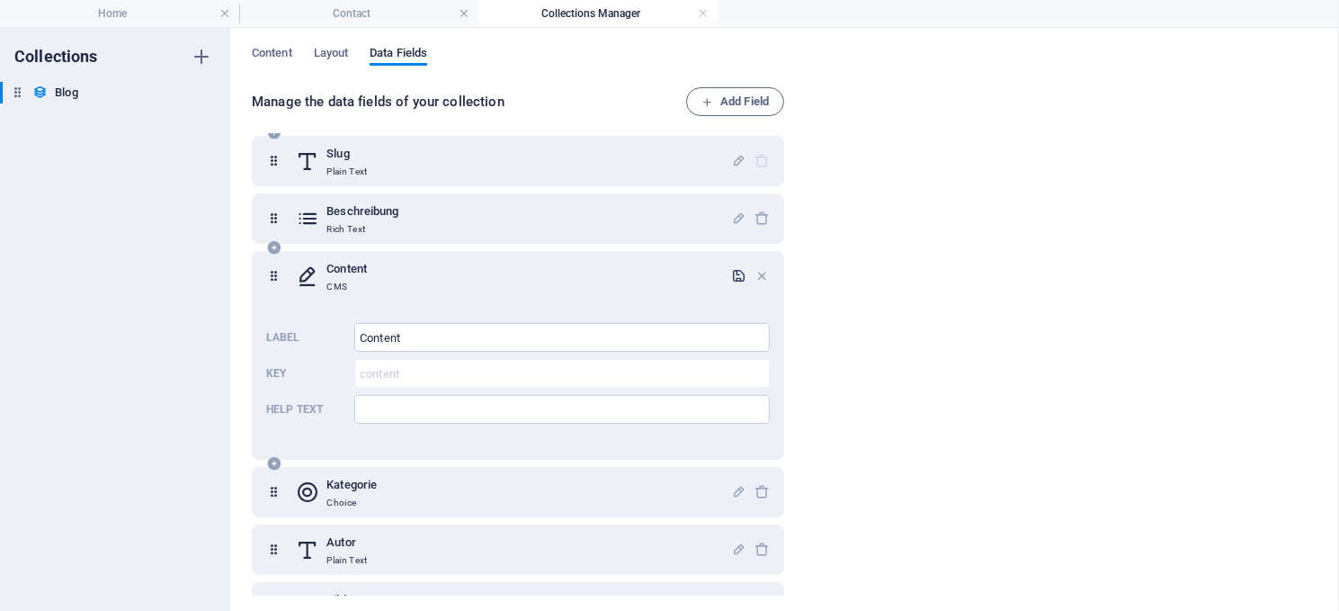
click at [731, 268] on icon "button" at bounding box center [738, 275] width 15 height 15
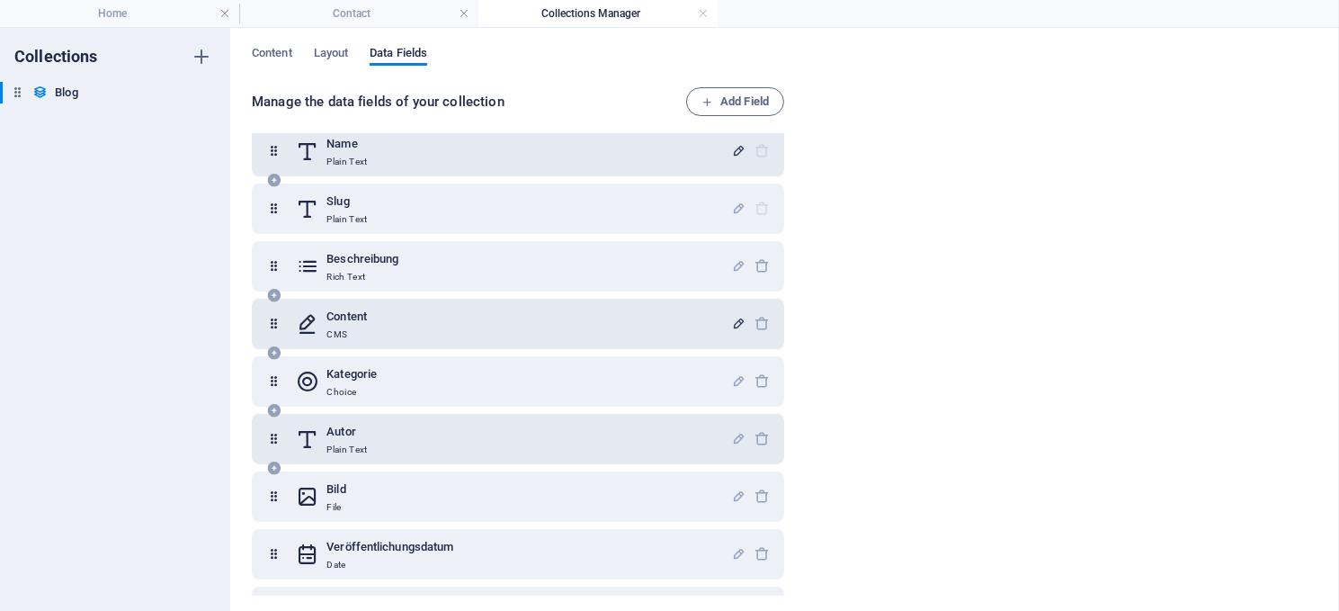
scroll to position [0, 0]
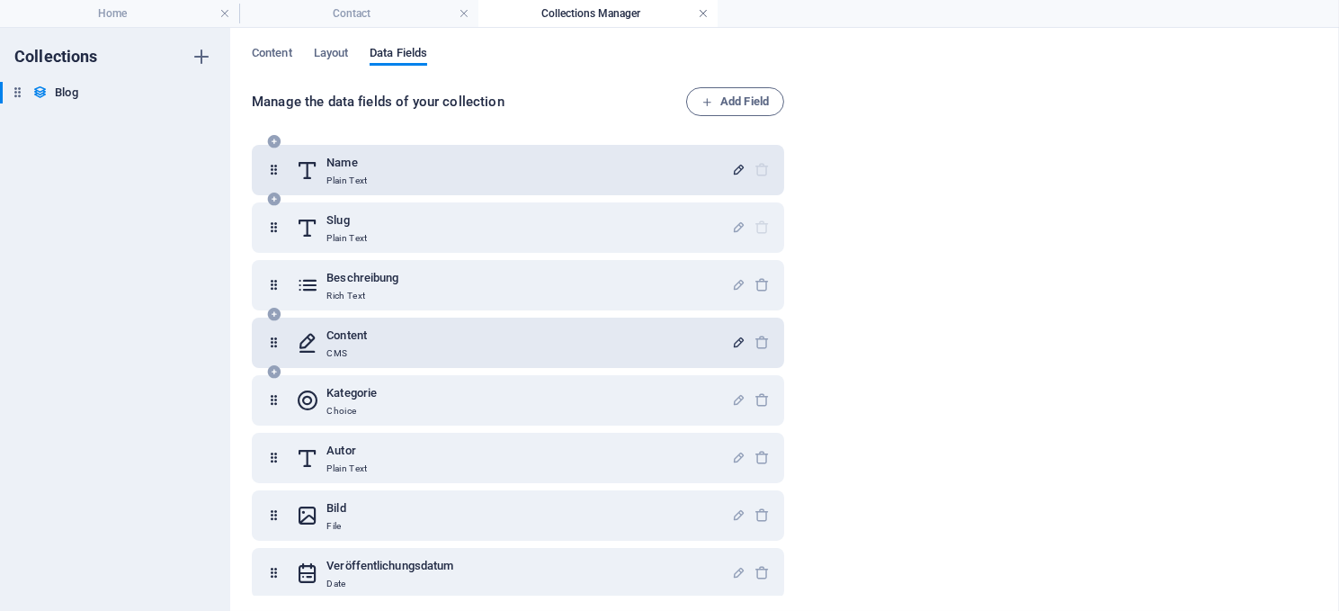
click at [706, 12] on link at bounding box center [703, 13] width 11 height 17
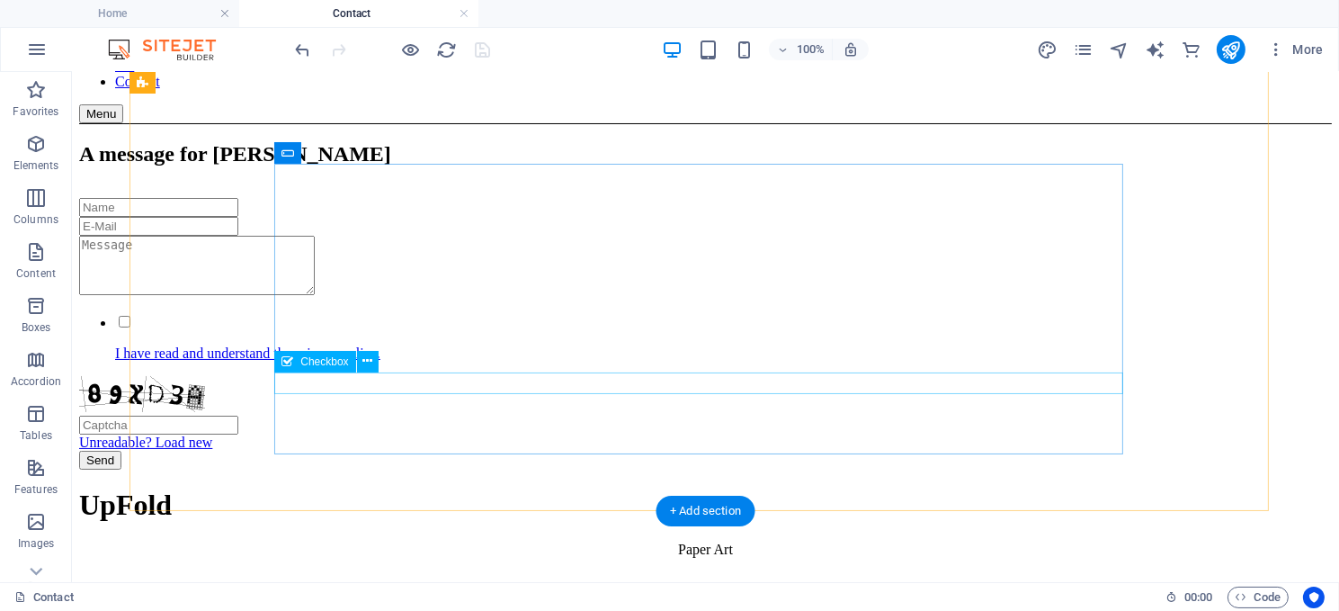
click at [474, 361] on div "I have read and understand the privacy policy." at bounding box center [704, 336] width 1253 height 49
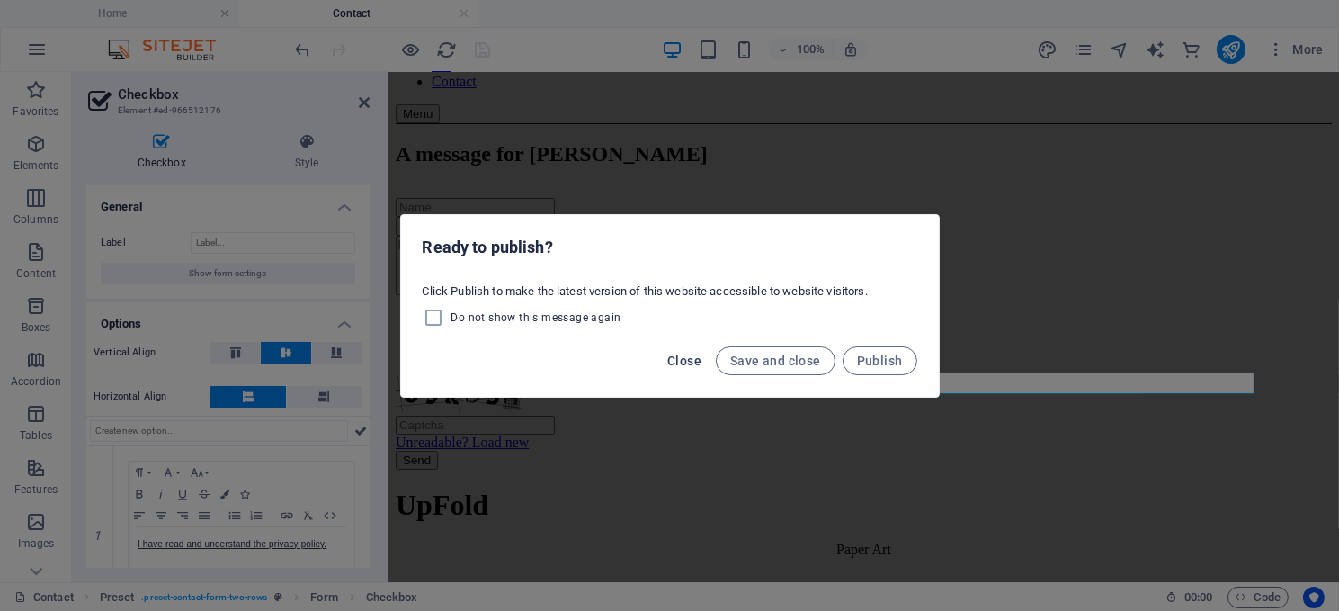
click at [685, 356] on span "Close" at bounding box center [684, 360] width 34 height 14
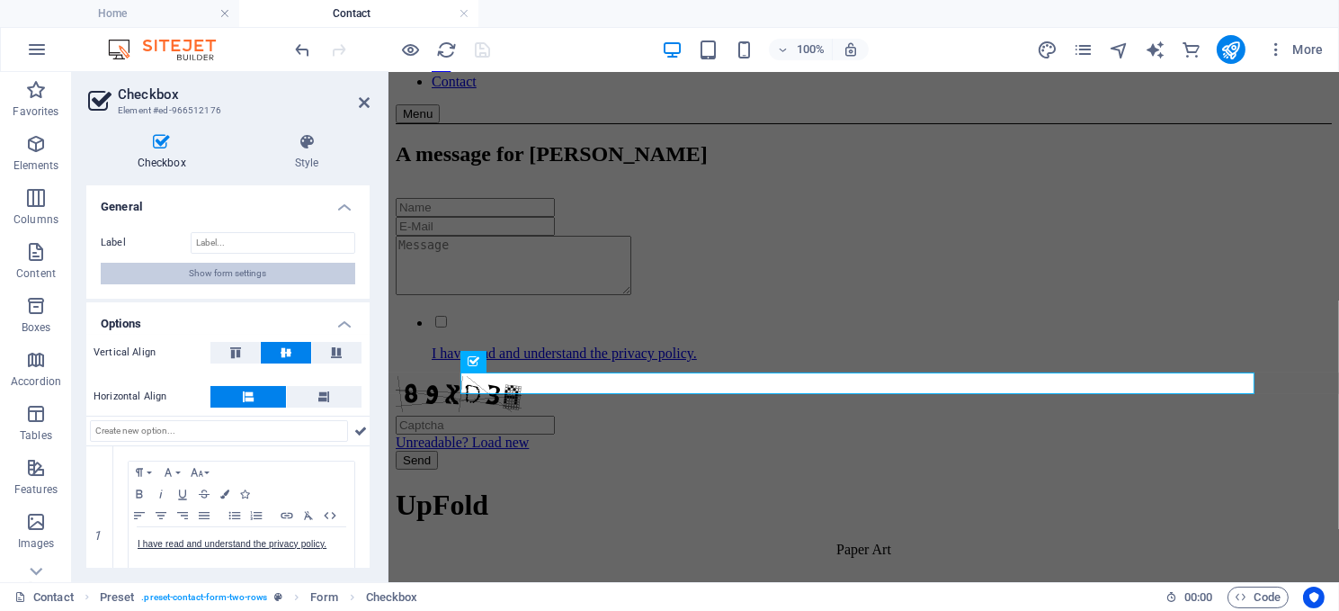
click at [208, 269] on span "Show form settings" at bounding box center [228, 274] width 77 height 22
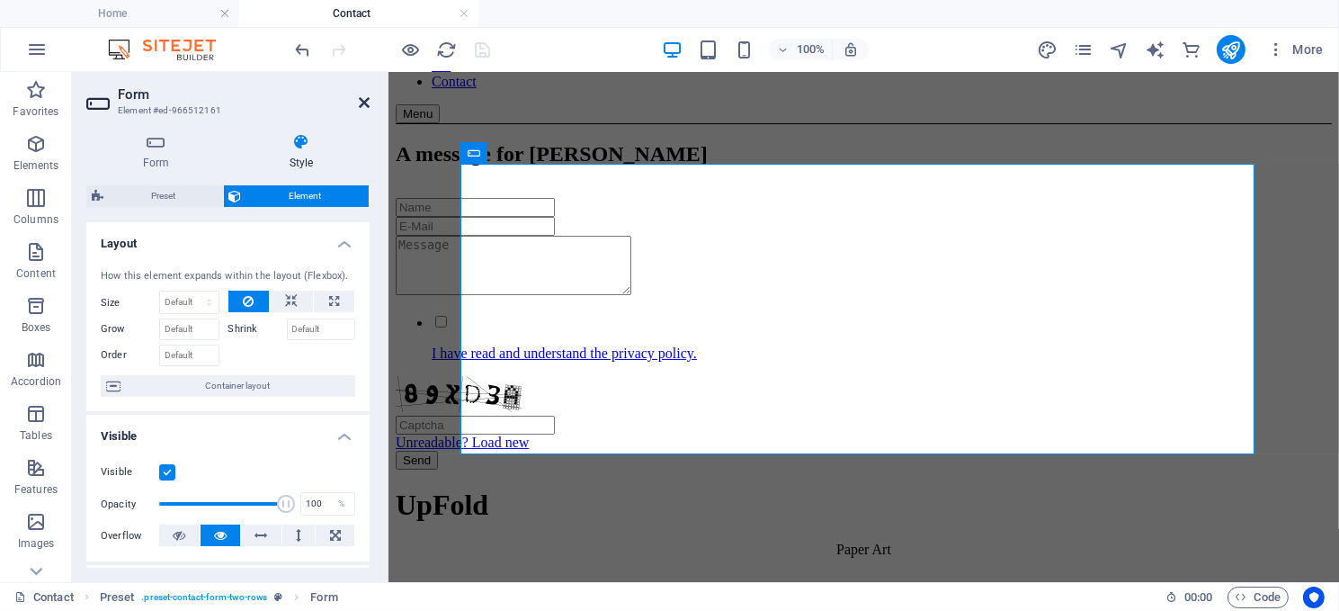
click at [362, 96] on icon at bounding box center [364, 102] width 11 height 14
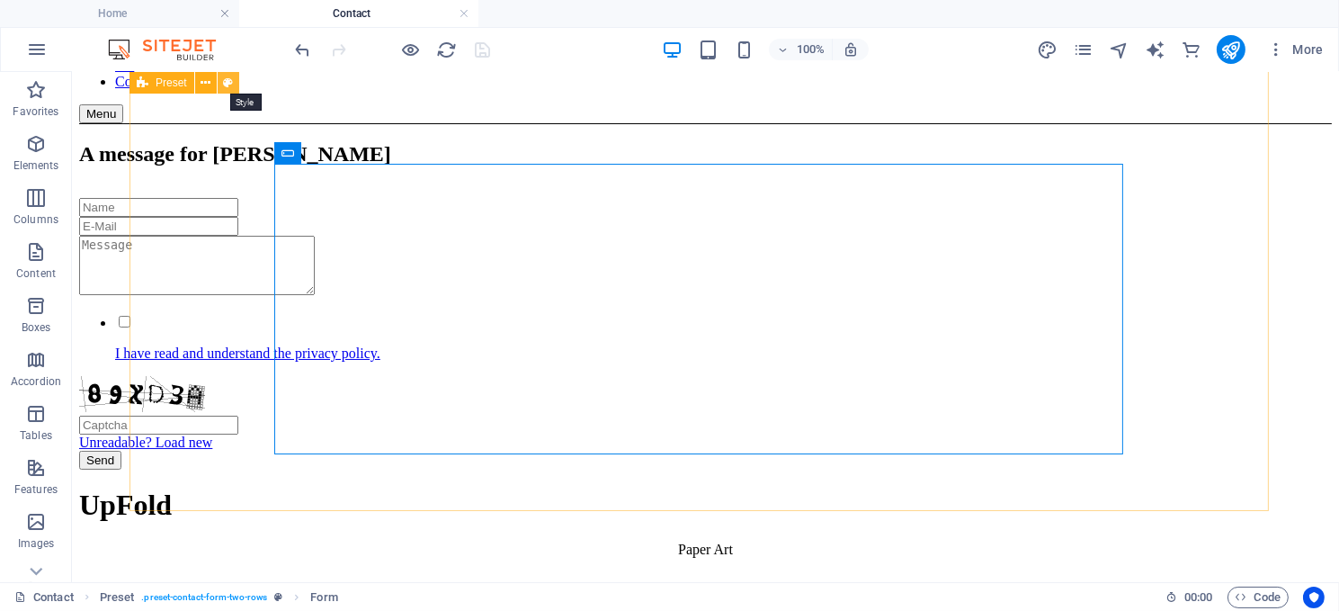
click at [227, 77] on icon at bounding box center [228, 83] width 10 height 19
select select "px"
select select "rem"
select select "px"
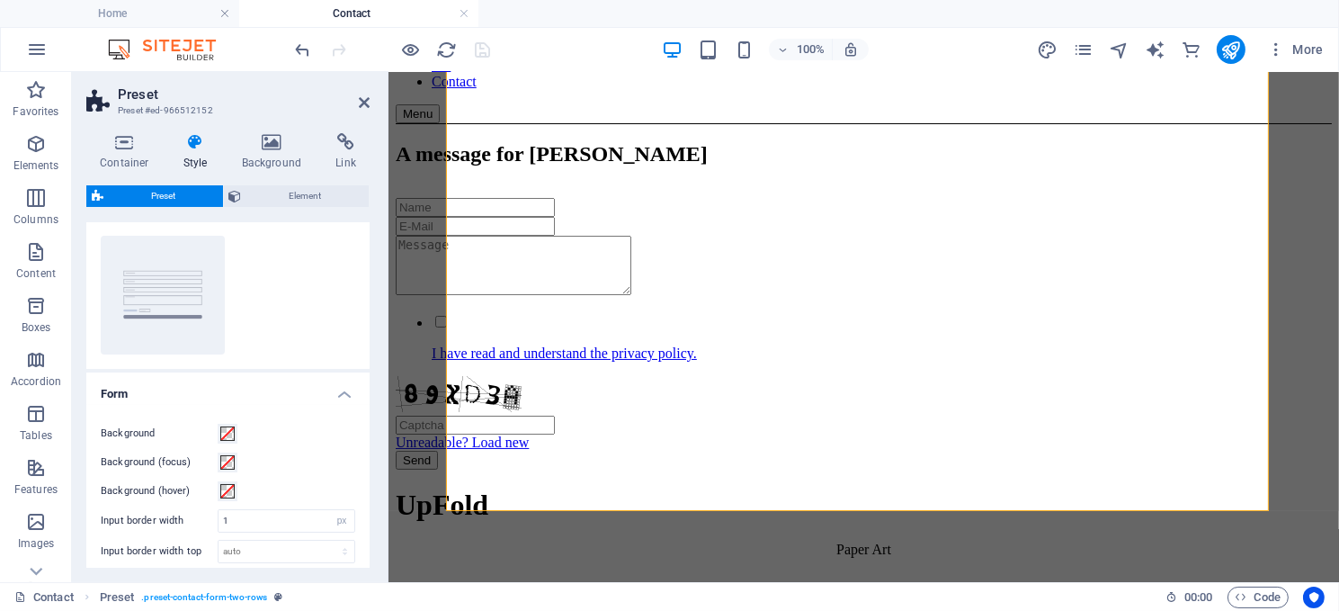
scroll to position [0, 0]
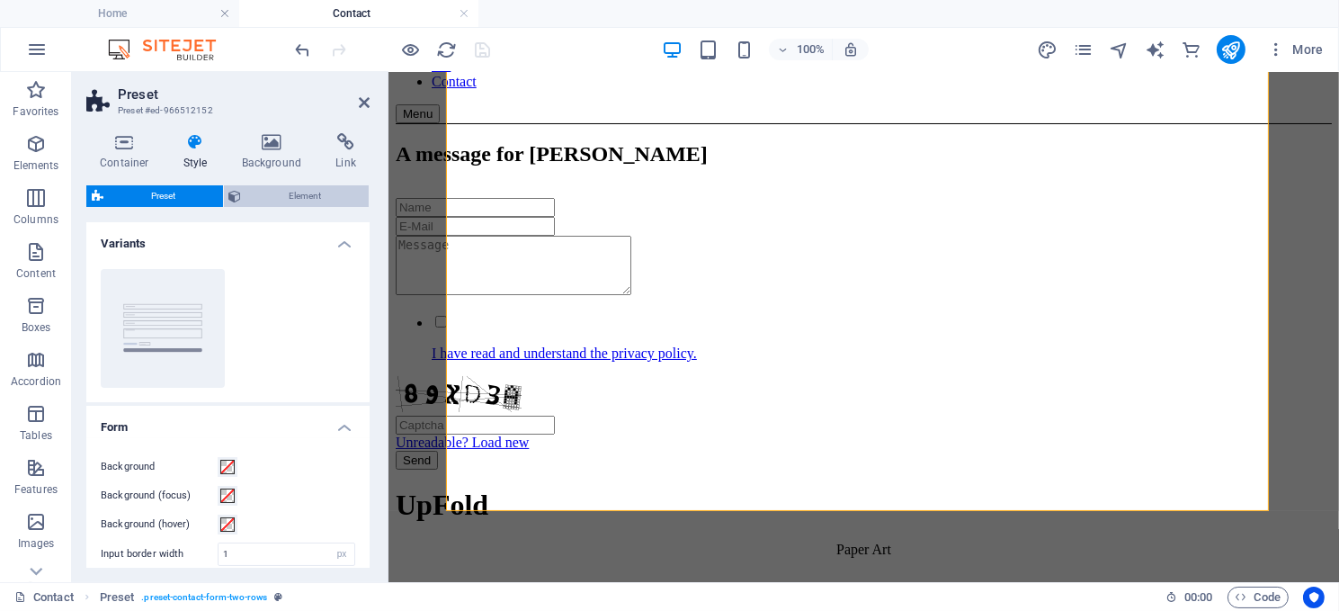
click at [299, 199] on span "Element" at bounding box center [305, 196] width 117 height 22
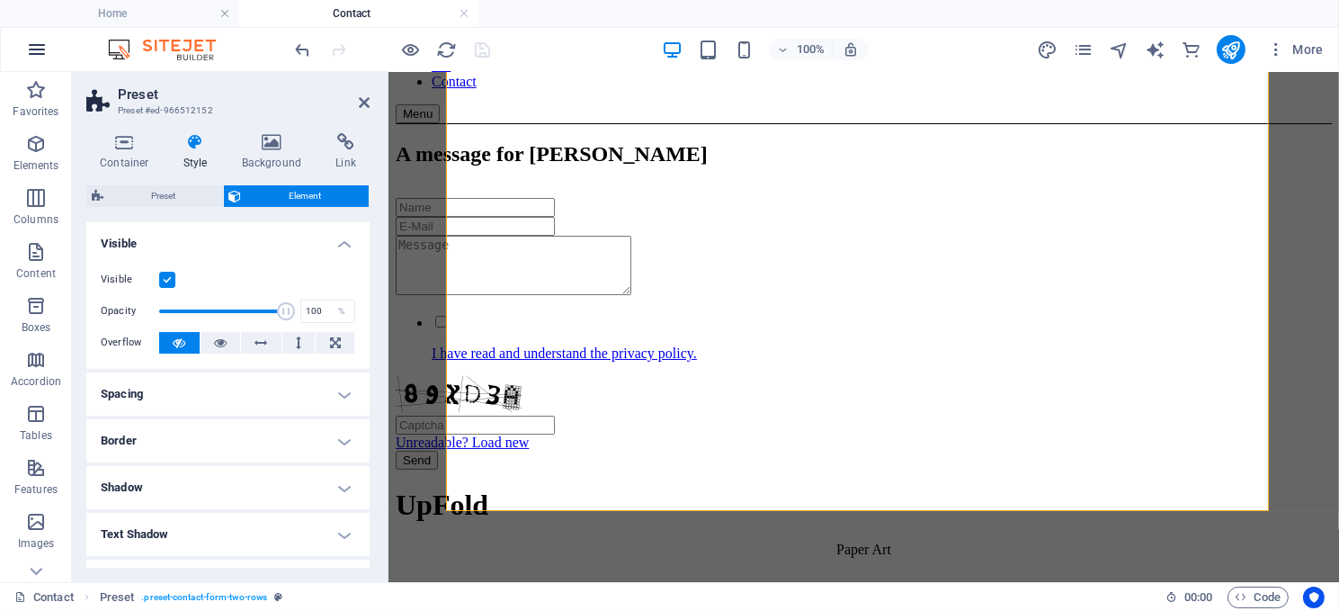
click at [28, 40] on icon "button" at bounding box center [37, 50] width 22 height 22
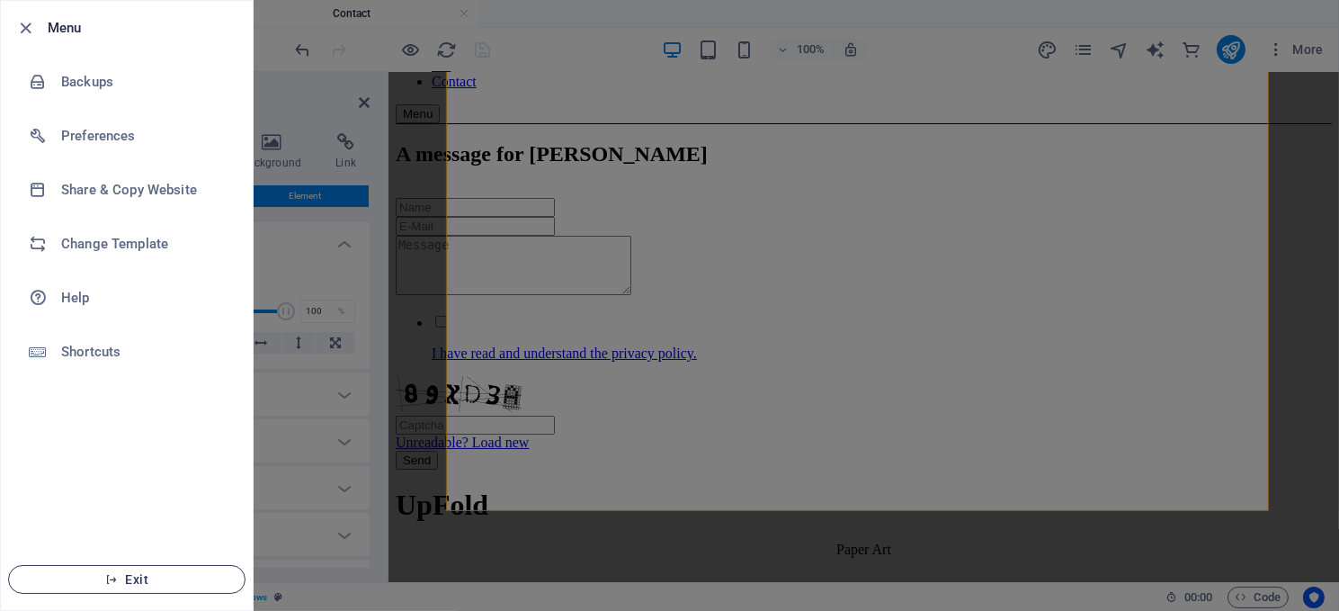
click at [115, 576] on icon "button" at bounding box center [111, 579] width 13 height 13
